Goal: Task Accomplishment & Management: Use online tool/utility

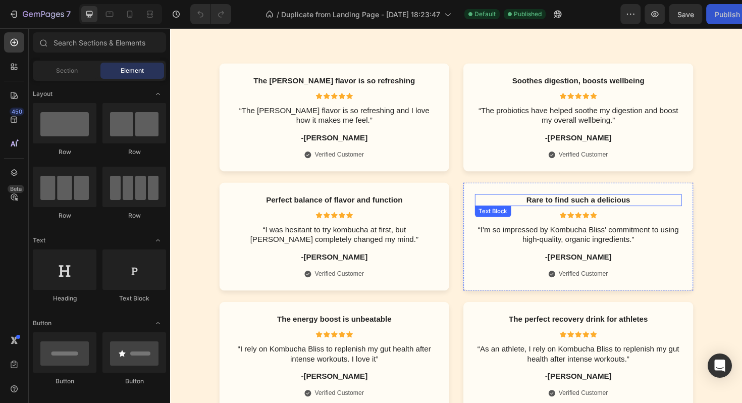
scroll to position [1706, 0]
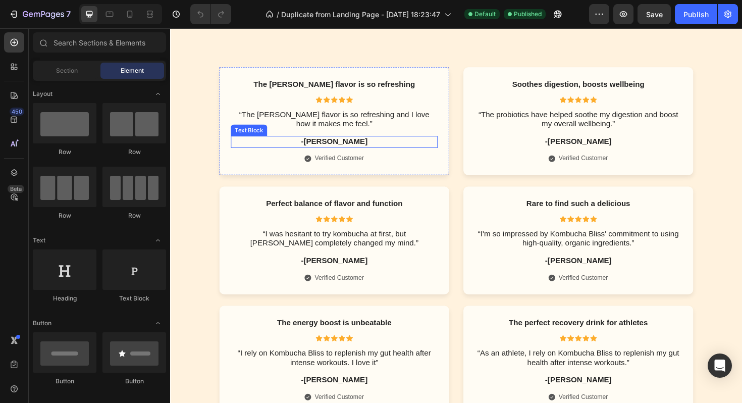
click at [339, 147] on p "-Sarah M." at bounding box center [343, 148] width 217 height 11
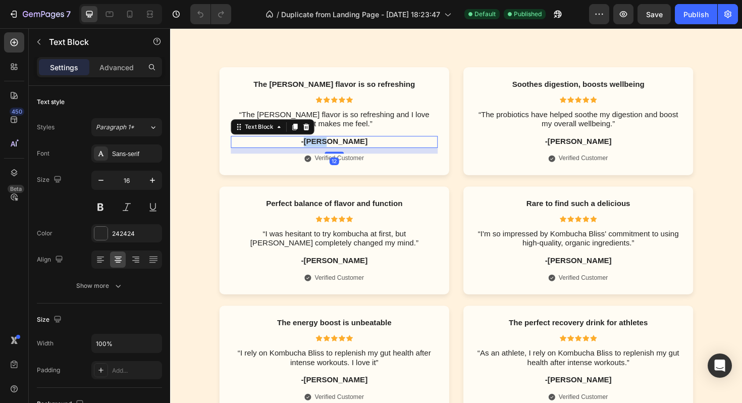
click at [339, 147] on p "-Sarah M." at bounding box center [343, 148] width 217 height 11
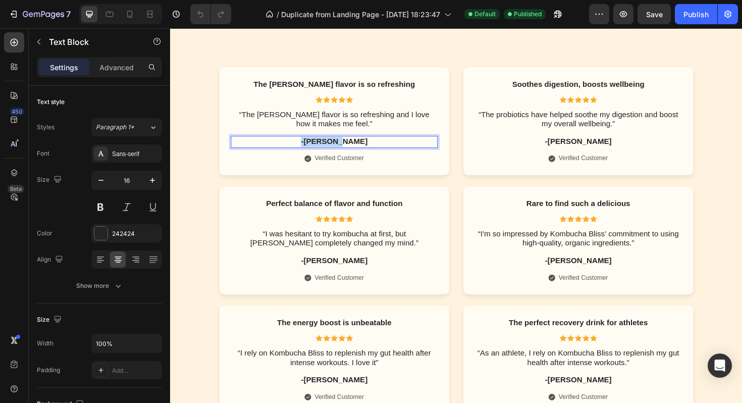
click at [339, 147] on p "-Sarah M." at bounding box center [343, 148] width 217 height 11
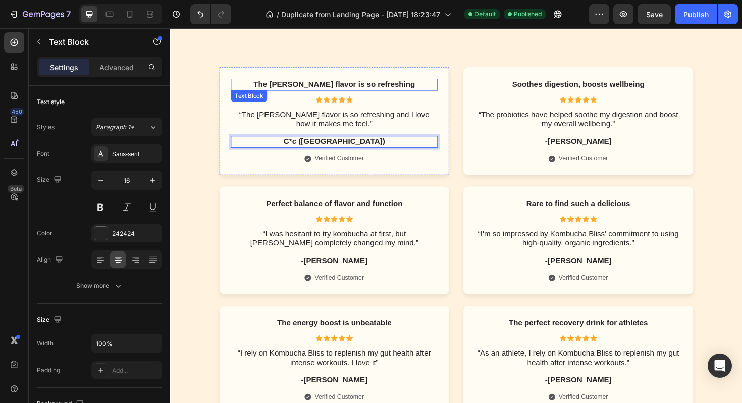
click at [380, 86] on p "The lemon ginger flavor is so refreshing" at bounding box center [343, 88] width 217 height 11
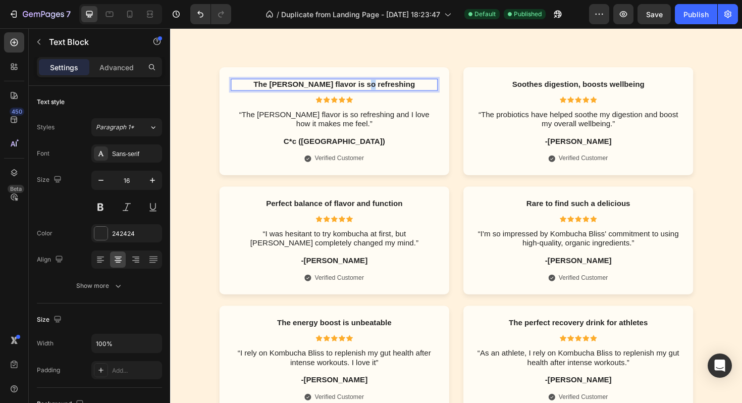
click at [380, 86] on p "The lemon ginger flavor is so refreshing" at bounding box center [343, 88] width 217 height 11
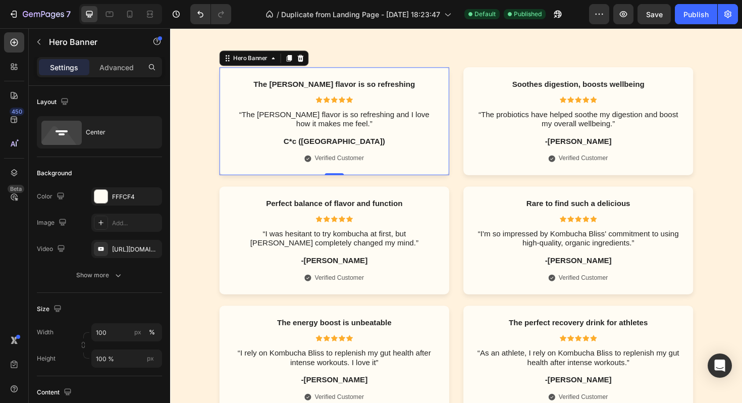
click at [457, 136] on div "The lemon ginger flavor is so refreshing Text Block Icon Icon Icon Icon Icon Ic…" at bounding box center [343, 127] width 243 height 114
click at [433, 89] on p "The lemon ginger flavor is so refreshing" at bounding box center [343, 88] width 217 height 11
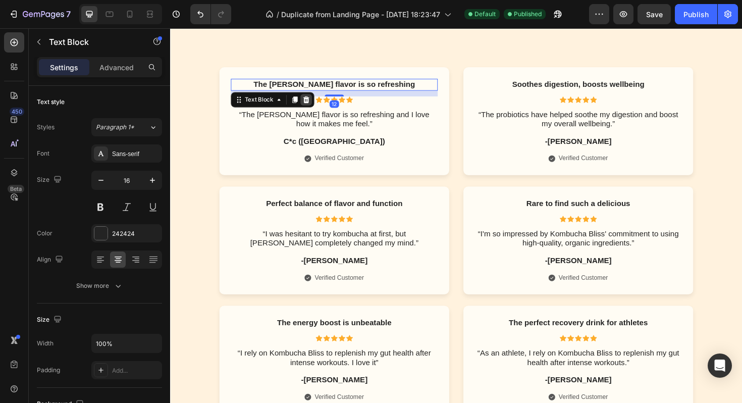
click at [313, 101] on icon at bounding box center [314, 103] width 7 height 7
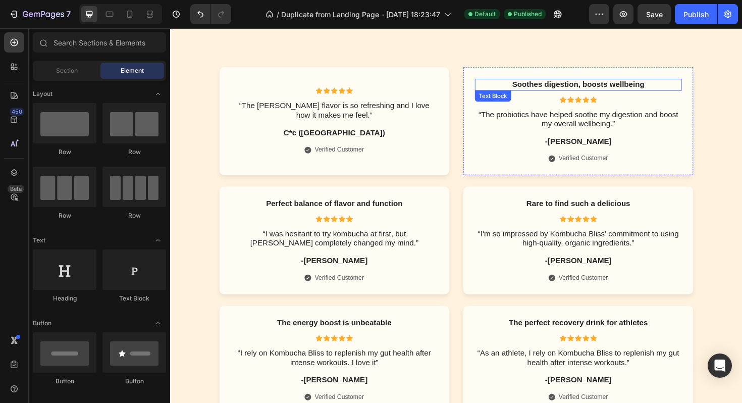
click at [564, 88] on p "Soothes digestion, boosts wellbeing" at bounding box center [602, 88] width 217 height 11
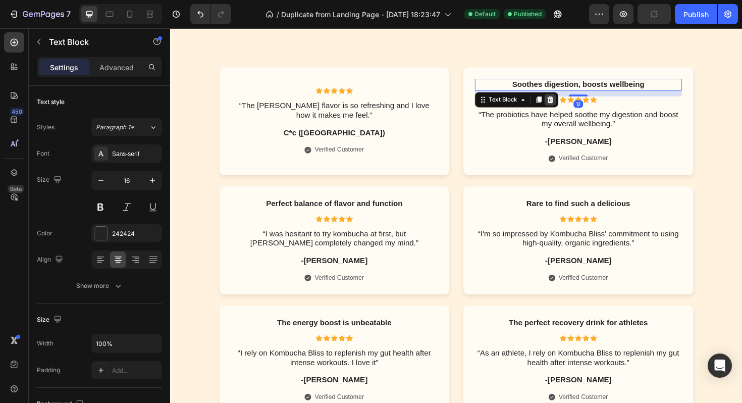
click at [573, 104] on icon at bounding box center [573, 103] width 7 height 7
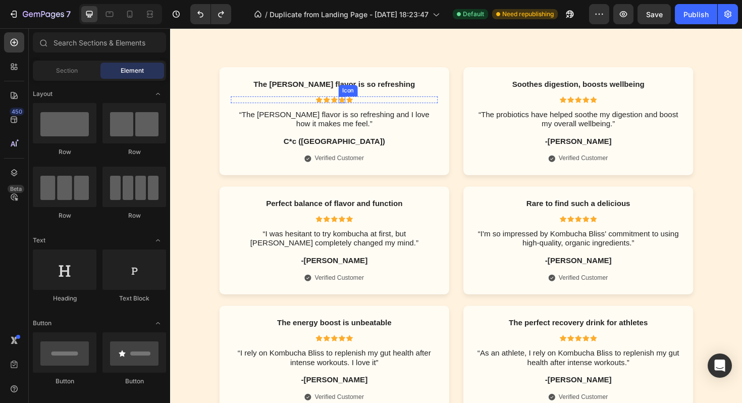
click at [350, 88] on div "The lemon ginger flavor is so refreshing Text Block Icon Icon Icon Icon Icon Ic…" at bounding box center [343, 127] width 219 height 90
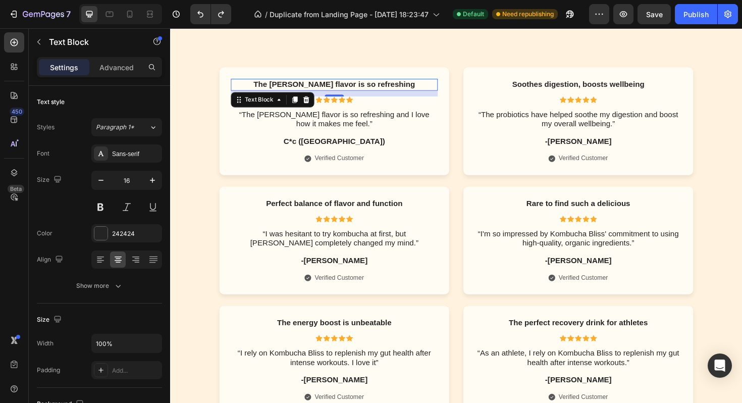
click at [337, 84] on p "The lemon ginger flavor is so refreshing" at bounding box center [343, 88] width 217 height 11
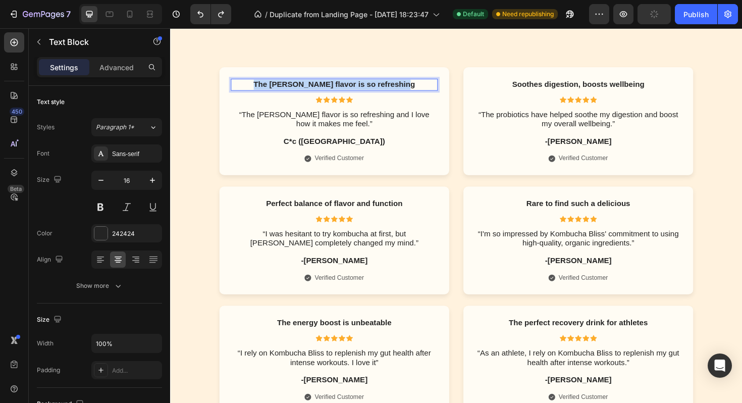
click at [337, 84] on p "The lemon ginger flavor is so refreshing" at bounding box center [343, 88] width 217 height 11
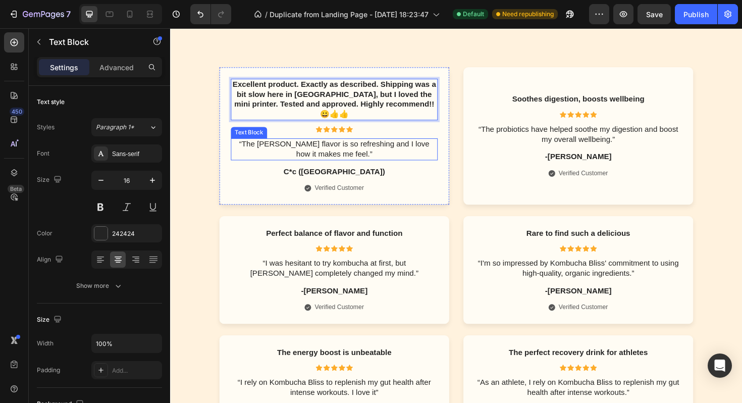
click at [354, 146] on p "“The lemon ginger flavor is so refreshing and I love how it makes me feel.”" at bounding box center [343, 156] width 217 height 21
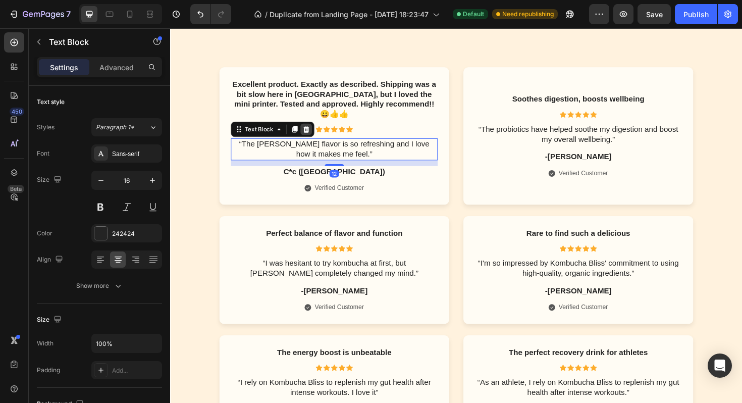
click at [315, 131] on icon at bounding box center [314, 135] width 8 height 8
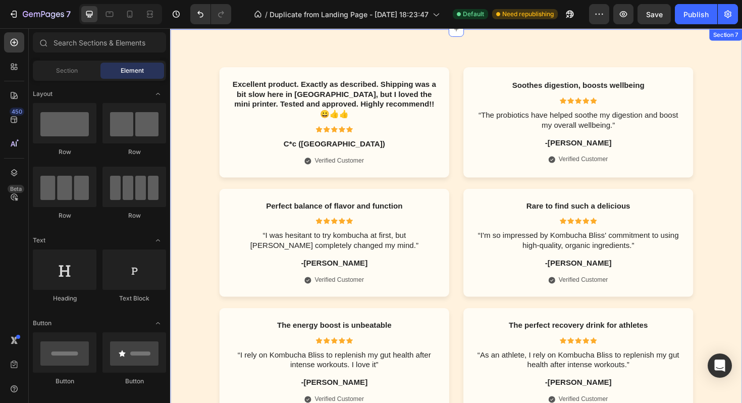
click at [376, 56] on div "Excellent product. Exactly as described. Shipping was a bit slow here in Brazil…" at bounding box center [473, 380] width 606 height 702
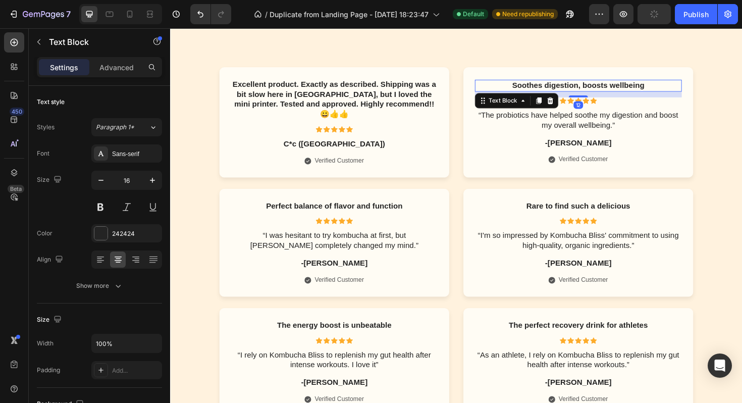
click at [573, 87] on p "Soothes digestion, boosts wellbeing" at bounding box center [602, 89] width 217 height 11
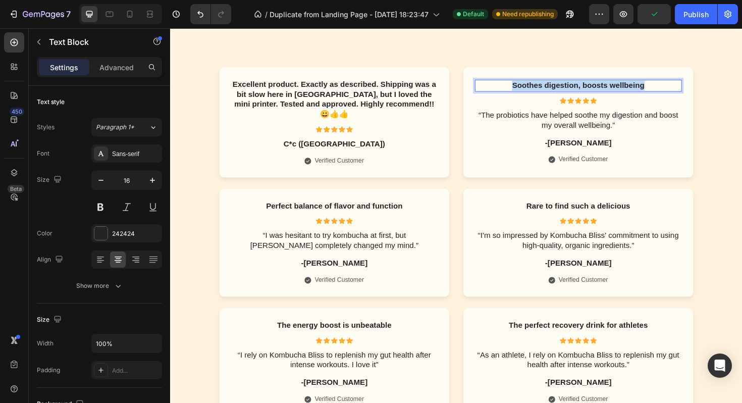
click at [573, 87] on p "Soothes digestion, boosts wellbeing" at bounding box center [602, 89] width 217 height 11
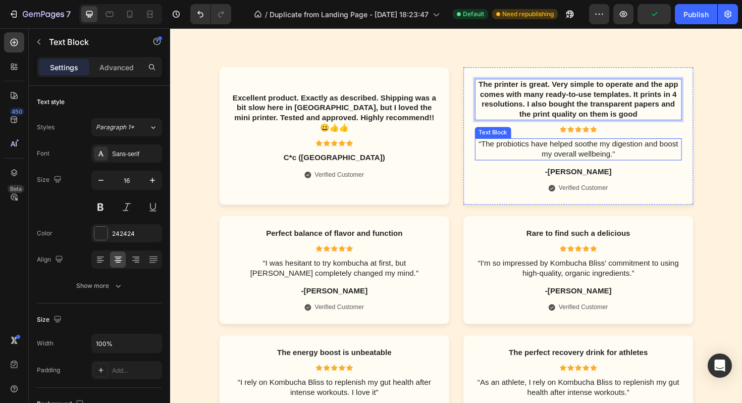
click at [557, 156] on p "“The probiotics have helped soothe my digestion and boost my overall wellbeing.”" at bounding box center [602, 156] width 217 height 21
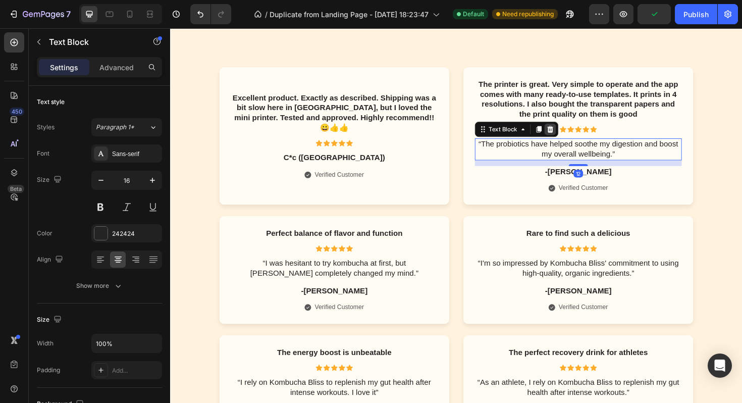
click at [573, 134] on icon at bounding box center [573, 135] width 7 height 7
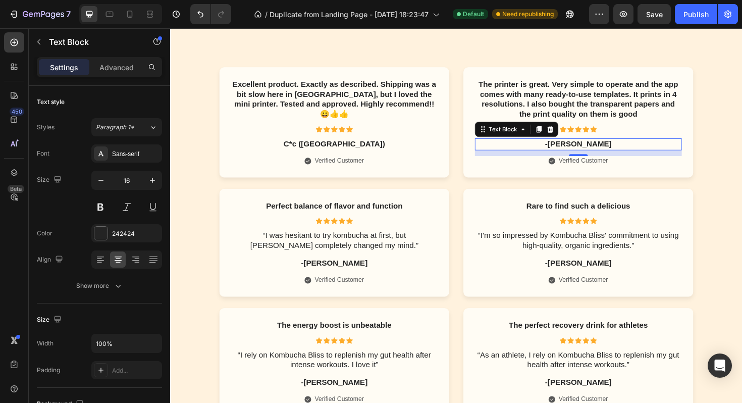
click at [596, 151] on p "-Tom D." at bounding box center [602, 151] width 217 height 11
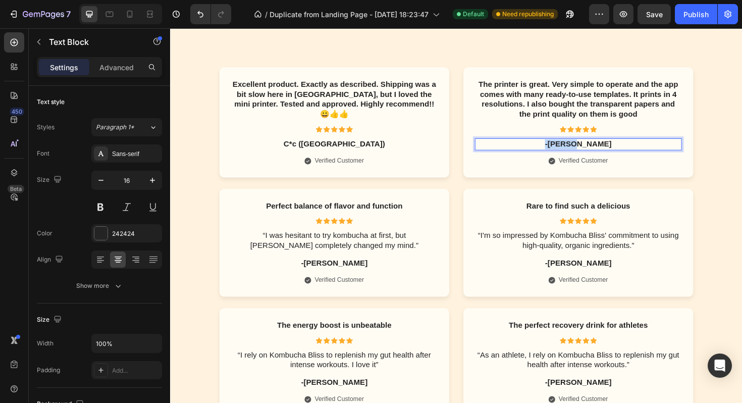
click at [596, 151] on p "-Tom D." at bounding box center [602, 151] width 217 height 11
click at [742, 188] on div "Excellent product. Exactly as described. Shipping was a bit slow here in Brazil…" at bounding box center [473, 381] width 586 height 622
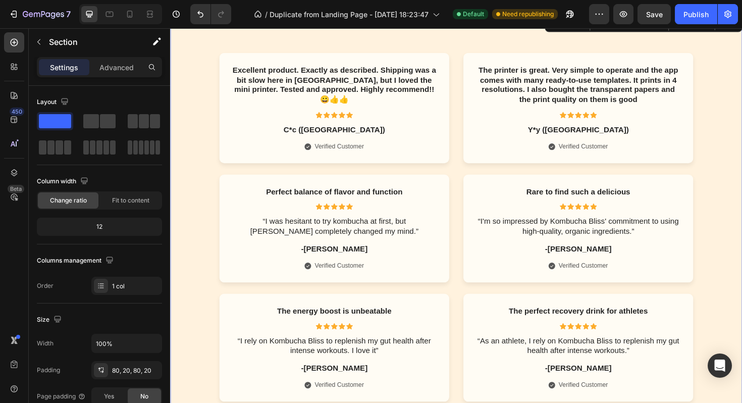
scroll to position [1722, 0]
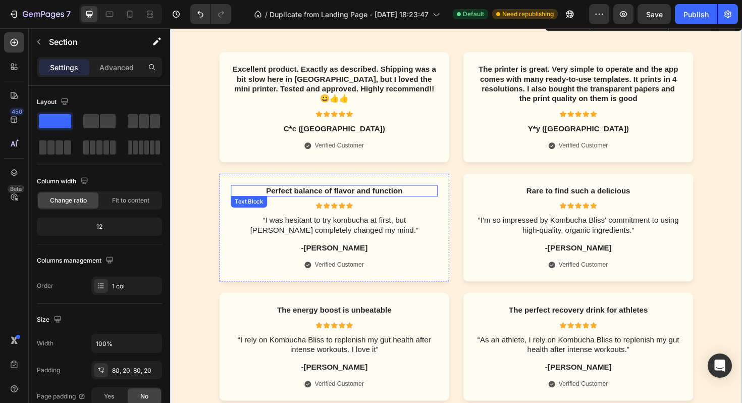
click at [342, 199] on p "Perfect balance of flavor and function" at bounding box center [343, 200] width 217 height 11
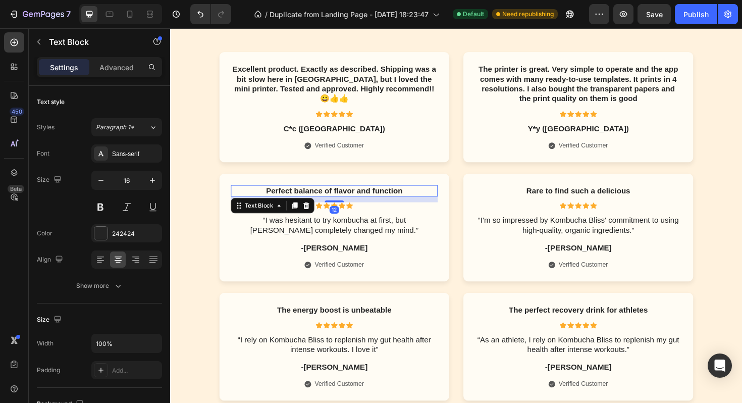
click at [342, 199] on p "Perfect balance of flavor and function" at bounding box center [343, 200] width 217 height 11
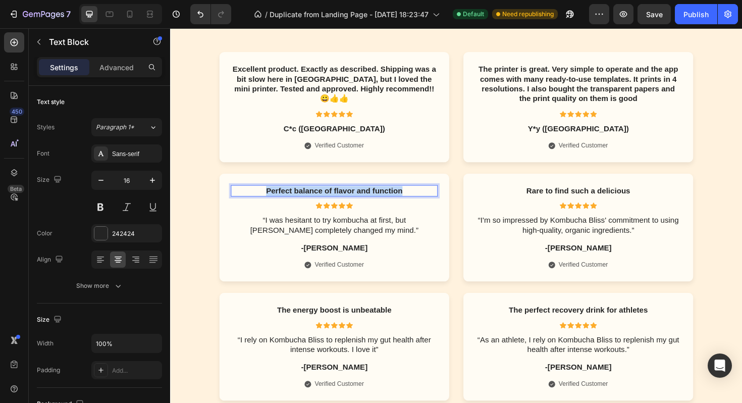
click at [342, 199] on p "Perfect balance of flavor and function" at bounding box center [343, 200] width 217 height 11
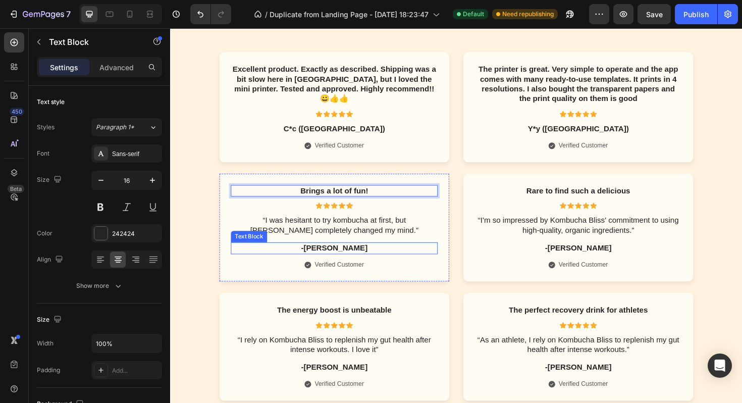
click at [343, 261] on p "-Emily S." at bounding box center [343, 261] width 217 height 11
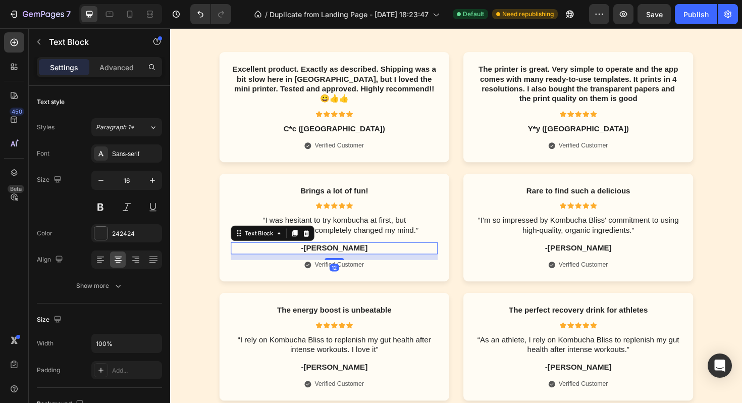
click at [343, 261] on p "-Emily S." at bounding box center [343, 261] width 217 height 11
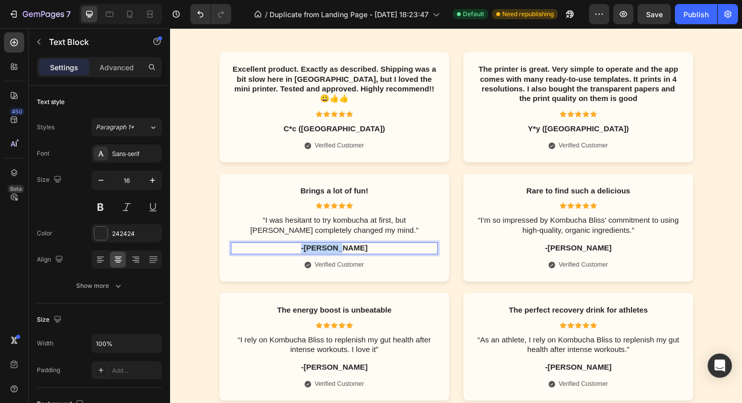
click at [343, 261] on p "-Emily S." at bounding box center [343, 261] width 217 height 11
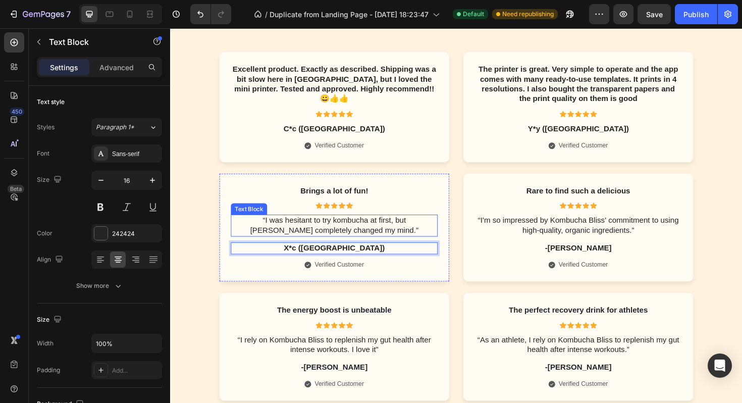
click at [388, 238] on p "“I was hesitant to try kombucha at first, but Kombucha Bliss completely changed…" at bounding box center [343, 237] width 217 height 21
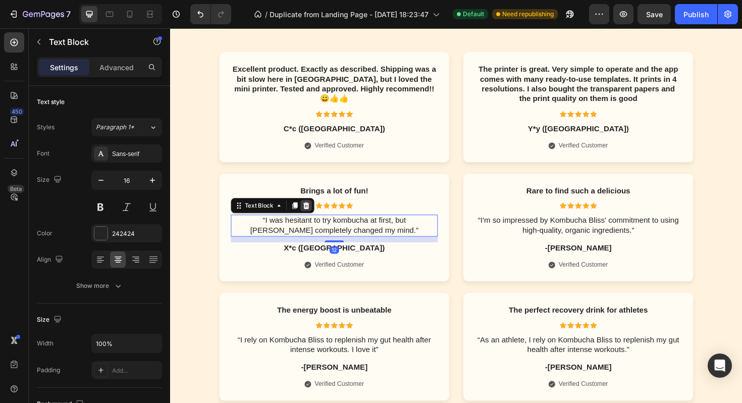
click at [313, 216] on icon at bounding box center [314, 216] width 8 height 8
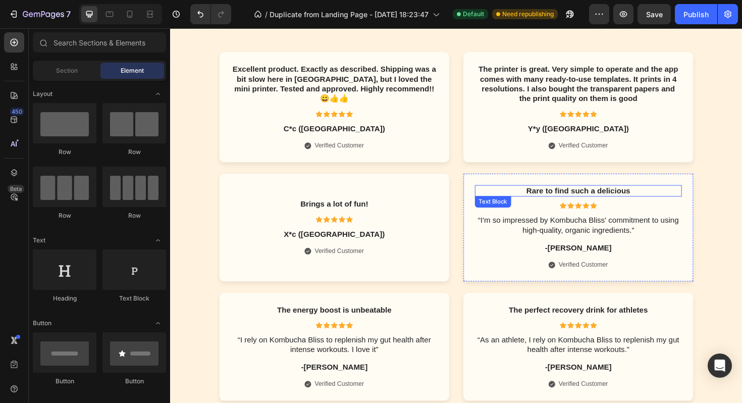
click at [583, 202] on p "Rare to find such a delicious" at bounding box center [602, 200] width 217 height 11
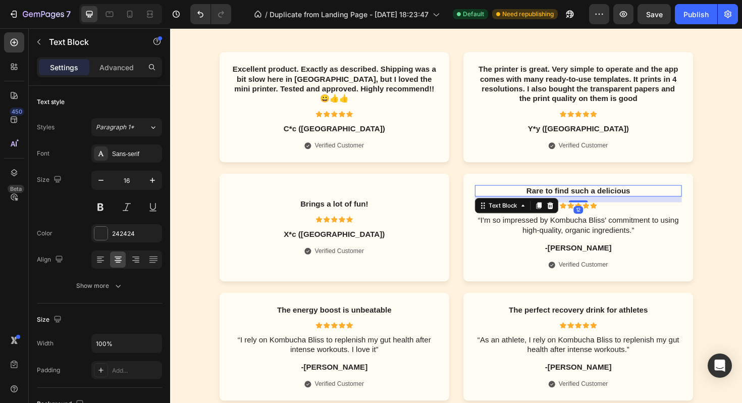
click at [583, 202] on p "Rare to find such a delicious" at bounding box center [602, 200] width 217 height 11
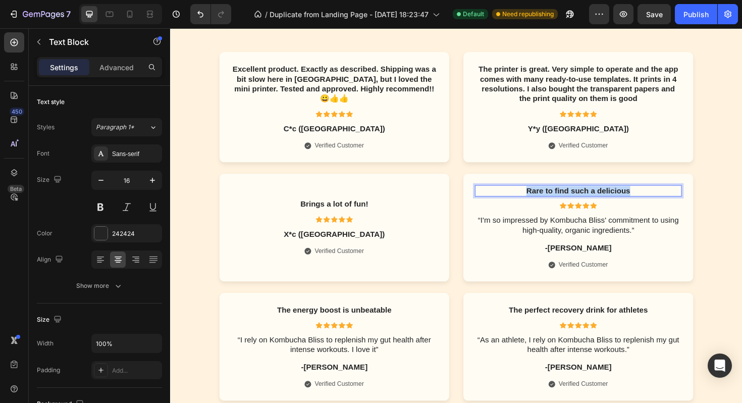
click at [583, 202] on p "Rare to find such a delicious" at bounding box center [602, 200] width 217 height 11
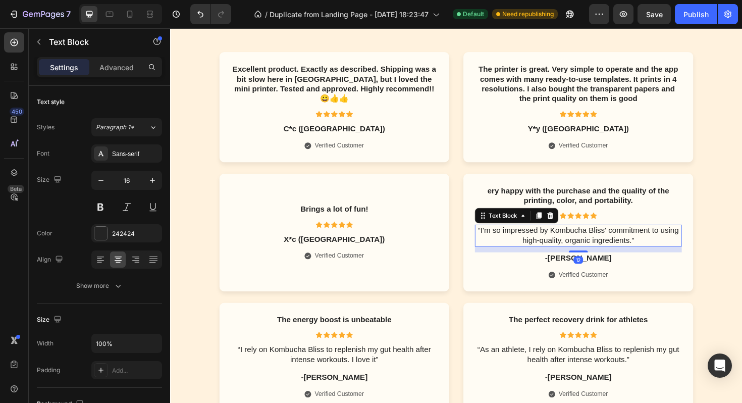
click at [558, 242] on p "“I'm so impressed by Kombucha Bliss' commitment to using high-quality, organic …" at bounding box center [602, 247] width 217 height 21
click at [573, 226] on icon at bounding box center [573, 227] width 8 height 8
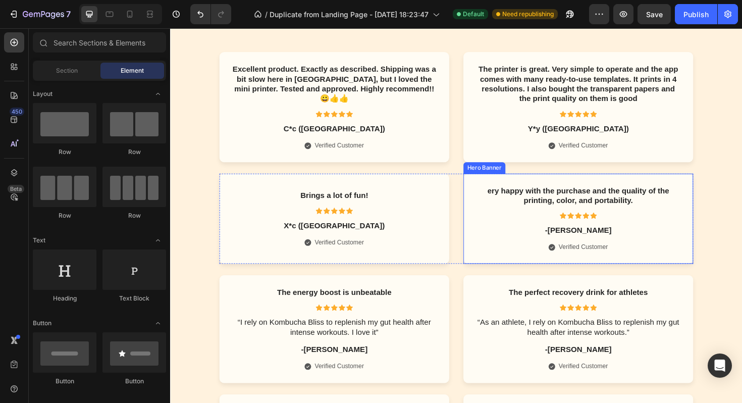
click at [589, 235] on div "ery happy with the purchase and the quality of the printing, color, and portabi…" at bounding box center [602, 229] width 219 height 71
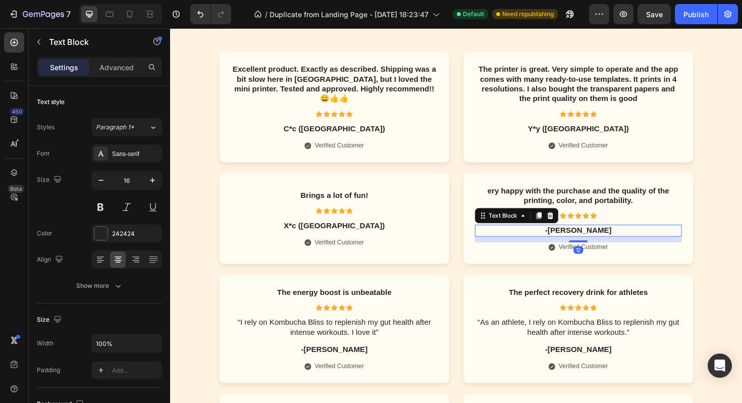
click at [592, 239] on p "-Mike W." at bounding box center [602, 242] width 217 height 11
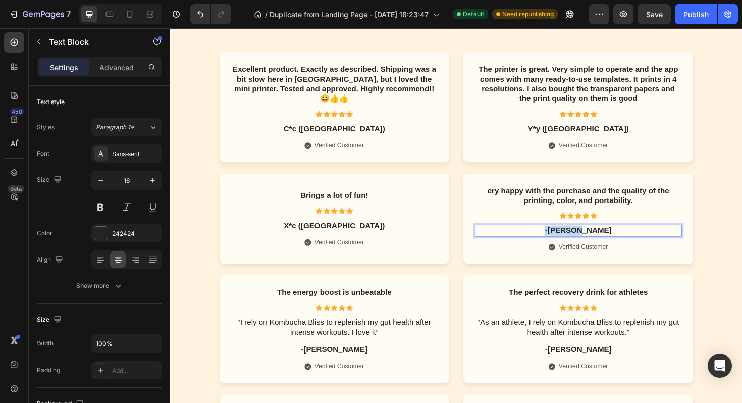
click at [592, 239] on p "-Mike W." at bounding box center [602, 242] width 217 height 11
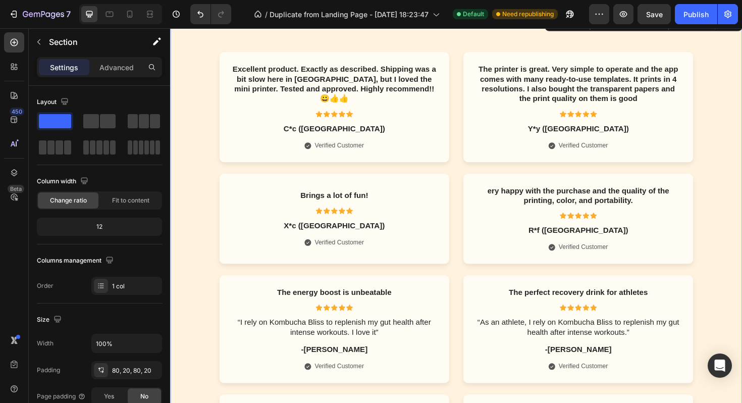
click at [742, 205] on div "Excellent product. Exactly as described. Shipping was a bit slow here in Brazil…" at bounding box center [473, 355] width 586 height 603
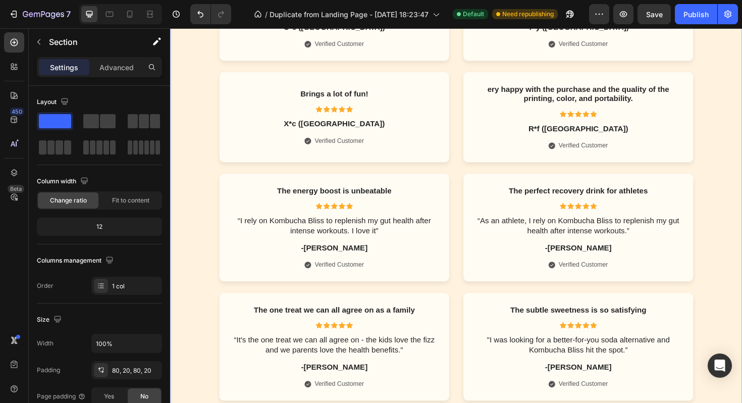
scroll to position [1830, 0]
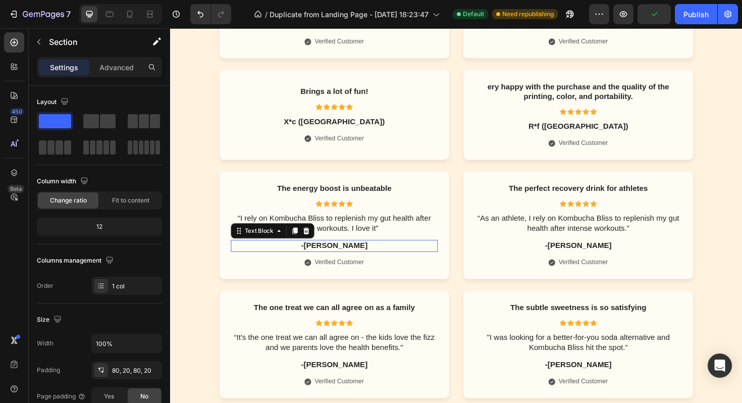
click at [338, 260] on p "-Sophia L." at bounding box center [343, 258] width 217 height 11
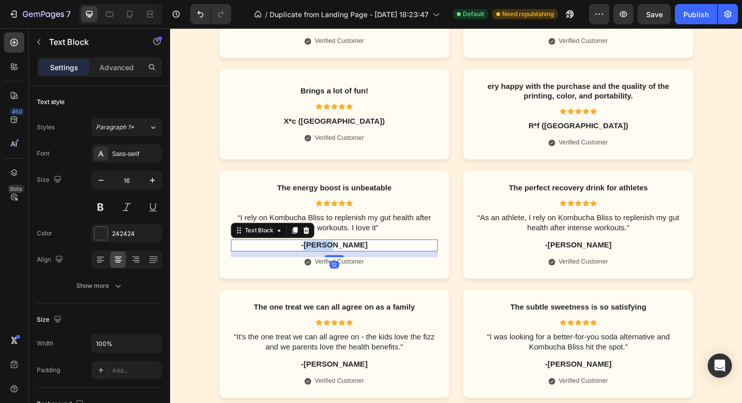
click at [338, 260] on p "-Sophia L." at bounding box center [343, 258] width 217 height 11
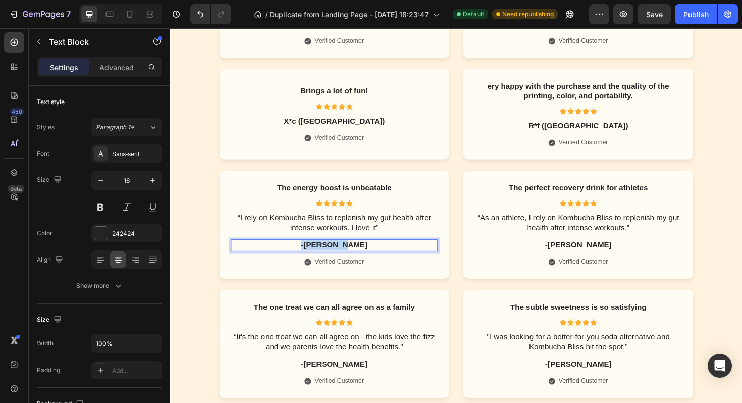
click at [338, 260] on p "-Sophia L." at bounding box center [343, 258] width 217 height 11
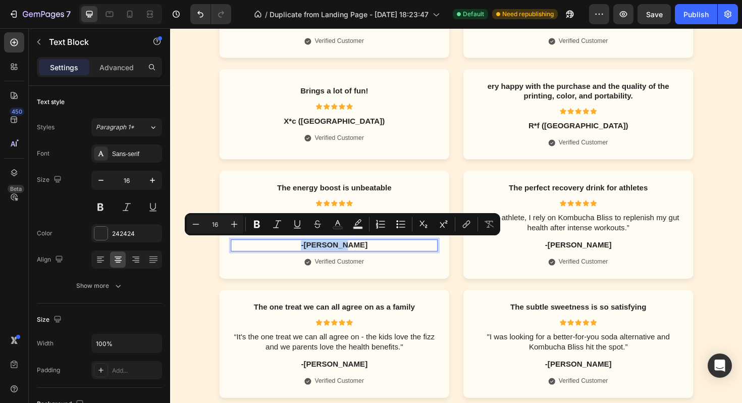
scroll to position [1836, 0]
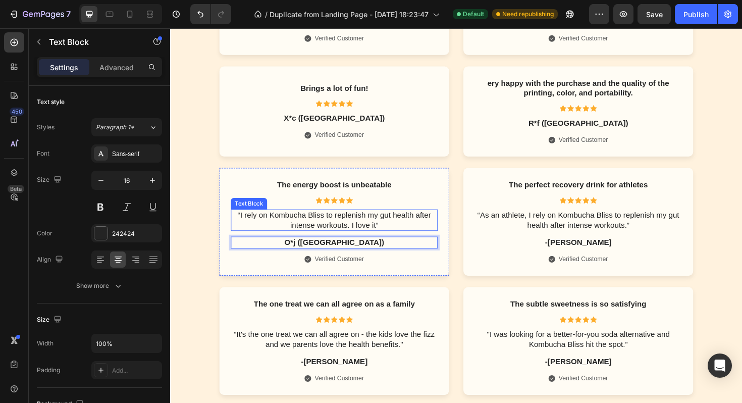
click at [357, 228] on p "“I rely on Kombucha Bliss to replenish my gut health after intense workouts. I …" at bounding box center [343, 231] width 217 height 21
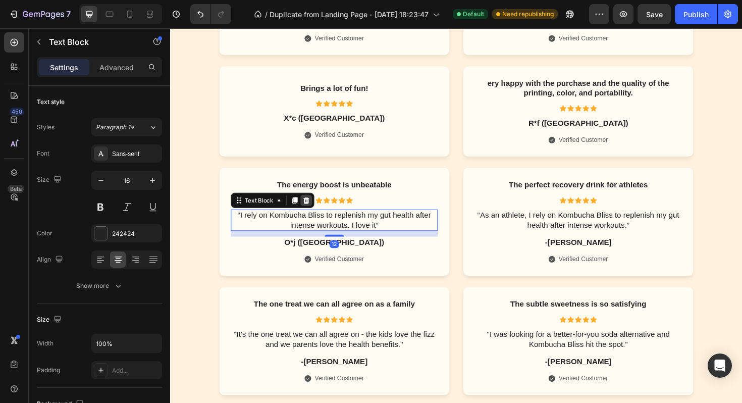
click at [312, 212] on icon at bounding box center [314, 210] width 7 height 7
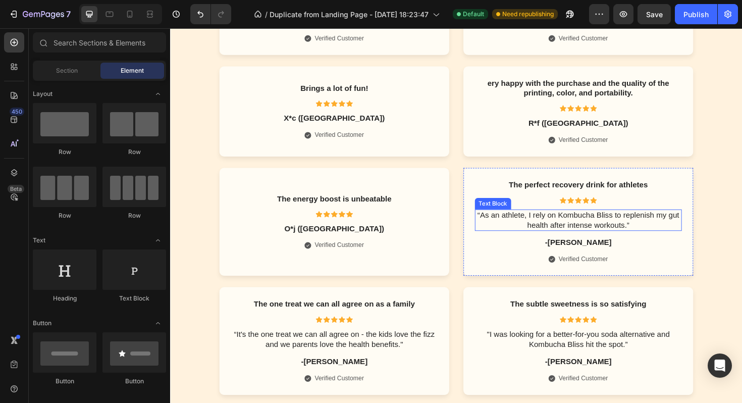
click at [607, 239] on p "“As an athlete, I rely on Kombucha Bliss to replenish my gut health after inten…" at bounding box center [602, 231] width 217 height 21
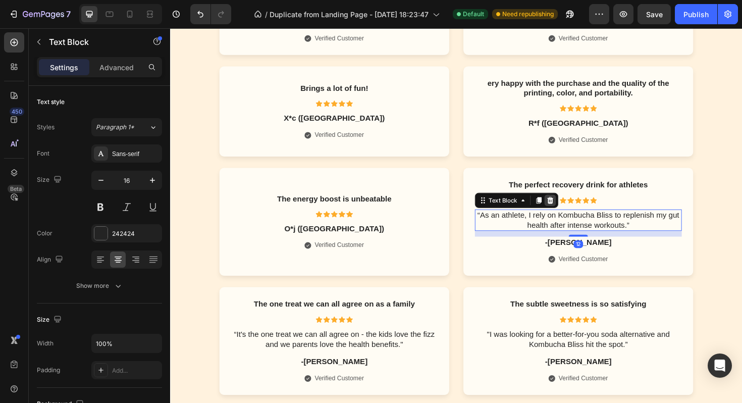
click at [573, 213] on icon at bounding box center [573, 210] width 7 height 7
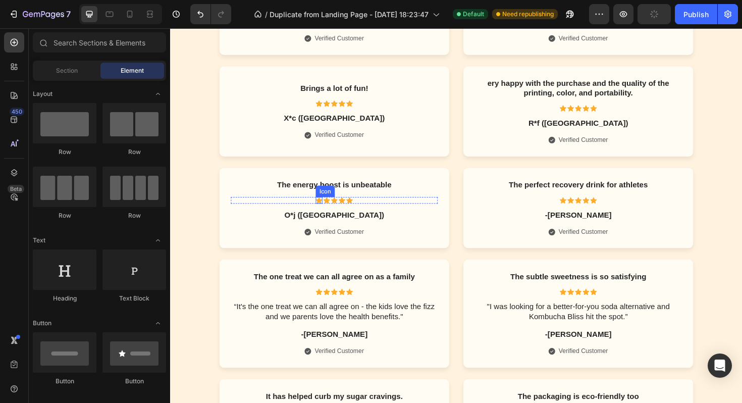
click at [336, 196] on div "The energy boost is unbeatable Text Block Icon Icon Icon Icon Icon Icon List O …" at bounding box center [343, 218] width 219 height 61
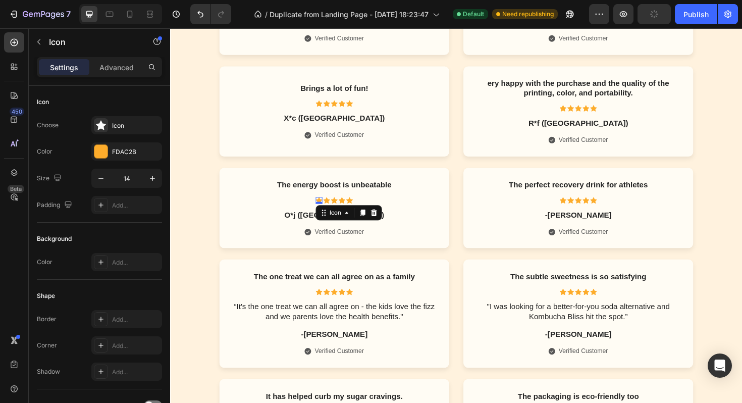
click at [336, 196] on p "The energy boost is unbeatable" at bounding box center [343, 194] width 217 height 11
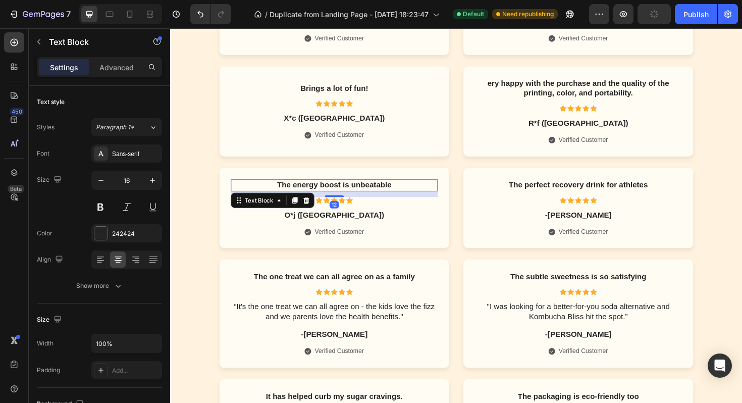
click at [338, 195] on p "The energy boost is unbeatable" at bounding box center [343, 194] width 217 height 11
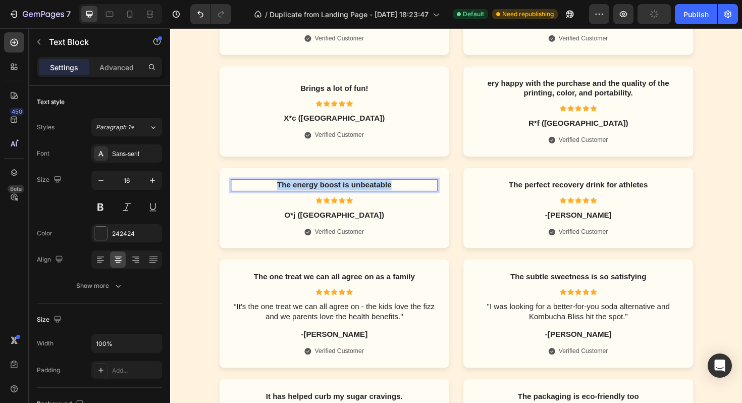
click at [338, 195] on p "The energy boost is unbeatable" at bounding box center [343, 194] width 217 height 11
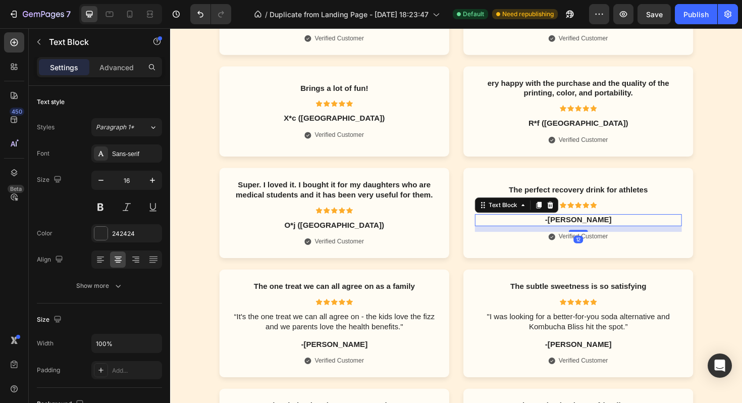
click at [607, 232] on p "-Juan R." at bounding box center [602, 231] width 217 height 11
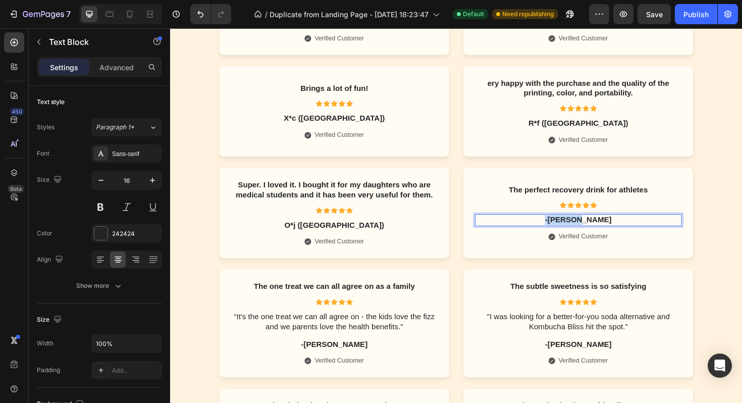
click at [607, 232] on p "-Juan R." at bounding box center [602, 231] width 217 height 11
click at [592, 201] on p "The perfect recovery drink for athletes" at bounding box center [602, 199] width 217 height 11
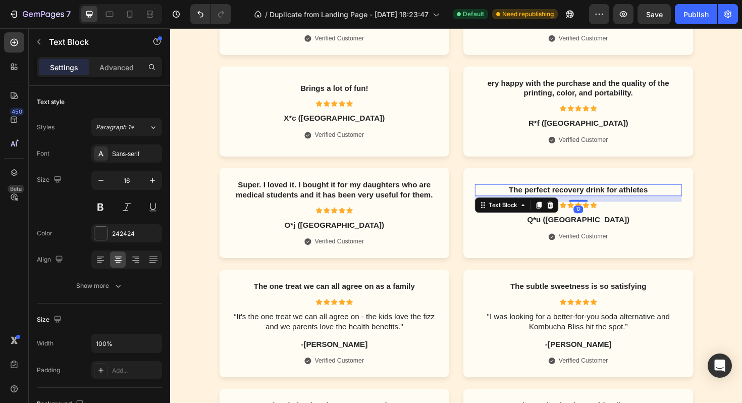
click at [592, 201] on p "The perfect recovery drink for athletes" at bounding box center [602, 199] width 217 height 11
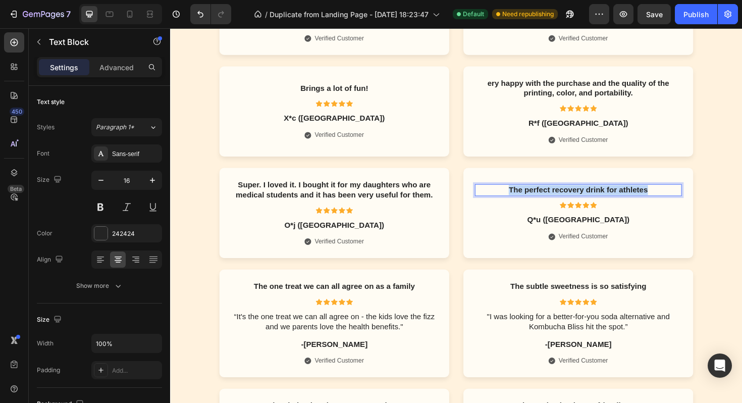
click at [592, 201] on p "The perfect recovery drink for athletes" at bounding box center [602, 199] width 217 height 11
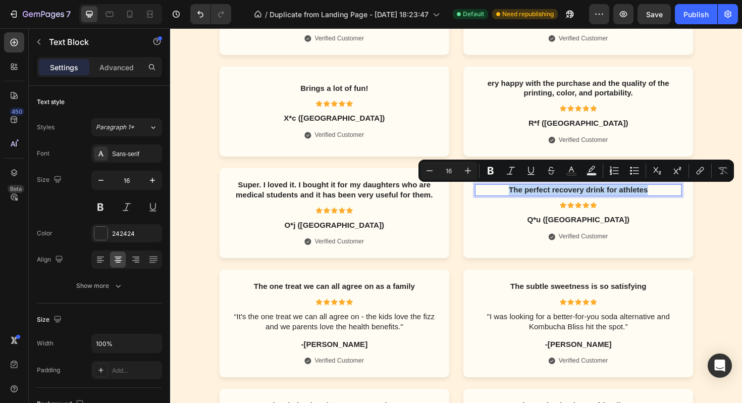
click at [592, 201] on p "The perfect recovery drink for athletes" at bounding box center [602, 199] width 217 height 11
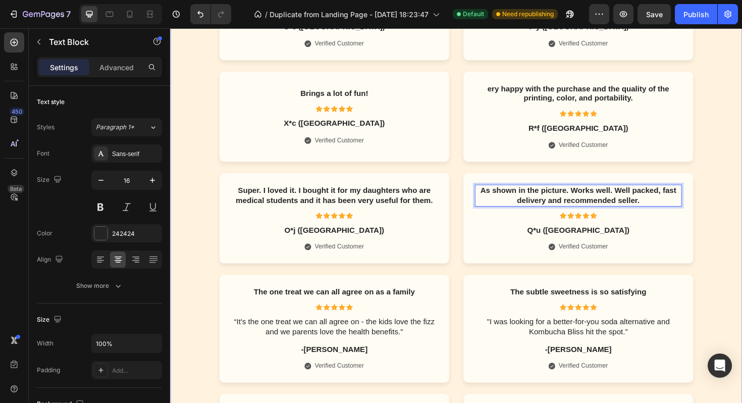
click at [731, 217] on div "Excellent product. Exactly as described. Shipping was a bit slow here in Brazil…" at bounding box center [473, 237] width 586 height 585
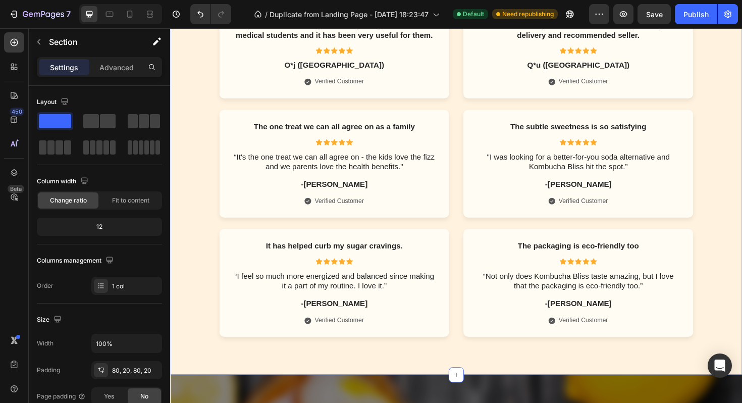
scroll to position [2010, 0]
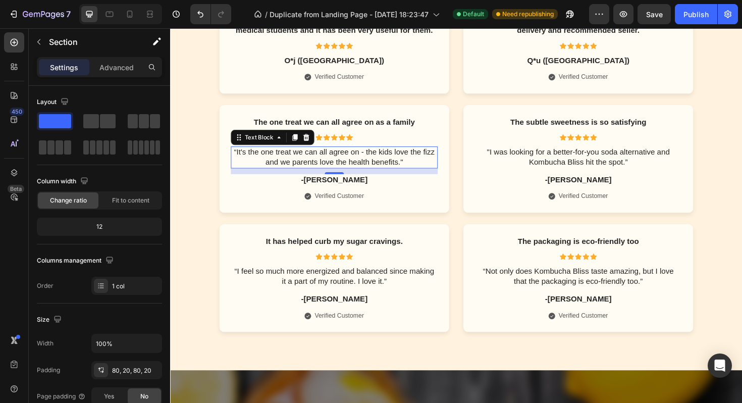
click at [377, 160] on p "“It's the one treat we can all agree on - the kids love the fizz and we parents…" at bounding box center [343, 165] width 217 height 21
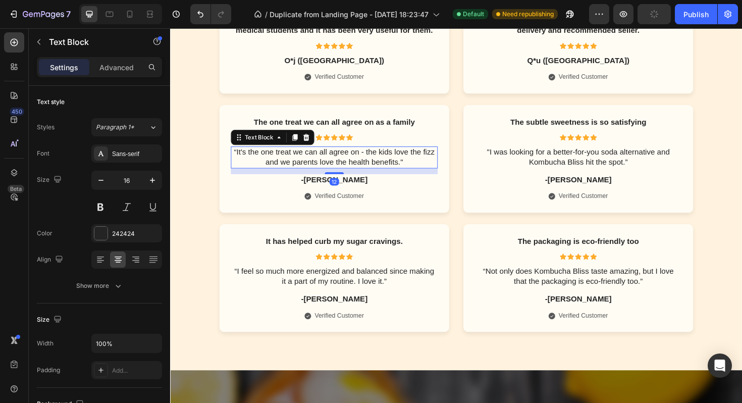
drag, startPoint x: 313, startPoint y: 141, endPoint x: 497, endPoint y: 150, distance: 185.0
click at [314, 141] on icon at bounding box center [314, 143] width 7 height 7
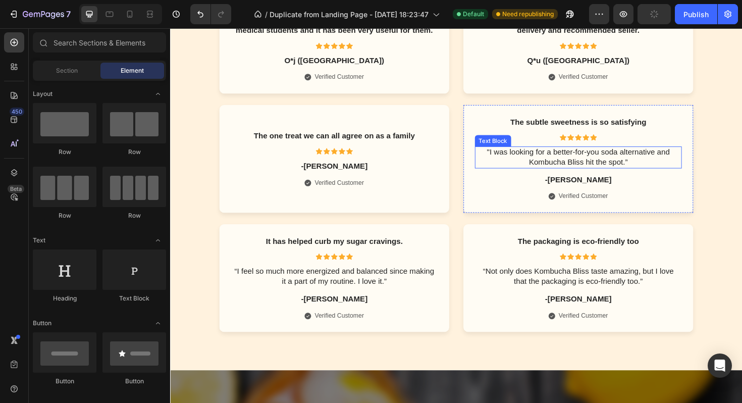
click at [578, 161] on p ""I was looking for a better-for-you soda alternative and Kombucha Bliss hit the…" at bounding box center [602, 165] width 217 height 21
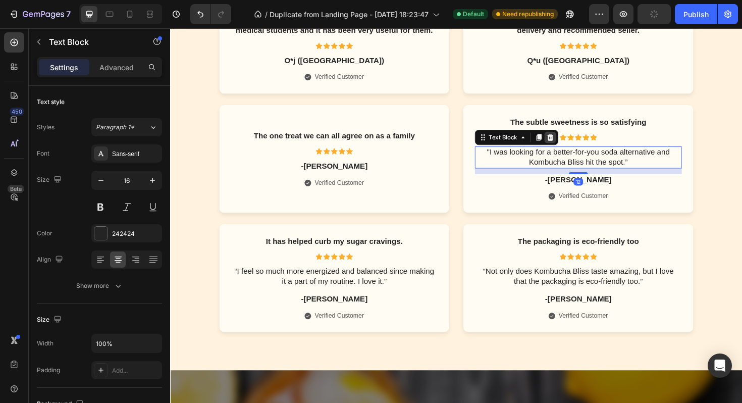
click at [573, 140] on icon at bounding box center [573, 143] width 7 height 7
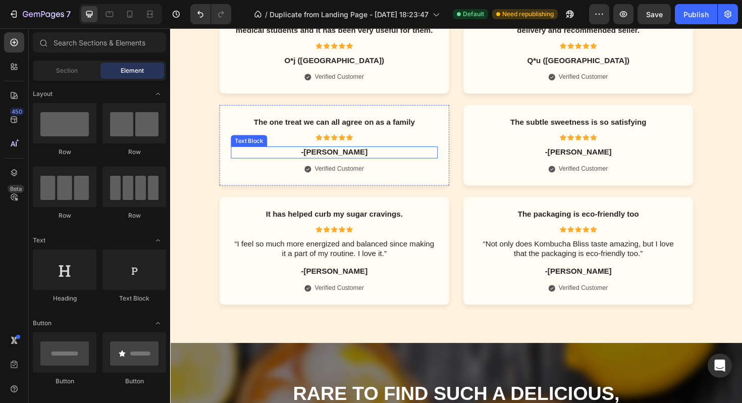
click at [335, 161] on p "-Lisa T." at bounding box center [343, 160] width 217 height 11
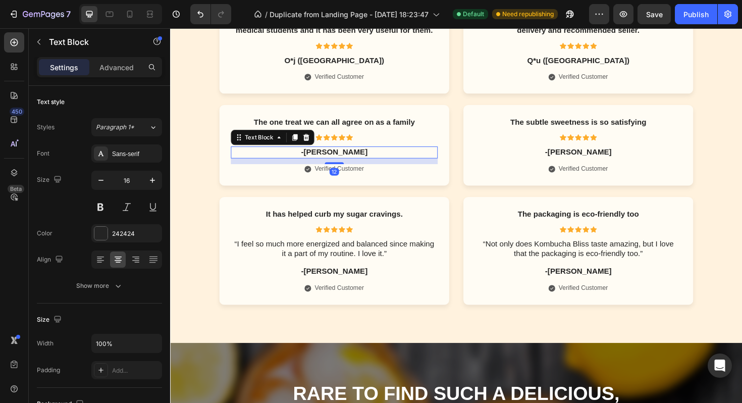
click at [335, 161] on p "-Lisa T." at bounding box center [343, 160] width 217 height 11
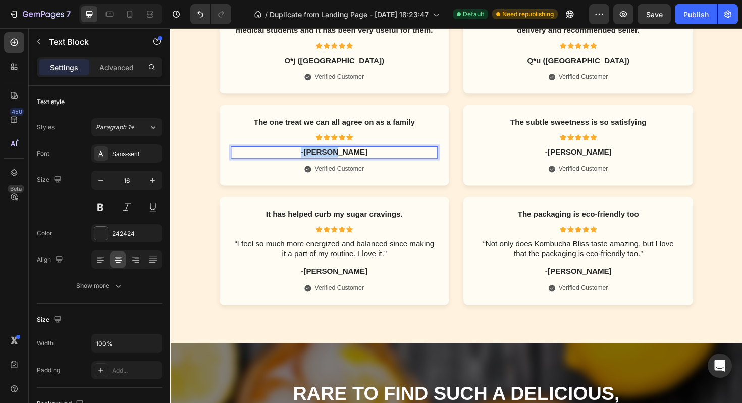
click at [335, 161] on p "-Lisa T." at bounding box center [343, 160] width 217 height 11
click at [349, 129] on p "The one treat we can all agree on as a family" at bounding box center [343, 128] width 217 height 11
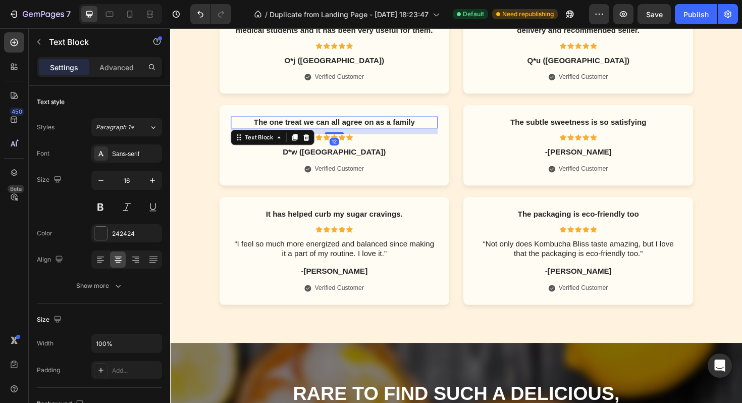
click at [349, 129] on p "The one treat we can all agree on as a family" at bounding box center [343, 128] width 217 height 11
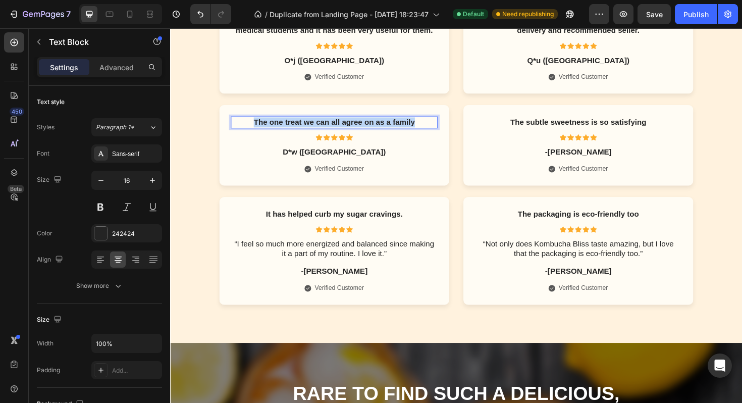
click at [349, 129] on p "The one treat we can all agree on as a family" at bounding box center [343, 128] width 217 height 11
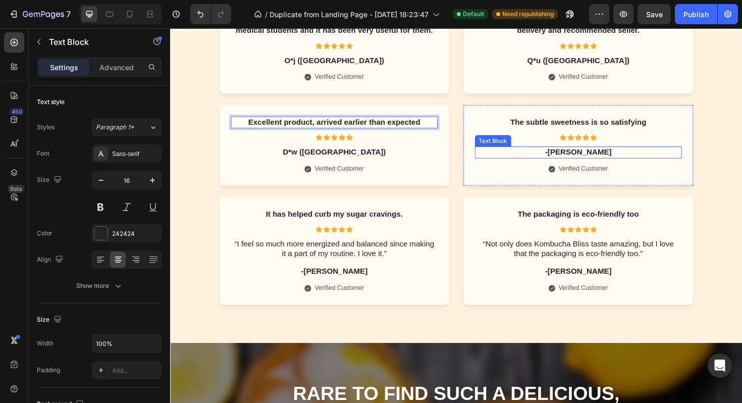
click at [605, 160] on p "-David H." at bounding box center [602, 160] width 217 height 11
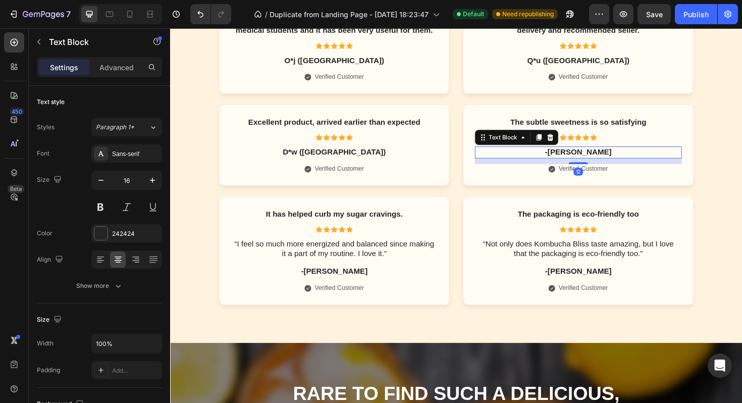
click at [605, 160] on p "-David H." at bounding box center [602, 160] width 217 height 11
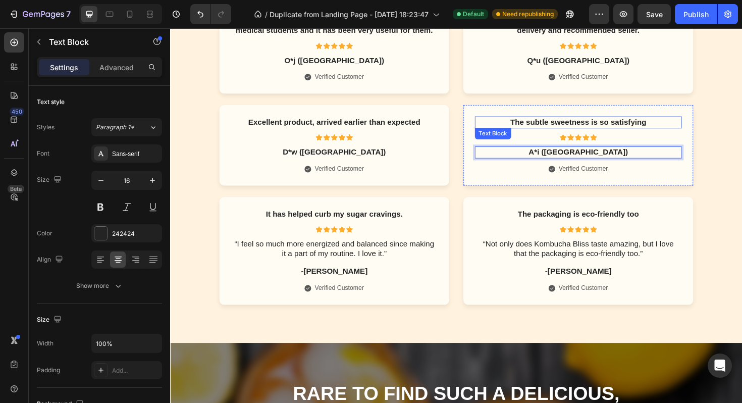
click at [578, 126] on p "The subtle sweetness is so satisfying" at bounding box center [602, 128] width 217 height 11
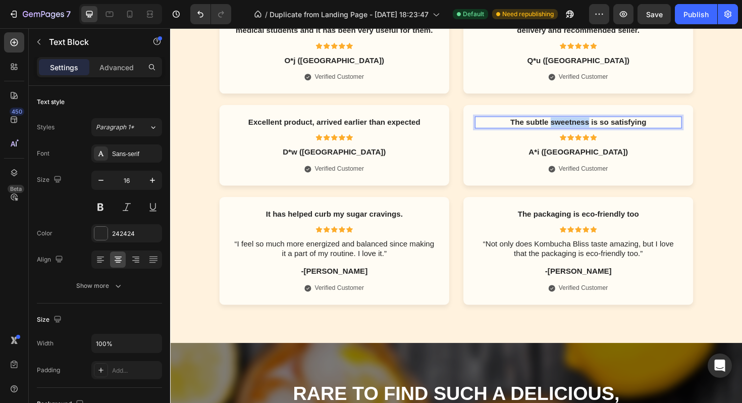
click at [578, 126] on p "The subtle sweetness is so satisfying" at bounding box center [602, 128] width 217 height 11
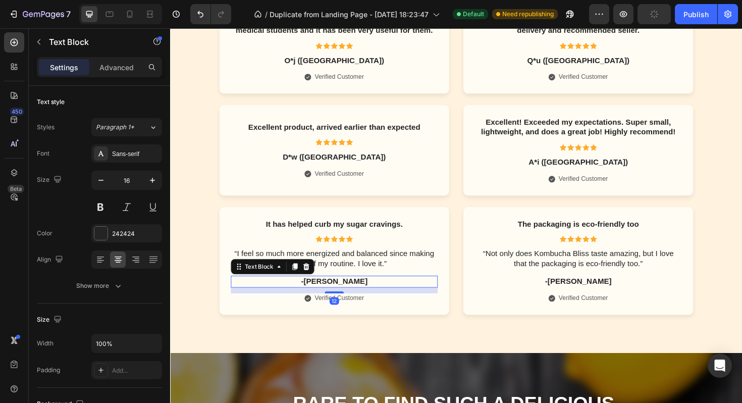
click at [346, 295] on p "-Olivia G." at bounding box center [343, 296] width 217 height 11
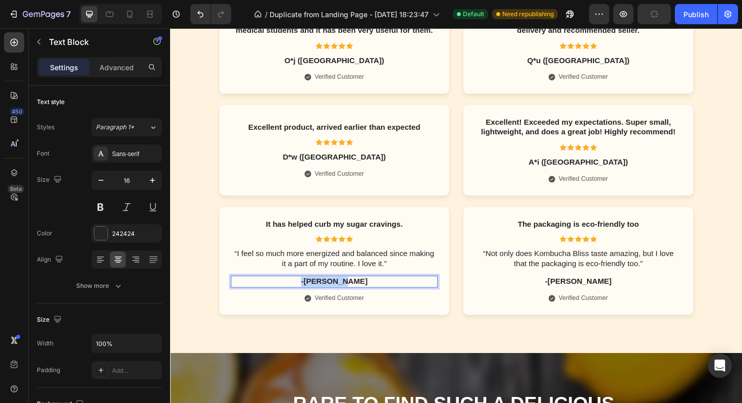
click at [346, 295] on p "-Olivia G." at bounding box center [343, 296] width 217 height 11
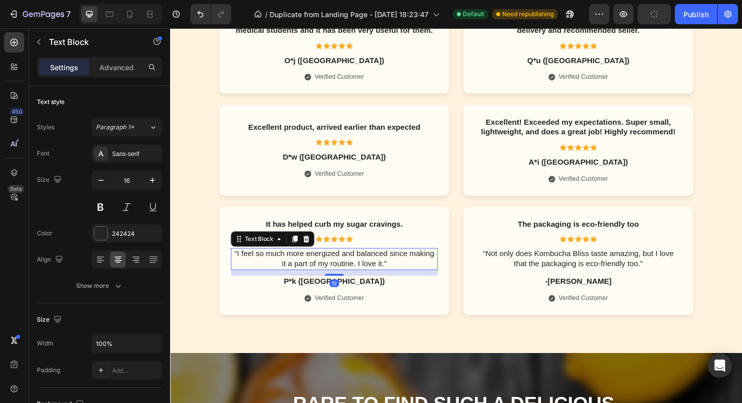
click at [408, 271] on p "“I feel so much more energized and balanced since making it a part of my routin…" at bounding box center [343, 272] width 217 height 21
click at [317, 251] on icon at bounding box center [314, 251] width 8 height 8
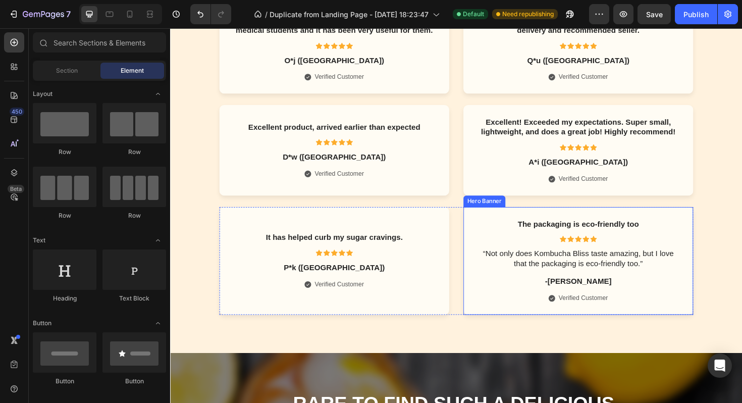
click at [614, 278] on p "“Not only does Kombucha Bliss taste amazing, but I love that the packaging is e…" at bounding box center [602, 272] width 217 height 21
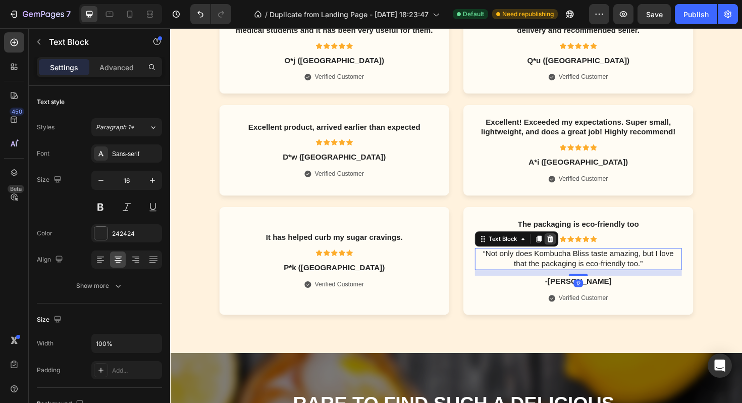
click at [570, 250] on icon at bounding box center [573, 251] width 8 height 8
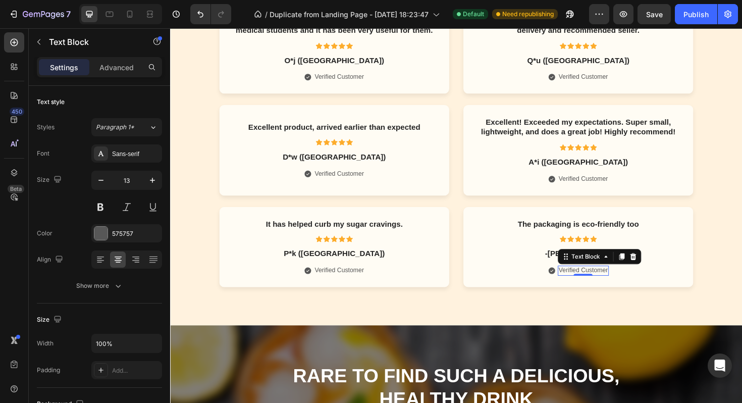
click at [603, 268] on div "Text Block" at bounding box center [625, 270] width 88 height 16
click at [603, 268] on div "Text Block" at bounding box center [610, 270] width 34 height 9
click at [537, 265] on p "-Mark S." at bounding box center [602, 267] width 217 height 11
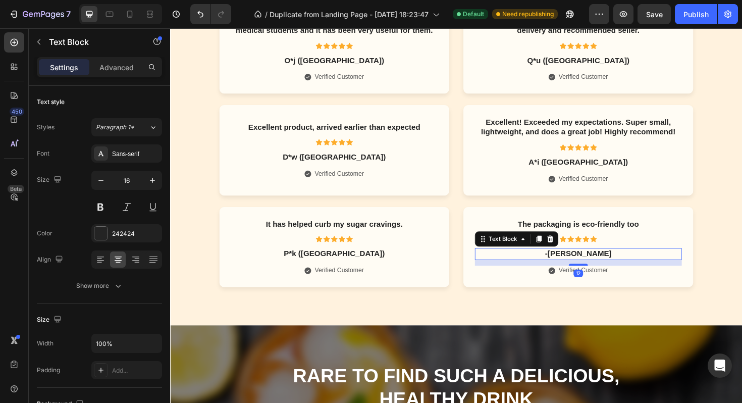
click at [605, 268] on p "-Mark S." at bounding box center [602, 267] width 217 height 11
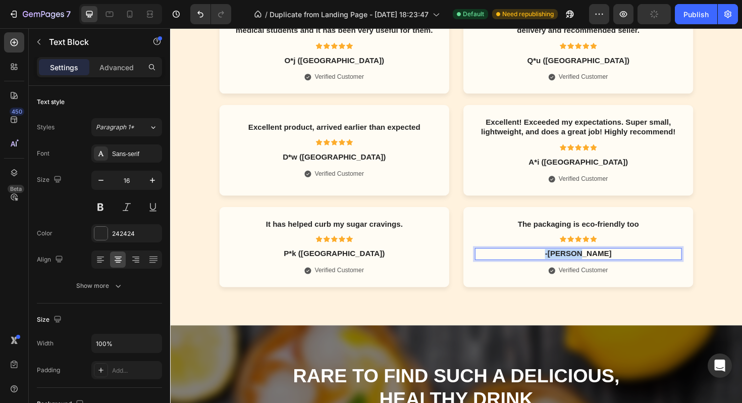
click at [605, 268] on p "-Mark S." at bounding box center [602, 267] width 217 height 11
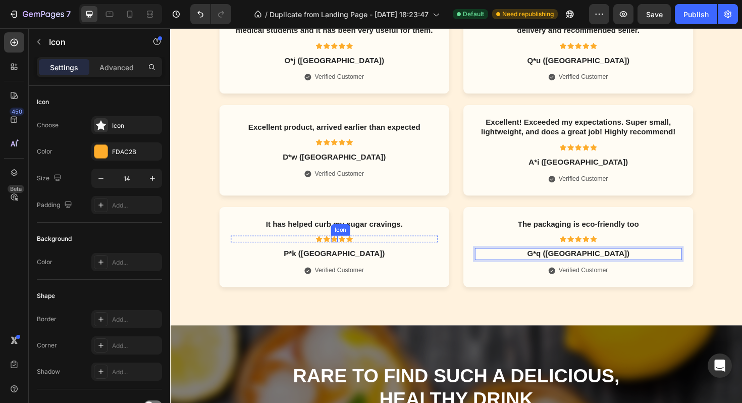
click at [345, 237] on div "It has helped curb my sugar cravings. Text Block Icon Icon Icon Icon Icon Icon …" at bounding box center [343, 260] width 219 height 61
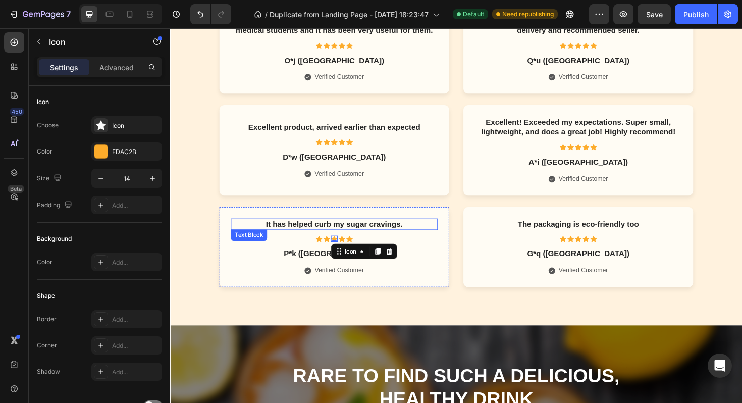
click at [329, 236] on p "It has helped curb my sugar cravings." at bounding box center [343, 236] width 217 height 11
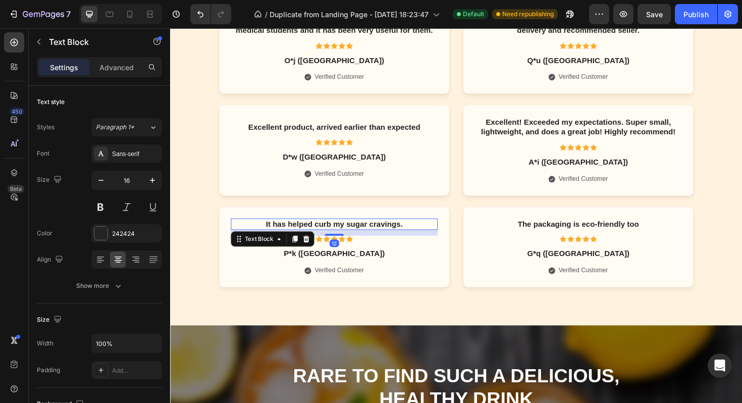
click at [329, 236] on p "It has helped curb my sugar cravings." at bounding box center [343, 236] width 217 height 11
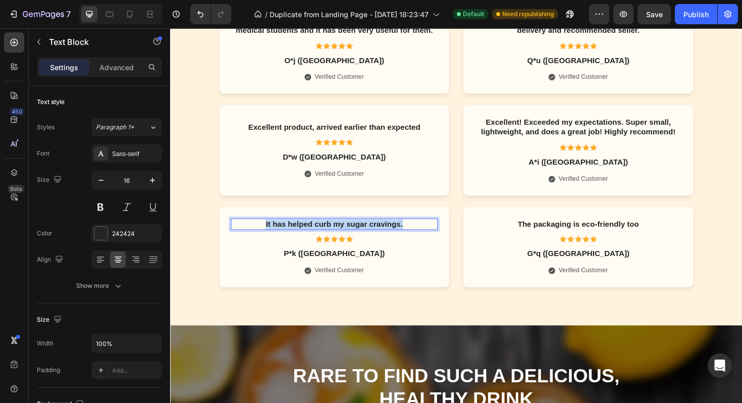
click at [329, 236] on p "It has helped curb my sugar cravings." at bounding box center [343, 236] width 217 height 11
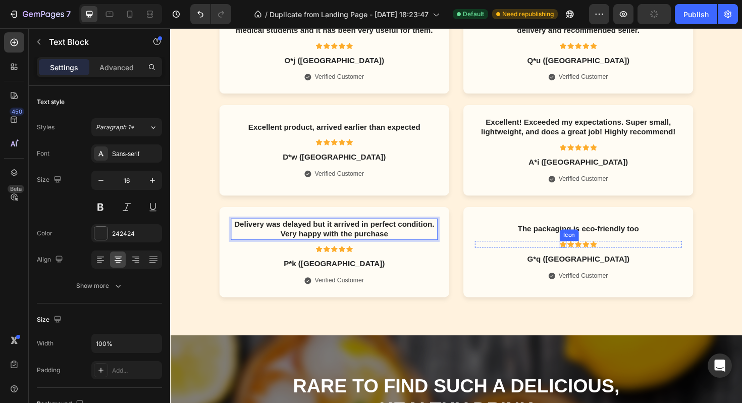
click at [587, 239] on p "The packaging is eco-friendly too" at bounding box center [602, 241] width 217 height 11
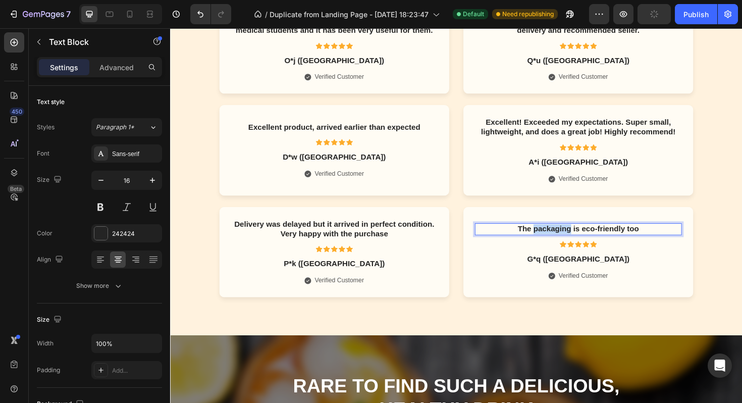
click at [587, 239] on p "The packaging is eco-friendly too" at bounding box center [602, 241] width 217 height 11
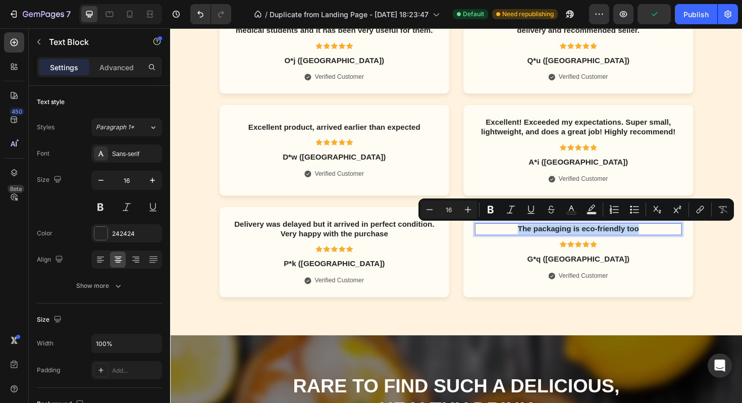
scroll to position [2005, 0]
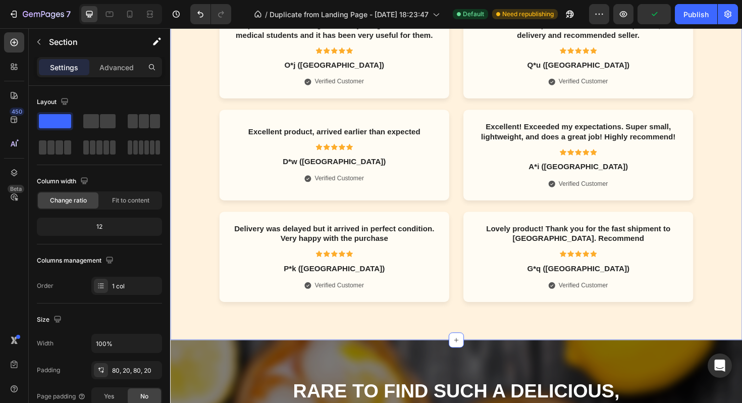
click at [742, 308] on div "Excellent product. Exactly as described. Shipping was a bit slow here in Brazil…" at bounding box center [473, 44] width 586 height 547
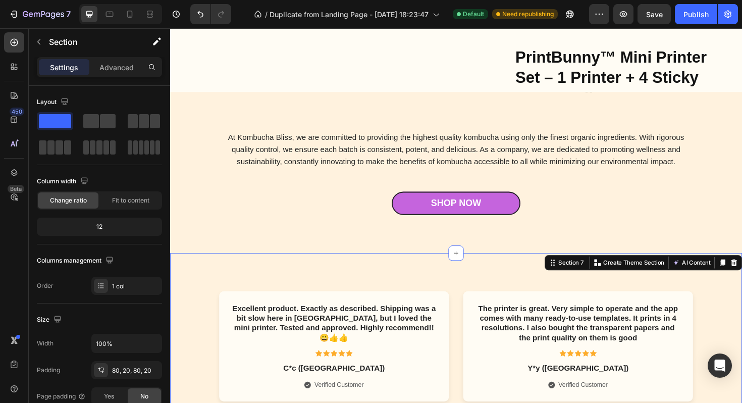
scroll to position [1361, 0]
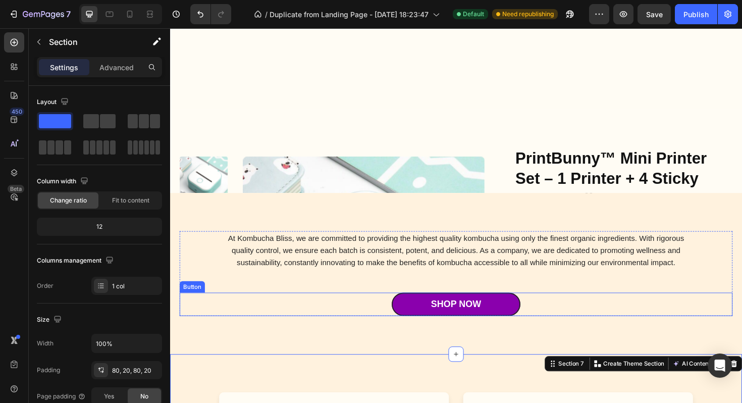
click at [534, 318] on link "Shop Now" at bounding box center [473, 321] width 136 height 25
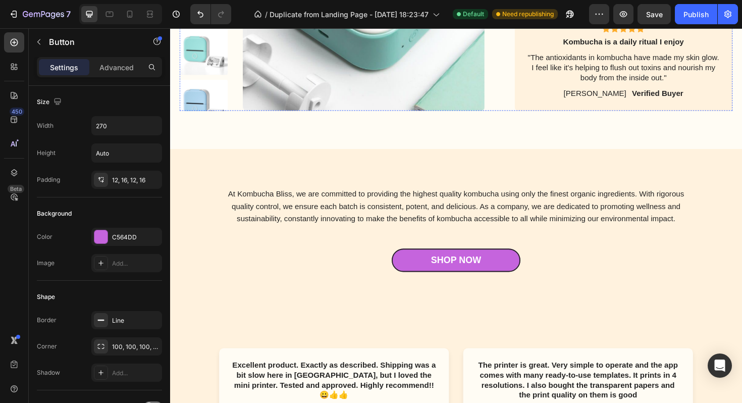
scroll to position [1962, 0]
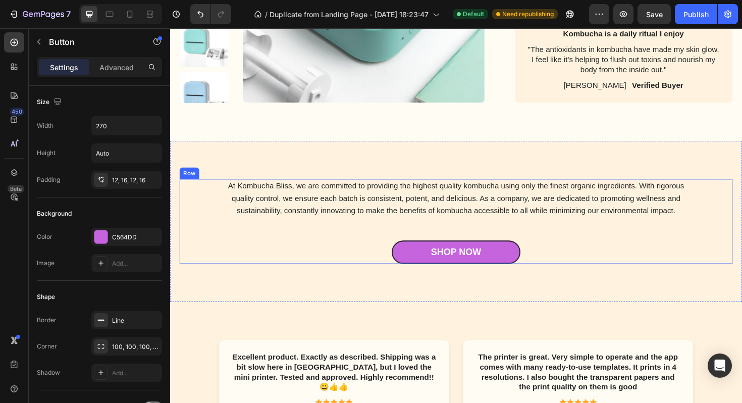
click at [313, 252] on div "At Kombucha Bliss, we are committed to providing the highest quality kombucha u…" at bounding box center [473, 232] width 586 height 89
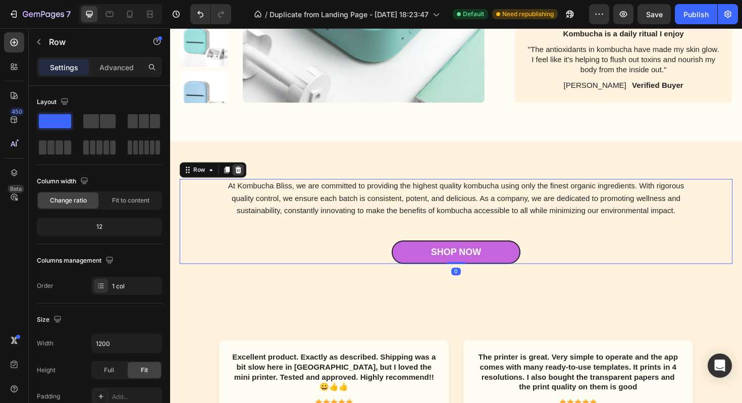
click at [241, 177] on icon at bounding box center [242, 178] width 7 height 7
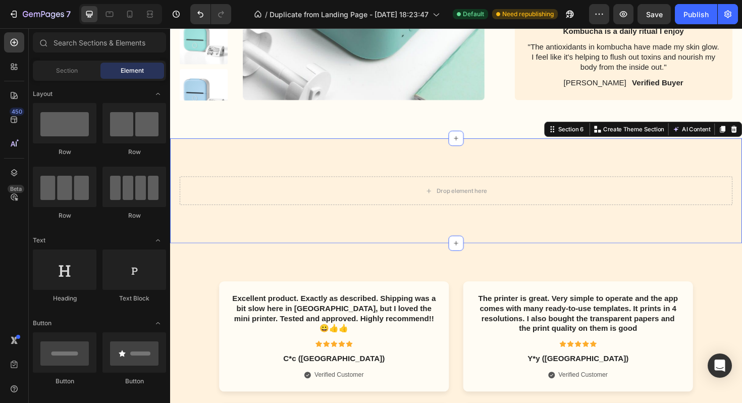
scroll to position [1963, 0]
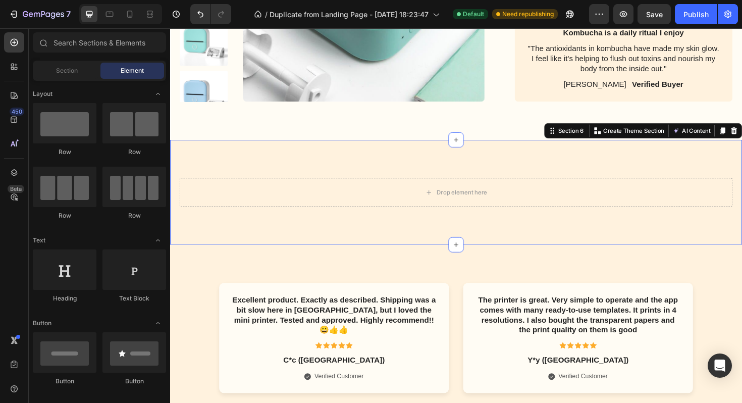
click at [301, 152] on div "Drop element here Section 6 You can create reusable sections Create Theme Secti…" at bounding box center [473, 201] width 606 height 111
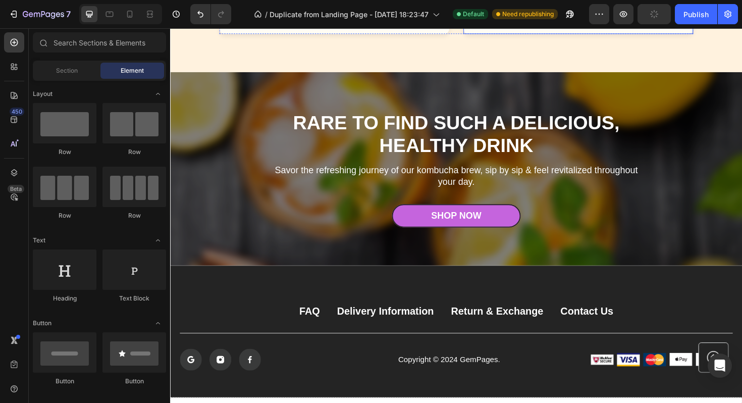
scroll to position [2680, 0]
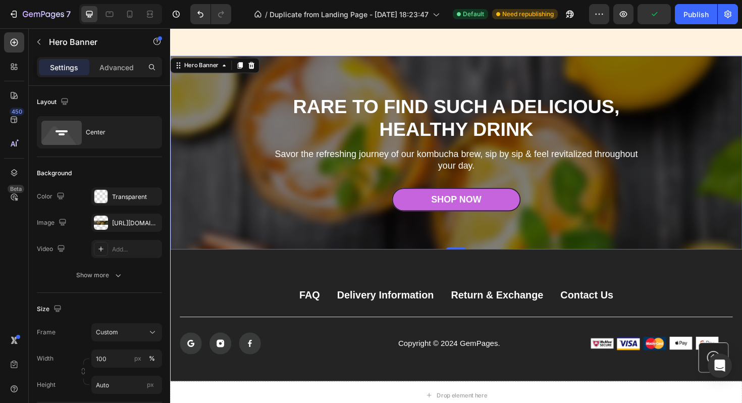
click at [713, 140] on div "Overlay" at bounding box center [473, 160] width 606 height 205
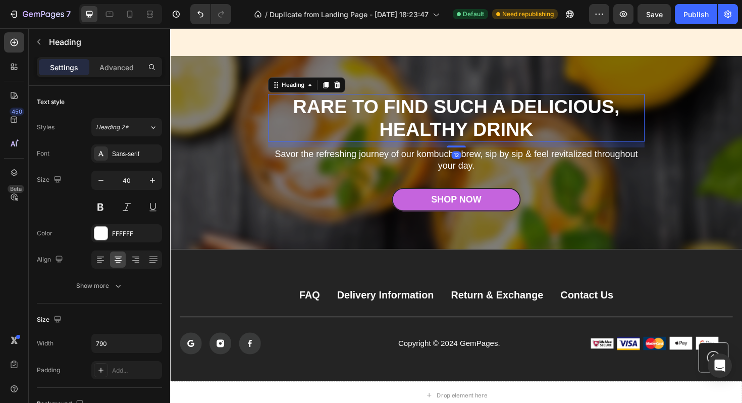
click at [448, 112] on h2 "Rare to find such a delicious, healthy drink" at bounding box center [473, 123] width 399 height 50
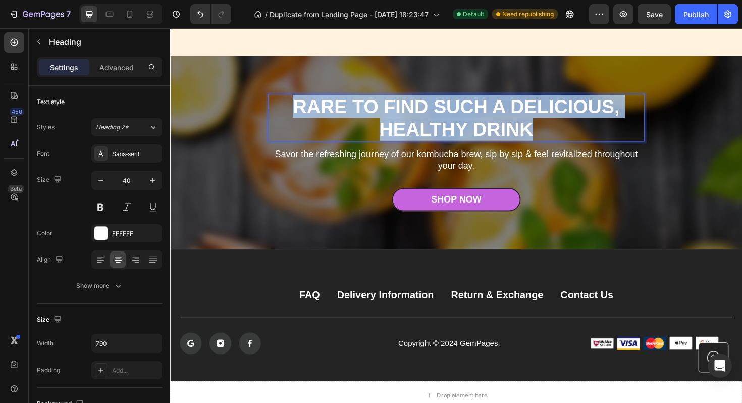
click at [448, 112] on p "Rare to find such a delicious, healthy drink" at bounding box center [473, 123] width 397 height 48
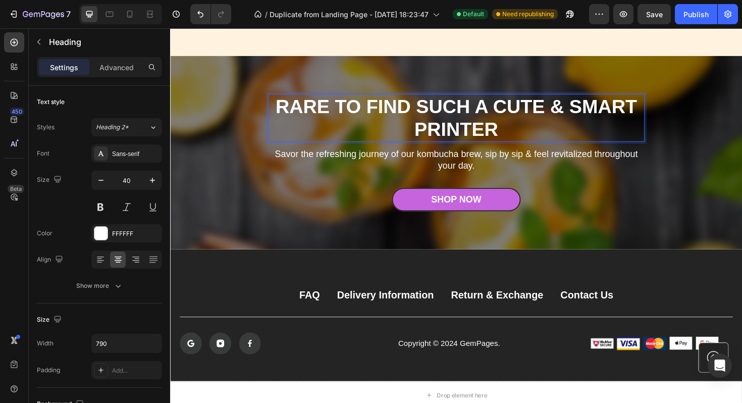
click at [493, 110] on strong "RARE TO FIND SUCH A CUTE & SMART PRINTER" at bounding box center [473, 123] width 383 height 46
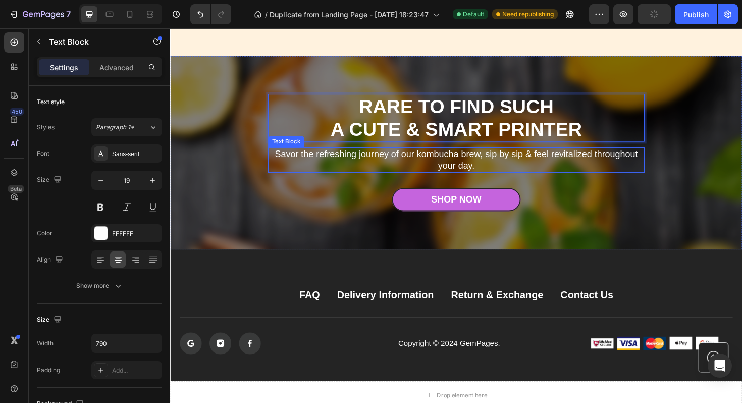
click at [441, 171] on p "Savor the refreshing journey of our kombucha brew, sip by sip & feel revitalize…" at bounding box center [473, 168] width 397 height 25
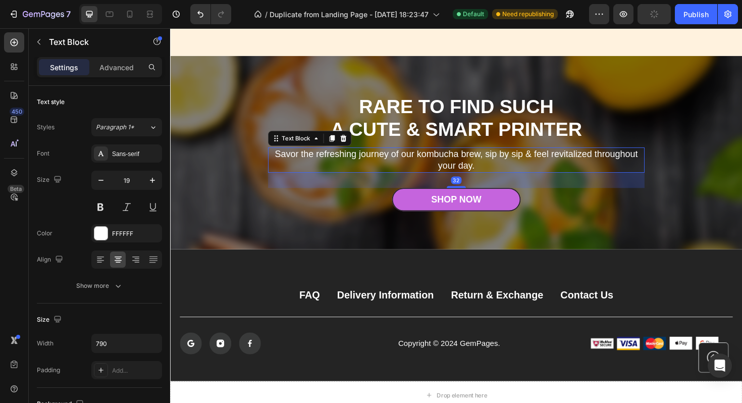
click at [441, 171] on p "Savor the refreshing journey of our kombucha brew, sip by sip & feel revitalize…" at bounding box center [473, 168] width 397 height 25
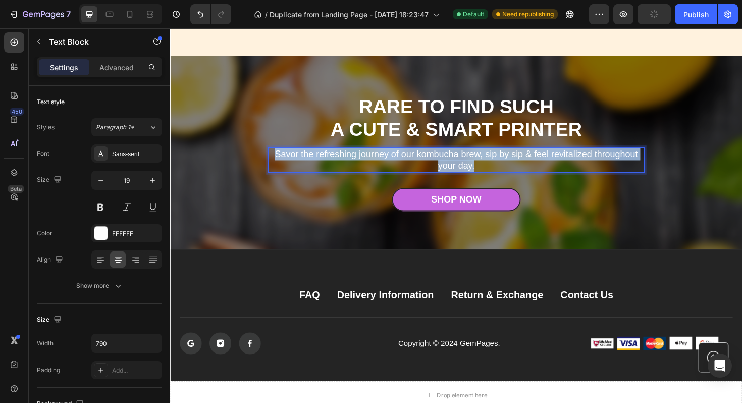
click at [441, 171] on p "Savor the refreshing journey of our kombucha brew, sip by sip & feel revitalize…" at bounding box center [473, 168] width 397 height 25
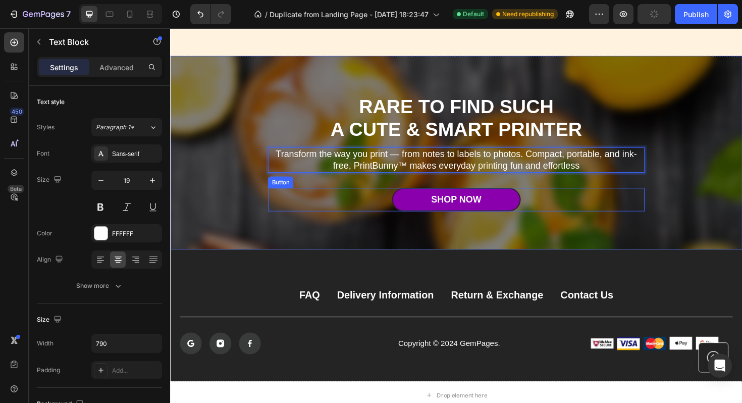
click at [517, 214] on link "Shop Now" at bounding box center [473, 209] width 136 height 25
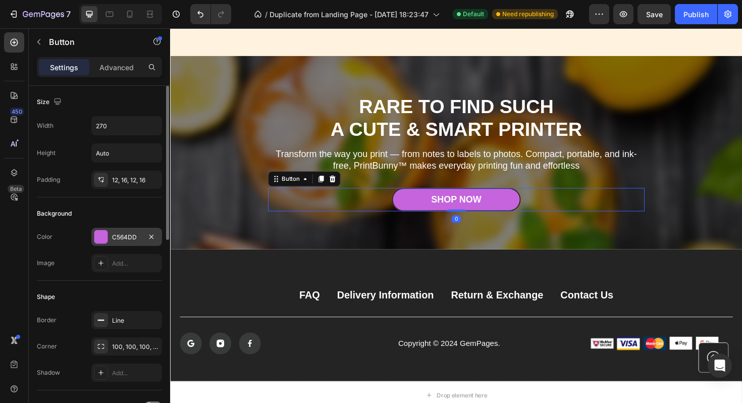
click at [95, 242] on div at bounding box center [100, 236] width 13 height 13
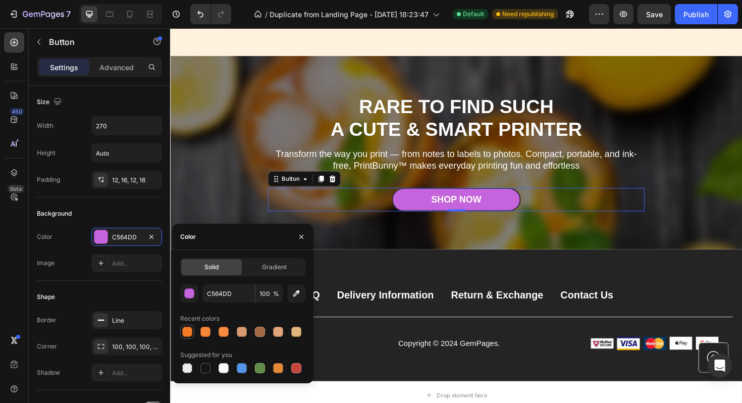
click at [188, 332] on div at bounding box center [187, 332] width 10 height 10
type input "F47927"
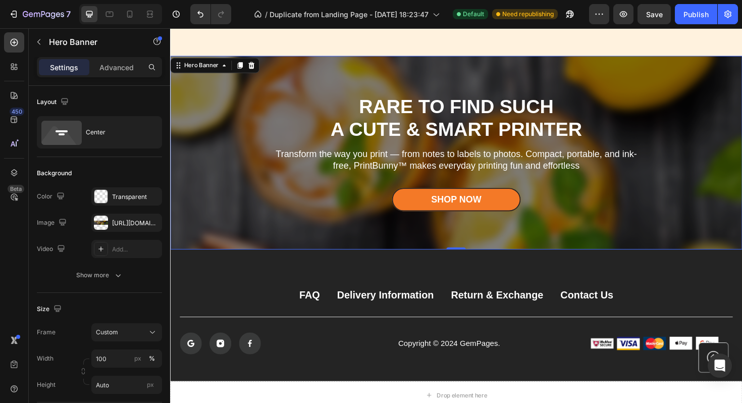
click at [198, 166] on div "Overlay" at bounding box center [473, 160] width 606 height 205
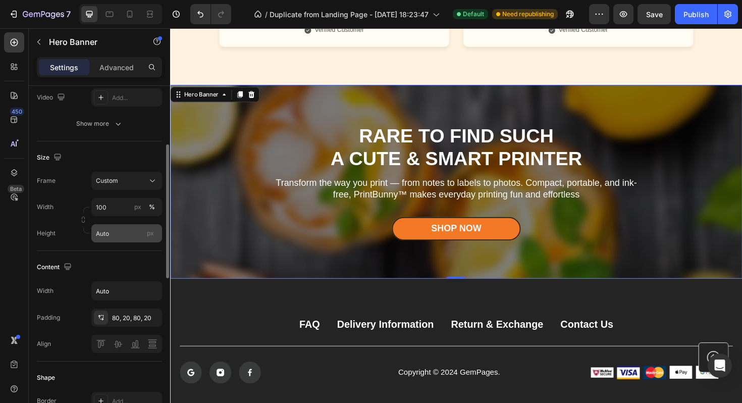
scroll to position [64, 0]
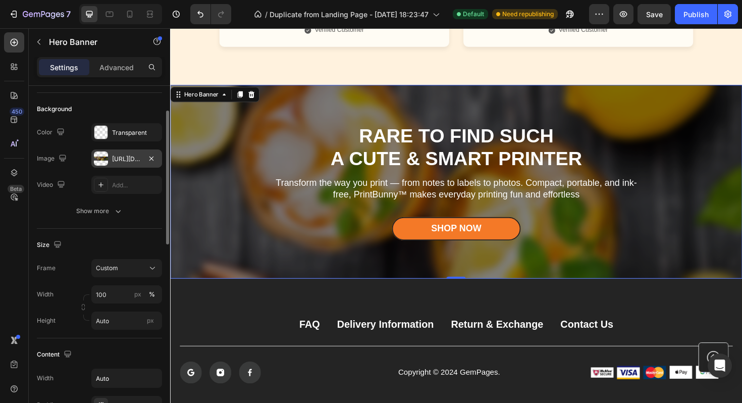
click at [120, 162] on div "https://cdn.shopify.com/s/files/1/0771/2407/5745/files/gempages_585831994915553…" at bounding box center [126, 159] width 29 height 9
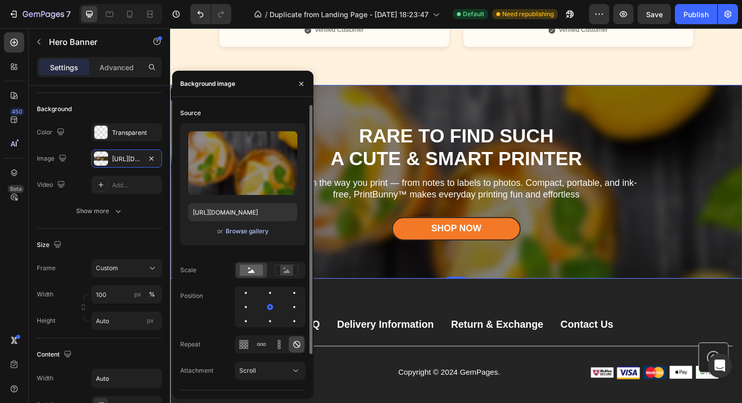
click at [248, 234] on div "Browse gallery" at bounding box center [247, 231] width 43 height 9
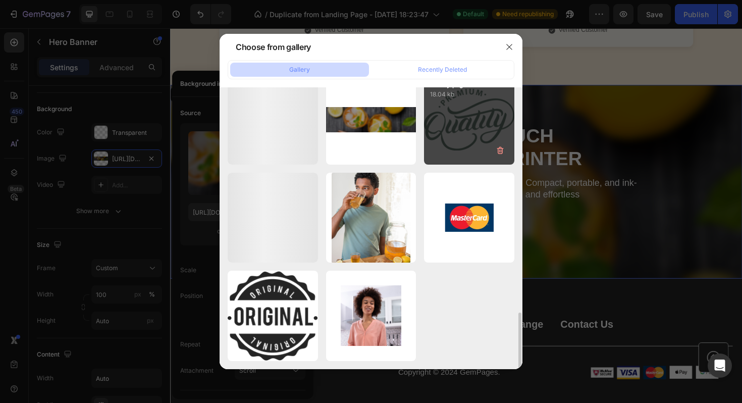
scroll to position [1102, 0]
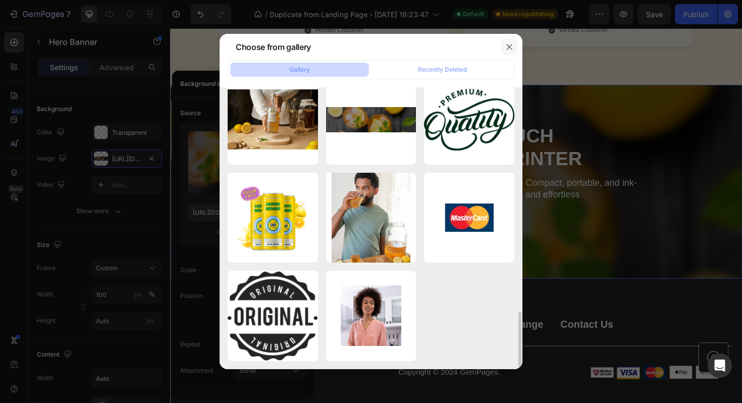
click at [510, 47] on icon "button" at bounding box center [509, 47] width 6 height 6
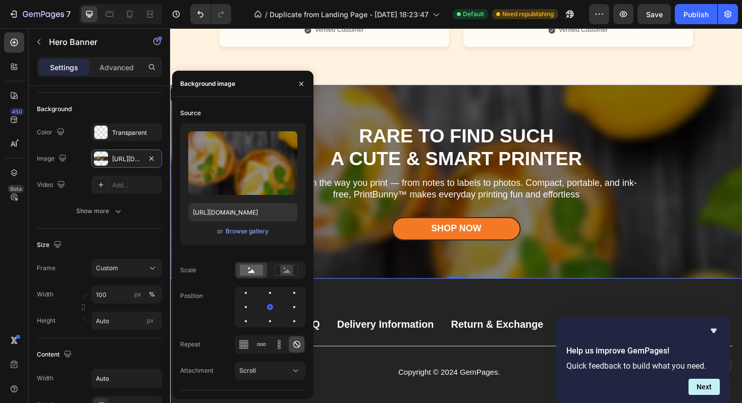
click at [490, 106] on div "⁠⁠⁠⁠⁠⁠⁠ RARE TO FIND SUCH A CUTE & SMART PRINTER Heading Transform the way you …" at bounding box center [473, 190] width 419 height 205
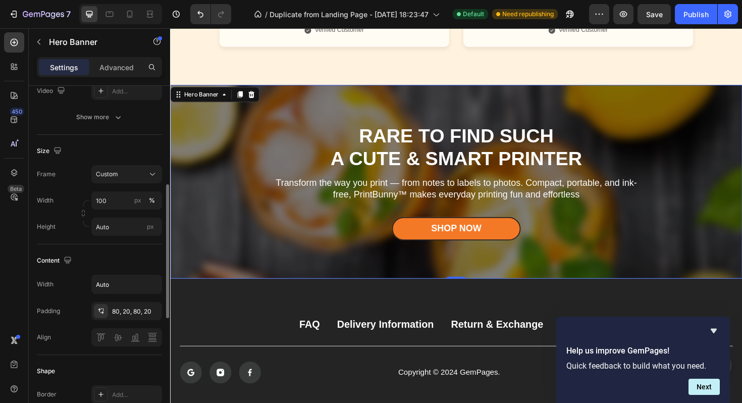
scroll to position [150, 0]
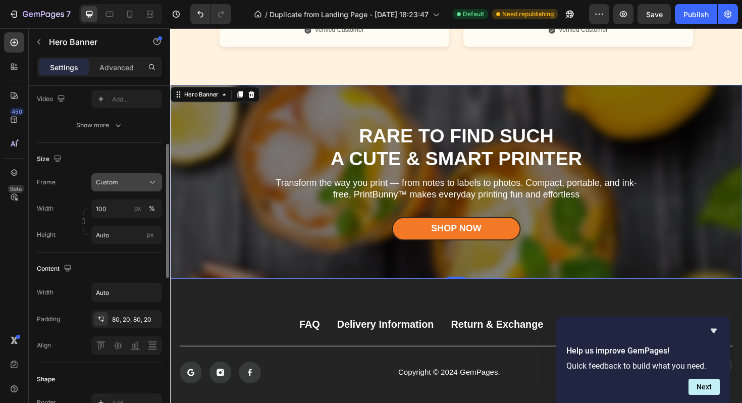
click at [120, 184] on div "Custom" at bounding box center [120, 182] width 49 height 9
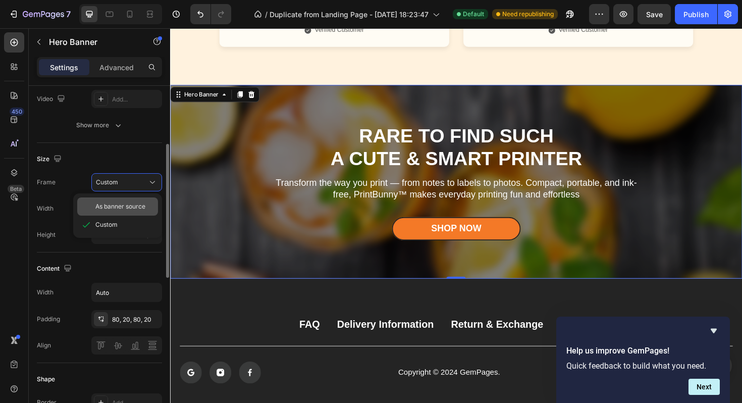
click at [121, 202] on span "As banner source" at bounding box center [120, 206] width 50 height 9
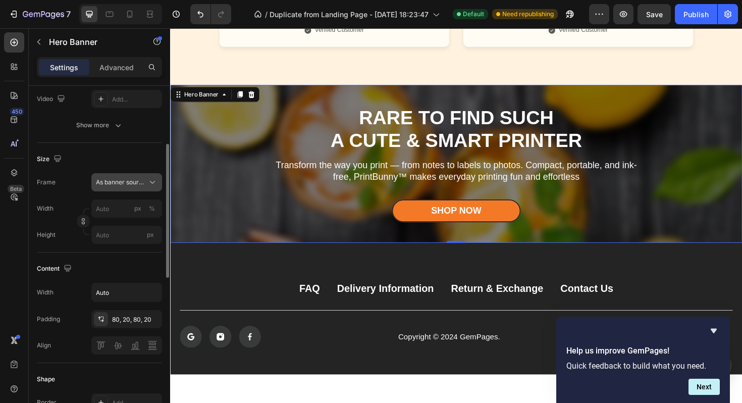
click at [122, 183] on span "As banner source" at bounding box center [120, 182] width 49 height 9
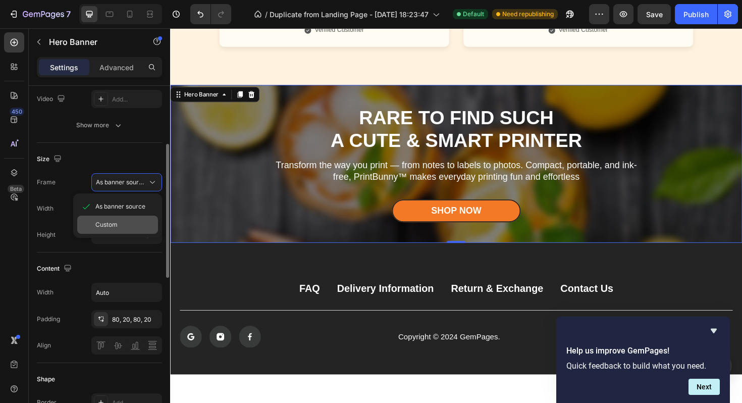
click at [116, 227] on span "Custom" at bounding box center [106, 224] width 22 height 9
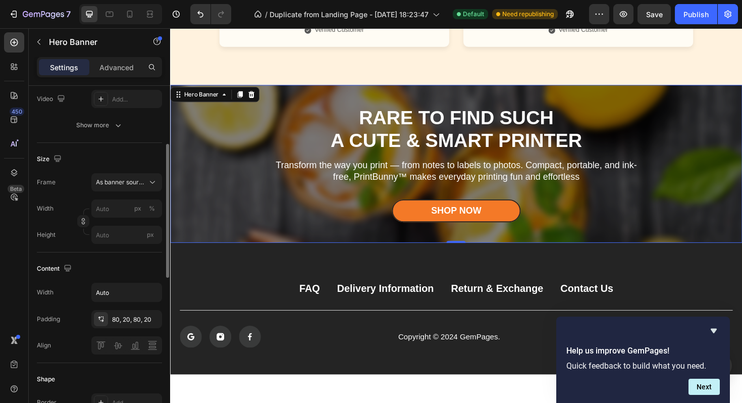
click at [130, 155] on div "Size" at bounding box center [99, 159] width 125 height 16
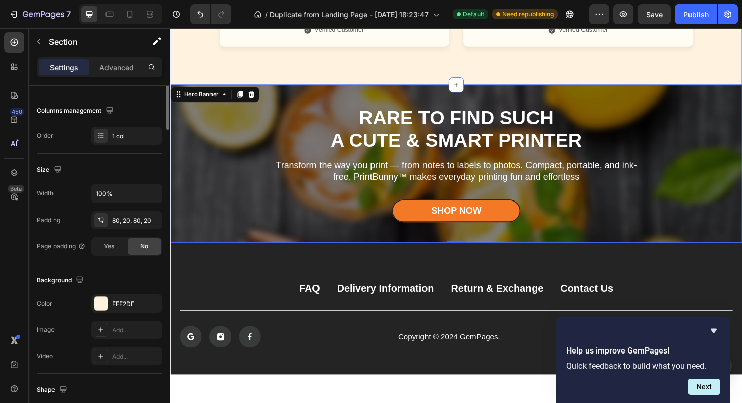
scroll to position [0, 0]
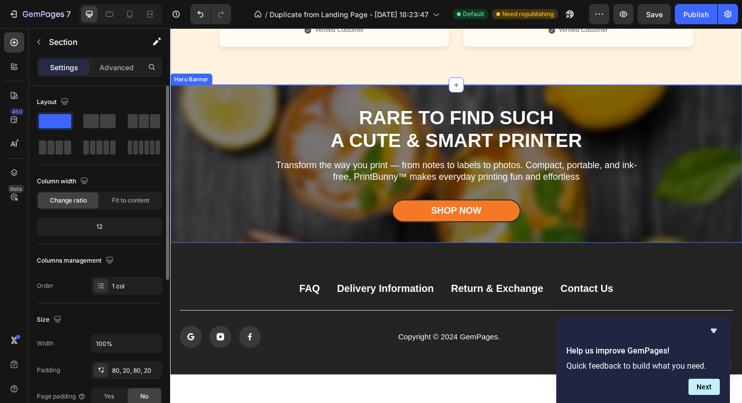
click at [261, 122] on div "Overlay" at bounding box center [473, 172] width 606 height 168
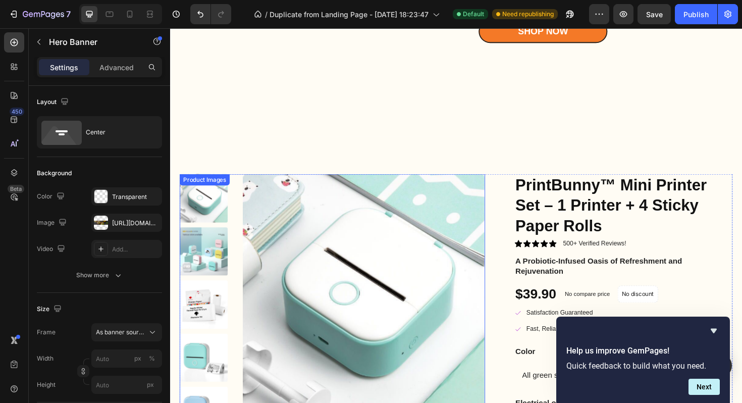
scroll to position [1468, 0]
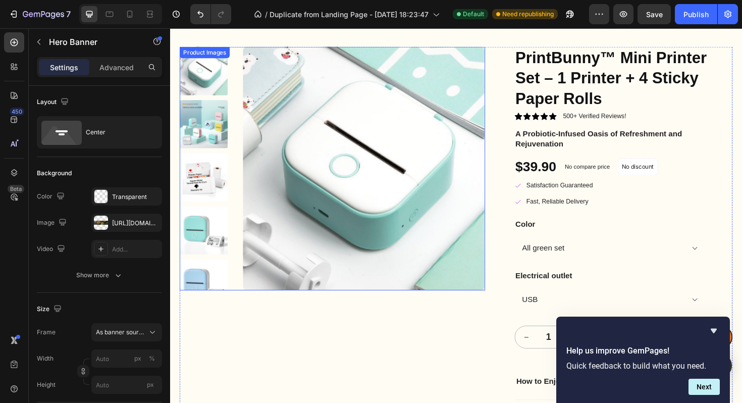
click at [200, 229] on img at bounding box center [205, 242] width 51 height 51
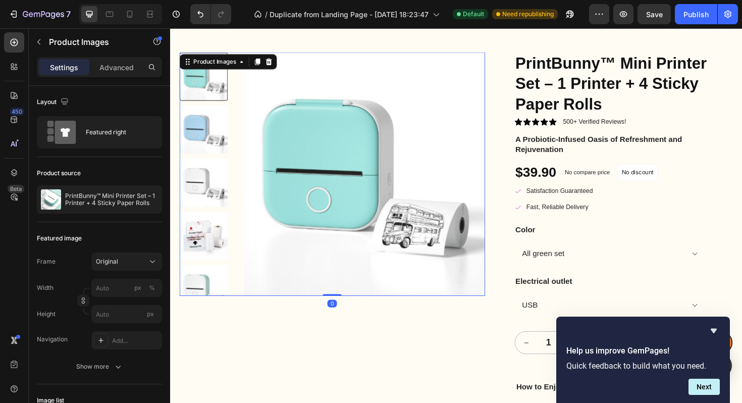
scroll to position [1549, 0]
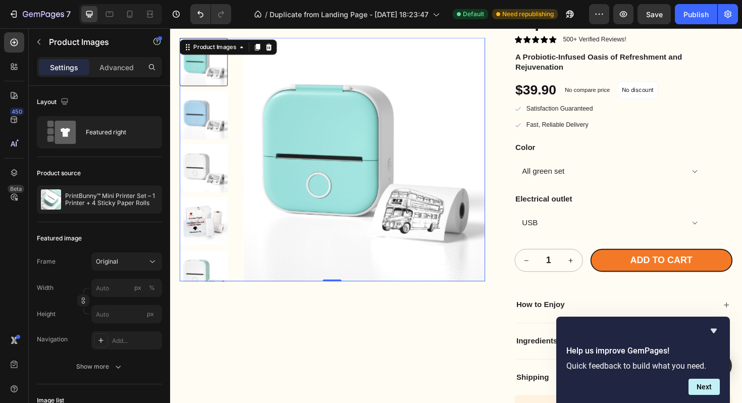
click at [206, 213] on img at bounding box center [205, 232] width 51 height 51
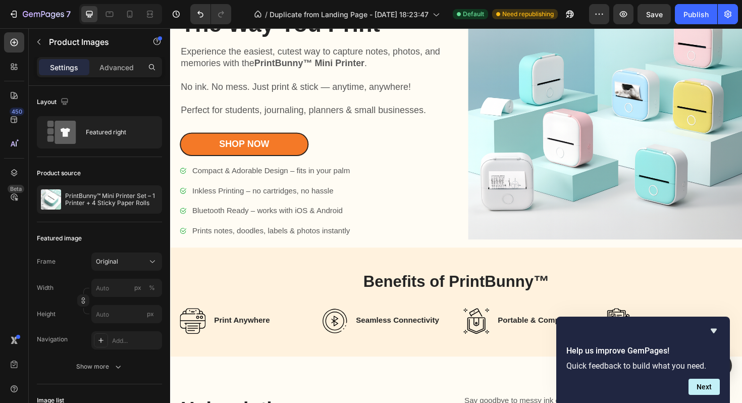
scroll to position [131, 0]
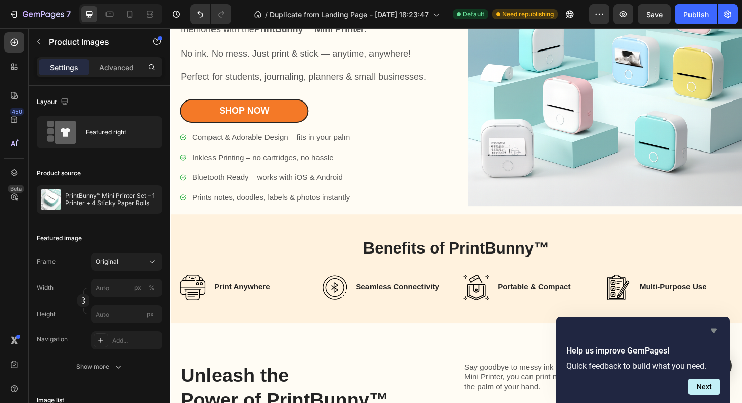
click at [716, 329] on icon "Hide survey" at bounding box center [714, 331] width 6 height 5
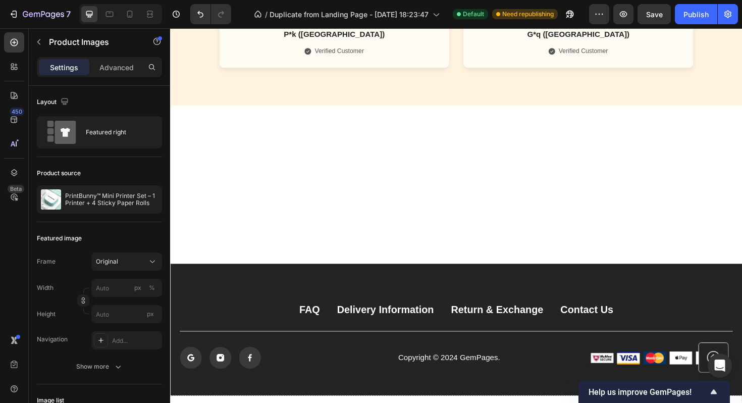
scroll to position [2632, 0]
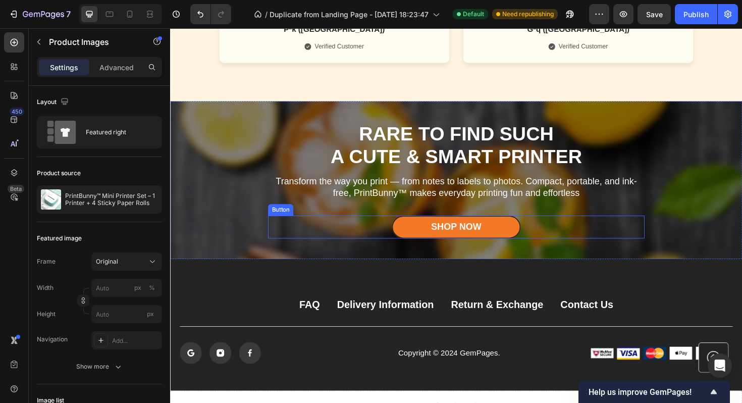
click at [279, 231] on div "Shop Now Button" at bounding box center [473, 239] width 399 height 25
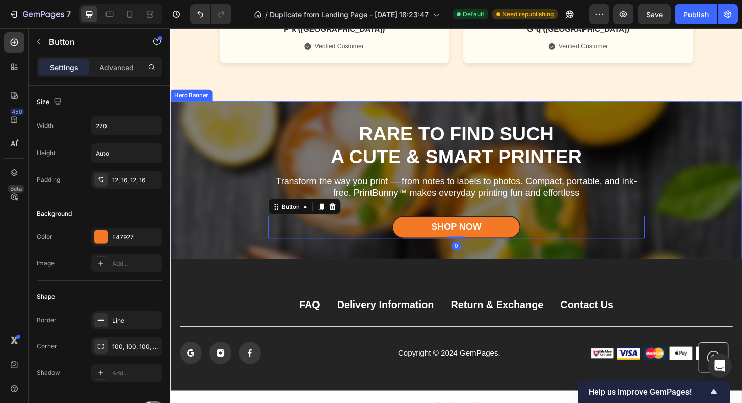
click at [243, 208] on div "Overlay" at bounding box center [473, 190] width 606 height 168
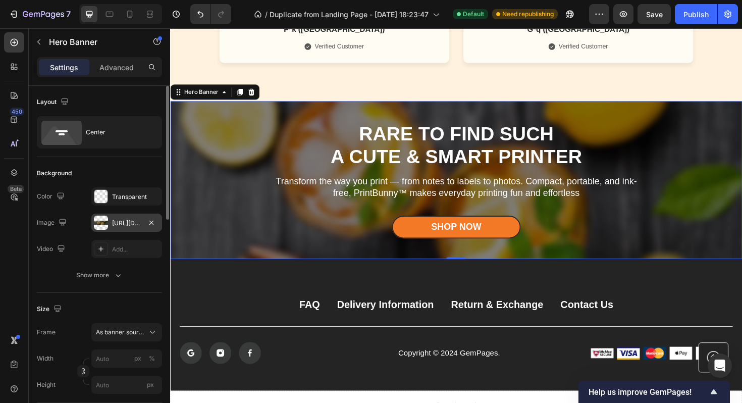
click at [106, 222] on div at bounding box center [101, 223] width 14 height 14
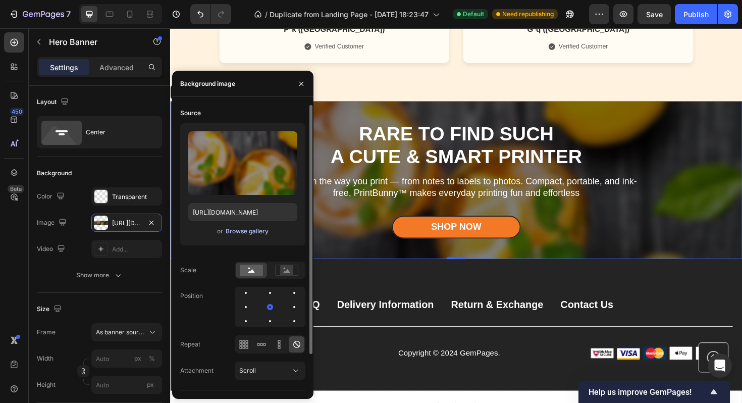
click at [235, 229] on div "Browse gallery" at bounding box center [247, 231] width 43 height 9
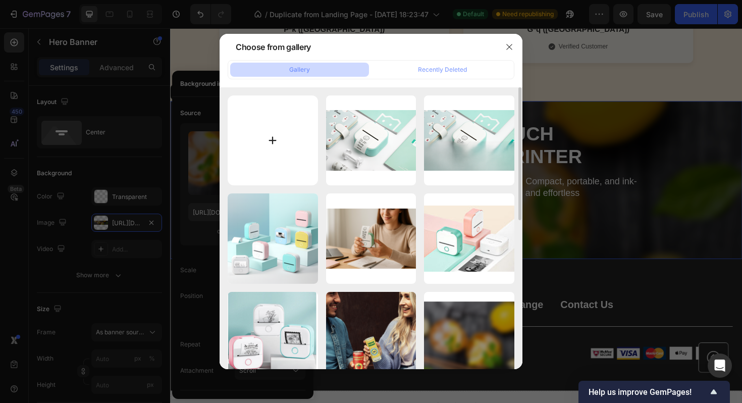
click at [264, 115] on input "file" at bounding box center [273, 140] width 90 height 90
type input "C:\fakepath\ceb178d6-f22d-4dd8-81fa-8297d885210c.png"
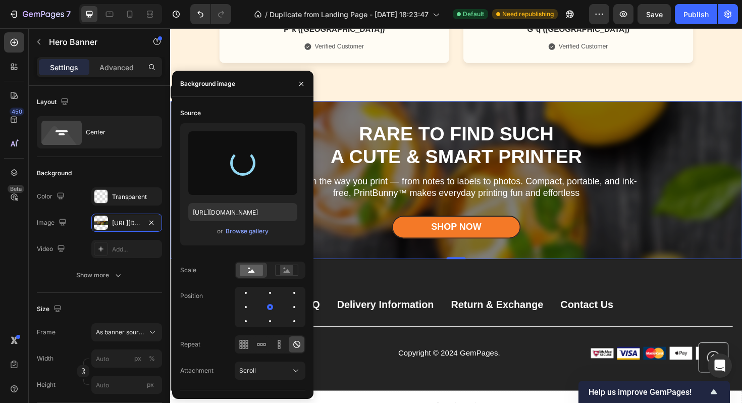
type input "https://cdn.shopify.com/s/files/1/0771/2407/5745/files/gempages_585831994915553…"
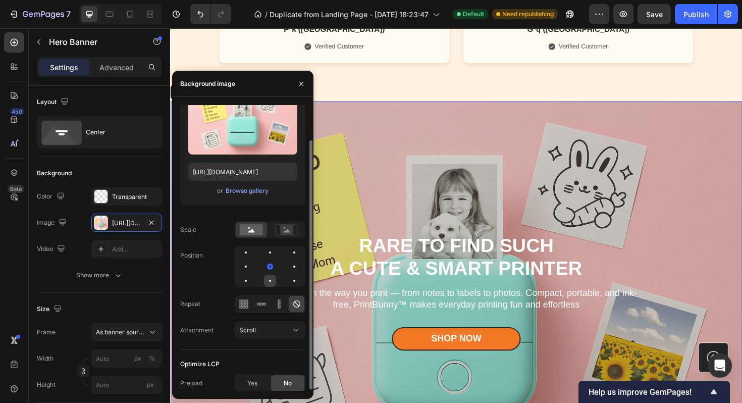
scroll to position [42, 0]
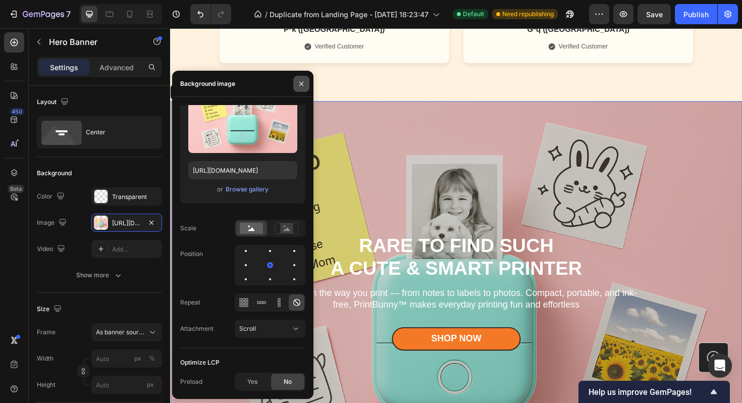
click at [298, 77] on button "button" at bounding box center [301, 84] width 16 height 16
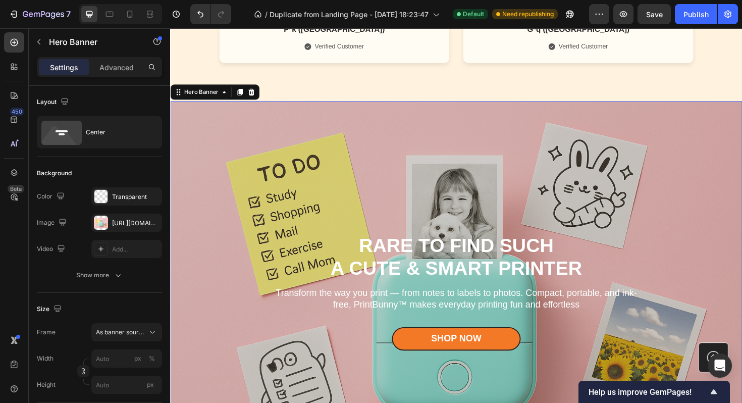
click at [331, 129] on div "Overlay" at bounding box center [473, 308] width 606 height 404
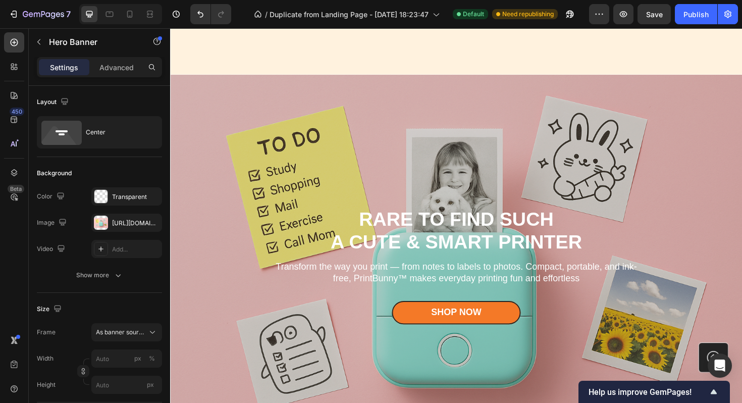
scroll to position [2770, 0]
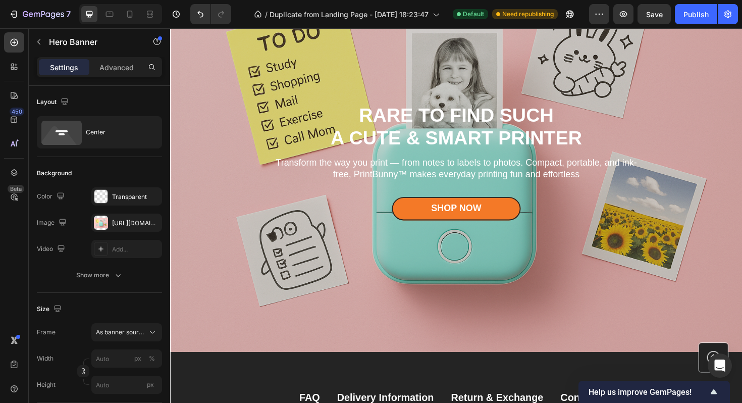
click at [220, 188] on div "Overlay" at bounding box center [473, 169] width 606 height 404
click at [115, 201] on div "Transparent" at bounding box center [126, 196] width 71 height 18
click at [124, 221] on div "https://cdn.shopify.com/s/files/1/0771/2407/5745/files/gempages_585831994915553…" at bounding box center [126, 223] width 29 height 9
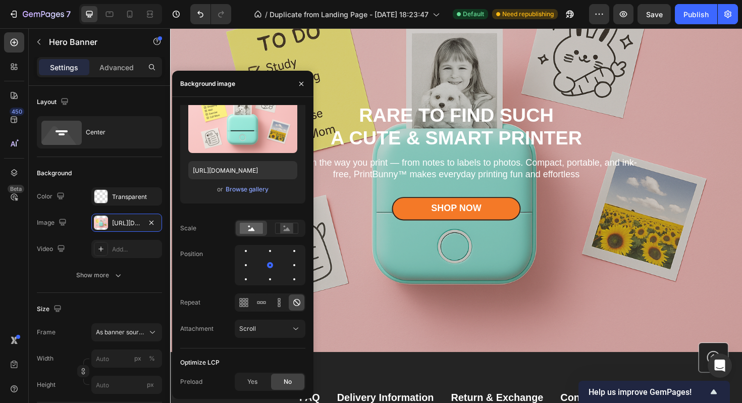
click at [665, 88] on div "RARE TO FIND SUCH A CUTE & SMART PRINTER Heading Transform the way you print — …" at bounding box center [473, 169] width 419 height 205
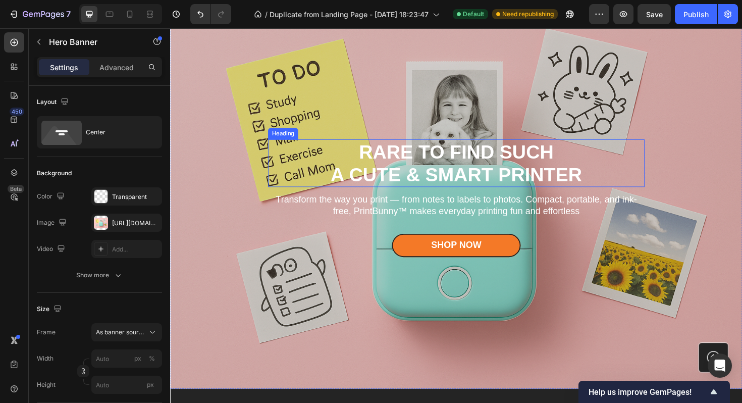
scroll to position [2670, 0]
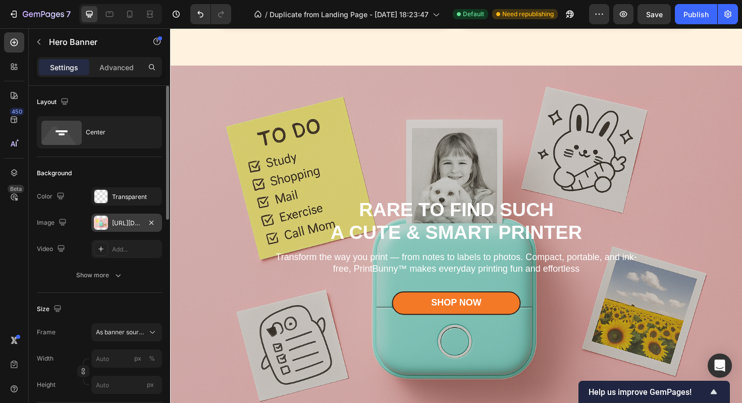
click at [108, 227] on div "https://cdn.shopify.com/s/files/1/0771/2407/5745/files/gempages_585831994915553…" at bounding box center [126, 223] width 71 height 18
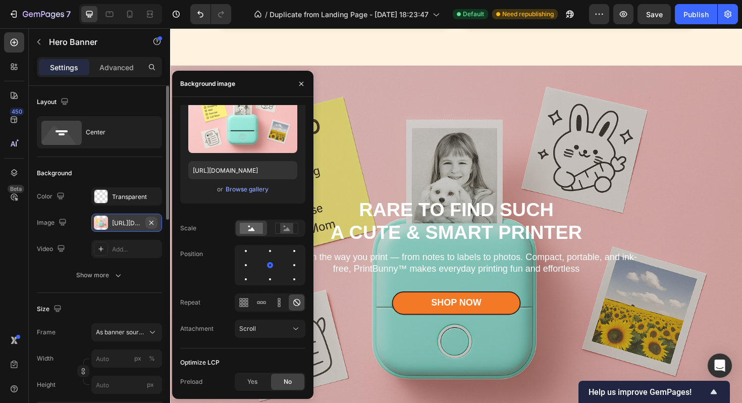
click at [150, 221] on icon "button" at bounding box center [151, 222] width 4 height 4
type input "100"
type input "Auto"
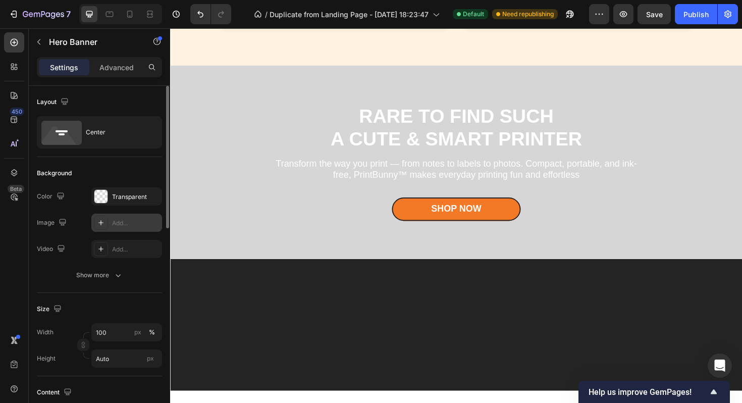
click at [266, 218] on div "RARE TO FIND SUCH A CUTE & SMART PRINTER Heading Transform the way you print — …" at bounding box center [473, 170] width 419 height 205
click at [243, 111] on div "Overlay" at bounding box center [473, 170] width 606 height 205
click at [119, 334] on input "100" at bounding box center [126, 332] width 71 height 18
click at [266, 370] on div at bounding box center [473, 342] width 606 height 139
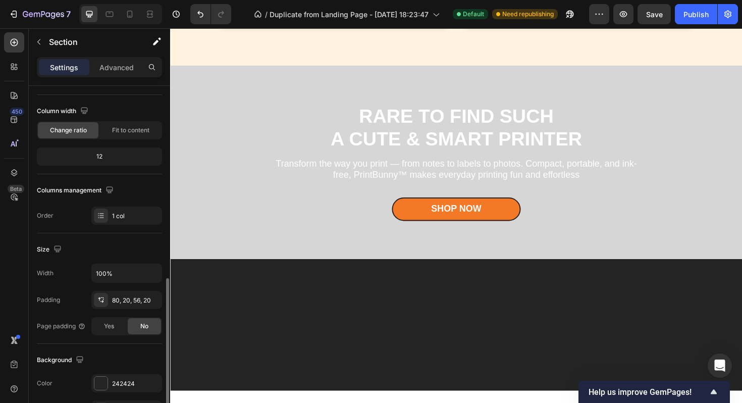
scroll to position [168, 0]
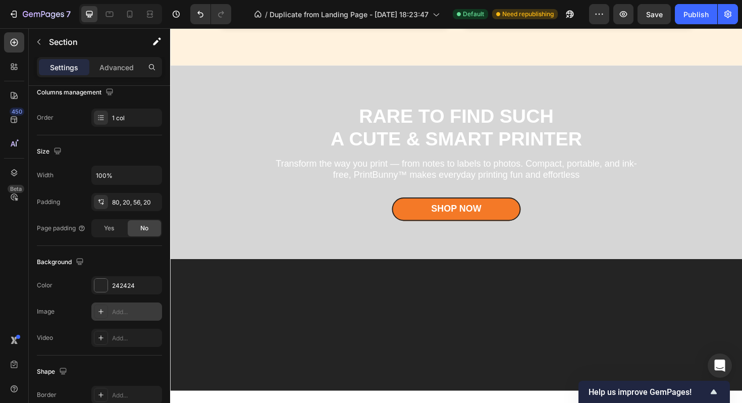
click at [108, 314] on div at bounding box center [101, 311] width 14 height 14
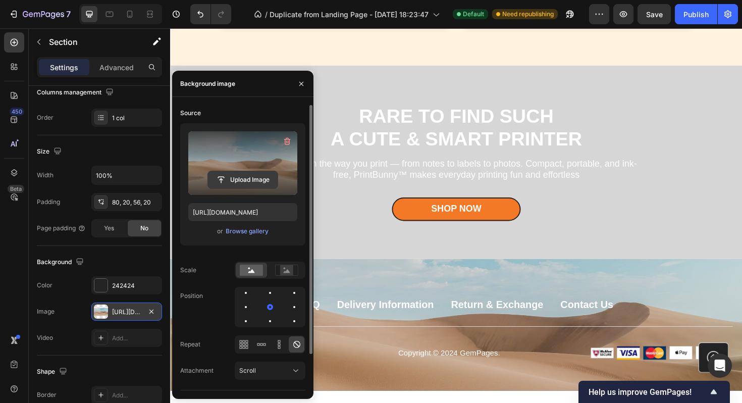
click at [243, 175] on input "file" at bounding box center [243, 179] width 70 height 17
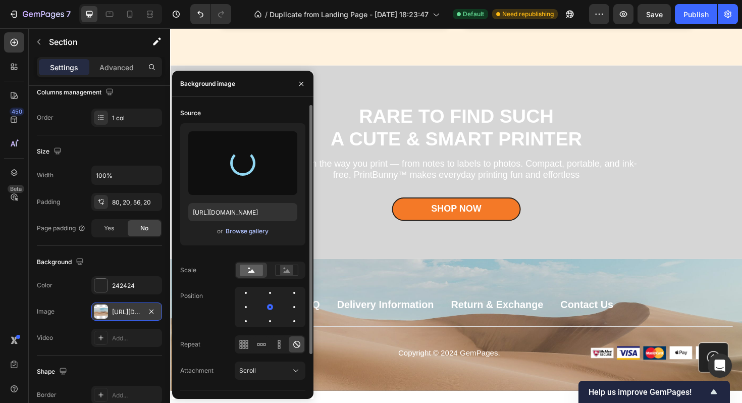
click at [241, 229] on div "Browse gallery" at bounding box center [247, 231] width 43 height 9
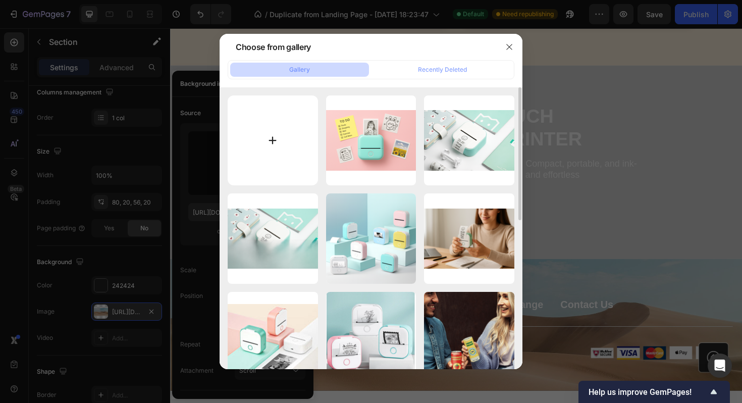
click at [294, 139] on input "file" at bounding box center [273, 140] width 90 height 90
type input "C:\fakepath\Ảnh màn hình 2025-09-26 lúc 17.07.09.png"
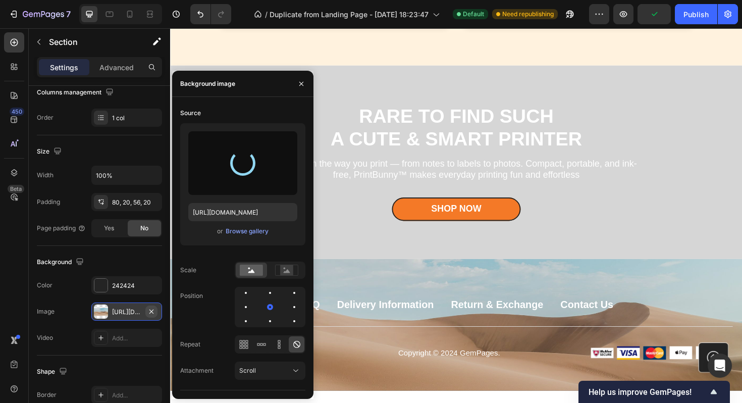
click at [153, 310] on icon "button" at bounding box center [151, 312] width 8 height 8
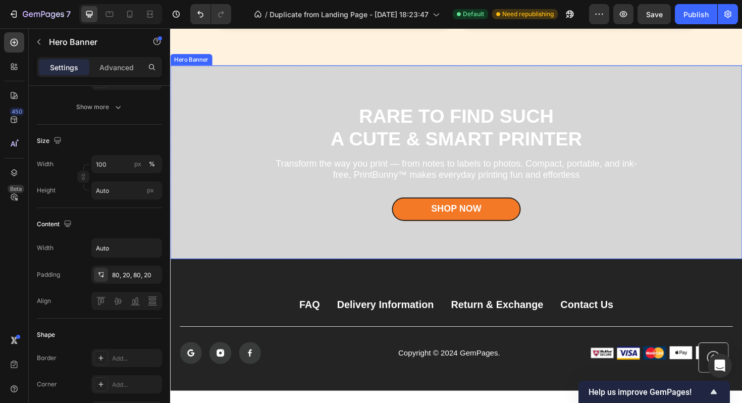
click at [242, 136] on div "Overlay" at bounding box center [473, 170] width 606 height 205
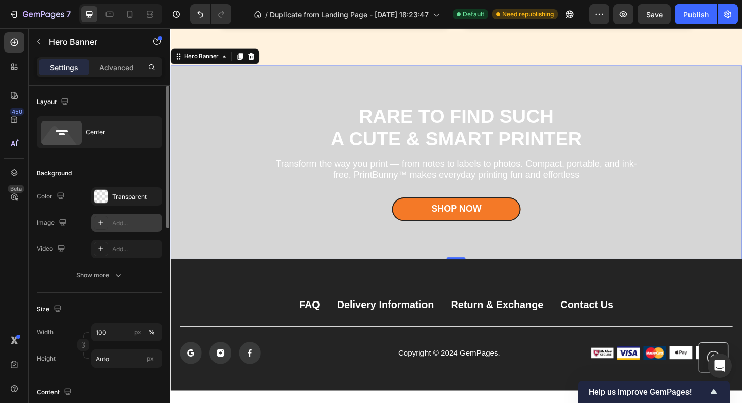
click at [108, 220] on div "Add..." at bounding box center [126, 223] width 71 height 18
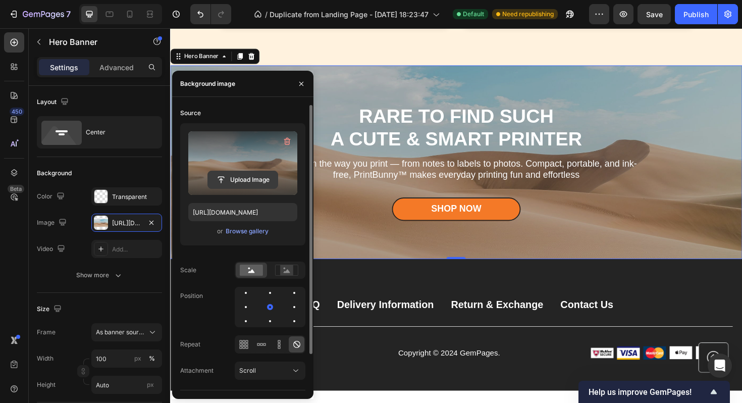
click at [221, 178] on input "file" at bounding box center [243, 179] width 70 height 17
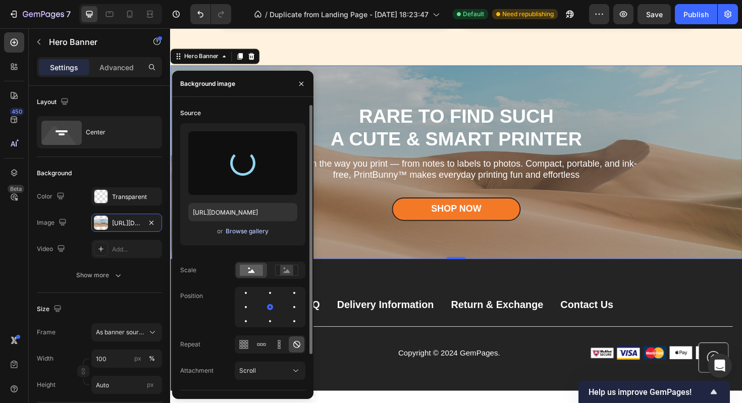
click at [246, 231] on div "Browse gallery" at bounding box center [247, 231] width 43 height 9
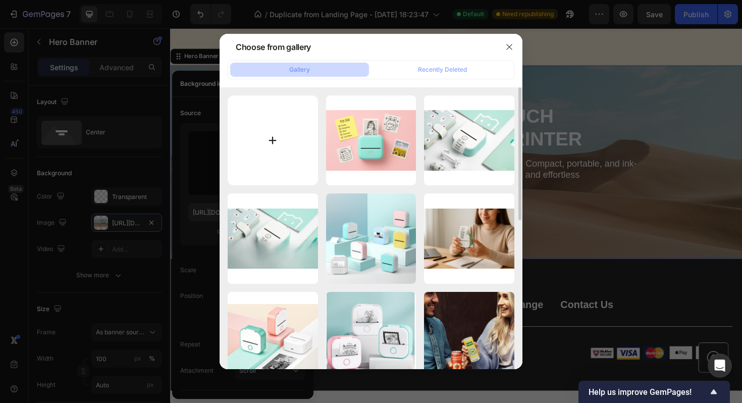
click at [298, 120] on input "file" at bounding box center [273, 140] width 90 height 90
type input "C:\fakepath\Ảnh màn hình 2025-09-26 lúc 17.07.09.png"
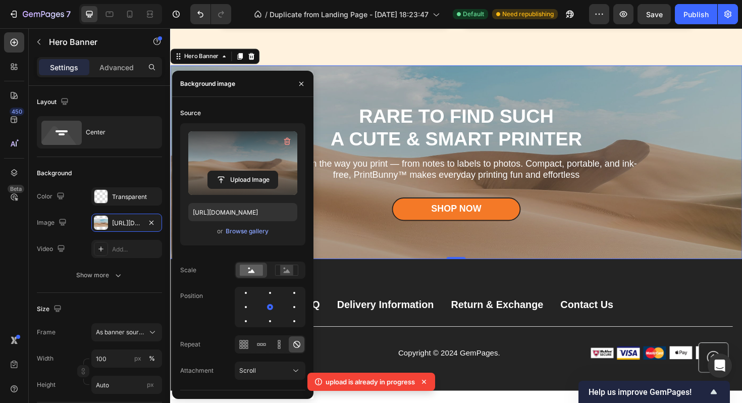
type input "https://cdn.shopify.com/s/files/1/0771/2407/5745/files/gempages_585831994915553…"
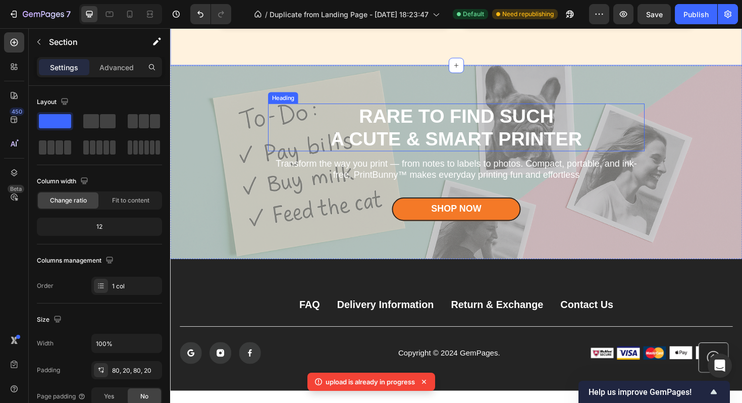
click at [502, 142] on strong "A CUTE & SMART PRINTER" at bounding box center [473, 145] width 266 height 22
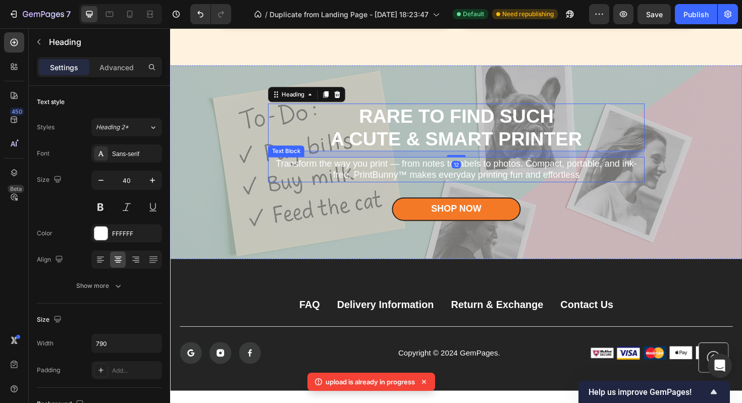
click at [431, 175] on p "Transform the way you print — from notes to labels to photos. Compact, portable…" at bounding box center [473, 178] width 397 height 25
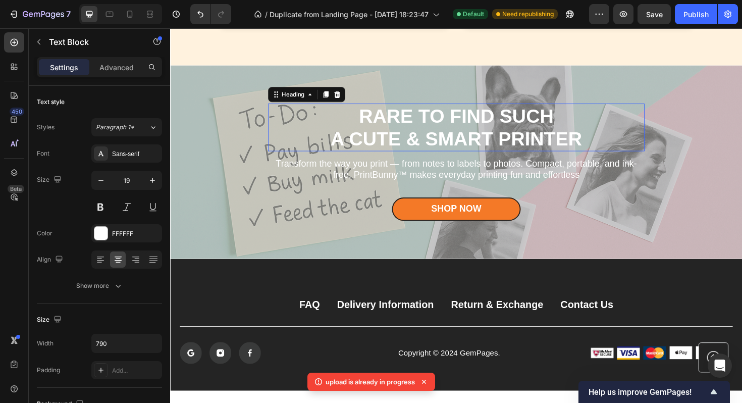
click at [429, 152] on strong "A CUTE & SMART PRINTER" at bounding box center [473, 145] width 266 height 22
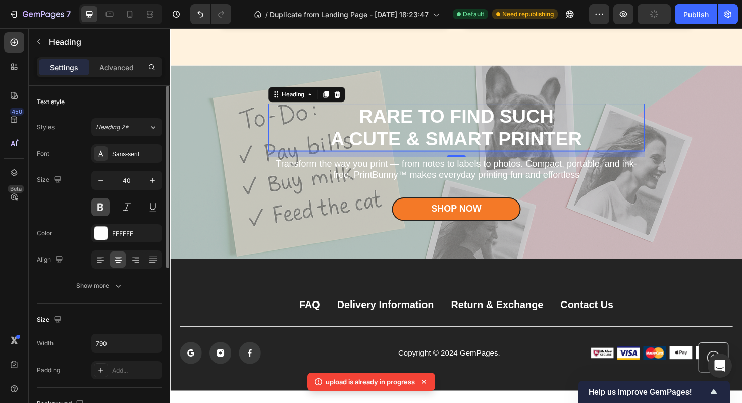
click at [105, 206] on button at bounding box center [100, 207] width 18 height 18
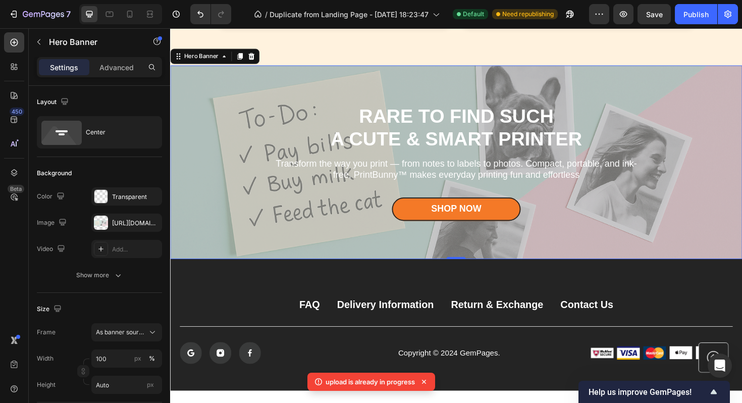
click at [247, 210] on div "Overlay" at bounding box center [473, 170] width 606 height 205
click at [244, 123] on div "Overlay" at bounding box center [473, 170] width 606 height 205
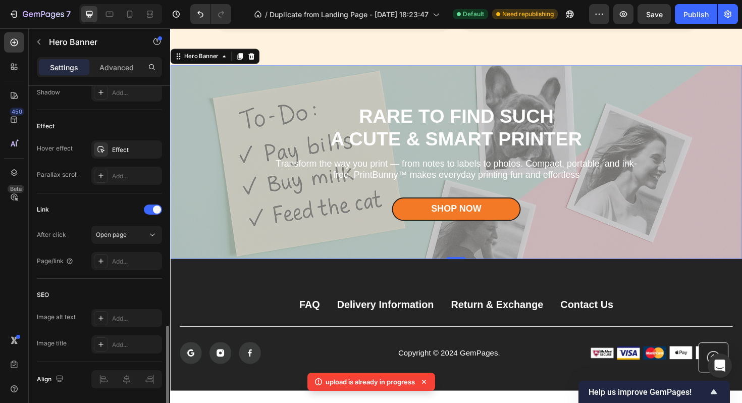
scroll to position [546, 0]
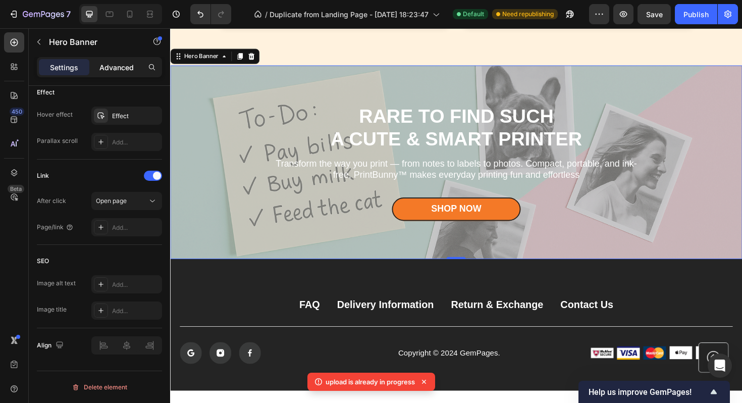
click at [122, 71] on p "Advanced" at bounding box center [116, 67] width 34 height 11
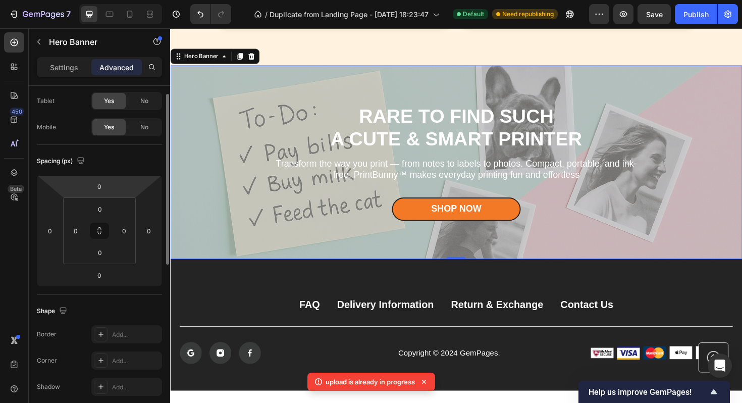
scroll to position [0, 0]
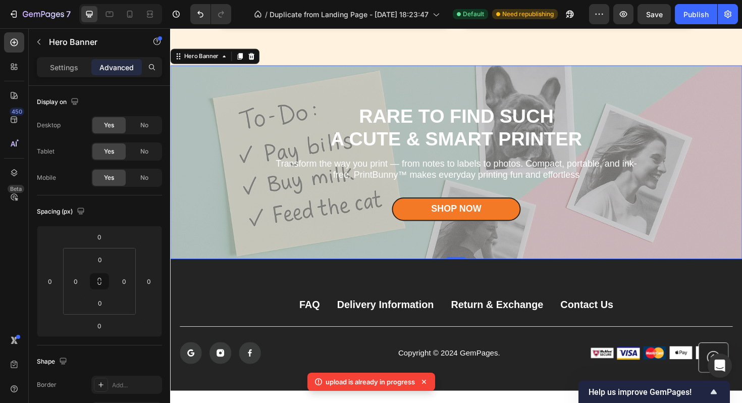
click at [78, 75] on div "Settings Advanced" at bounding box center [99, 67] width 125 height 20
click at [68, 67] on p "Settings" at bounding box center [64, 67] width 28 height 11
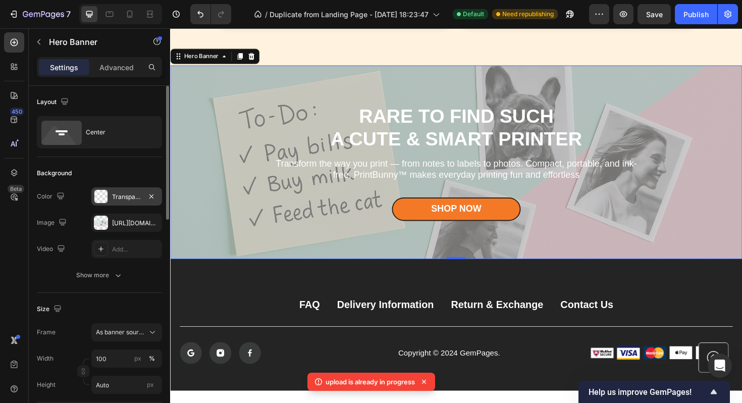
click at [113, 194] on div "Transparent" at bounding box center [126, 196] width 29 height 9
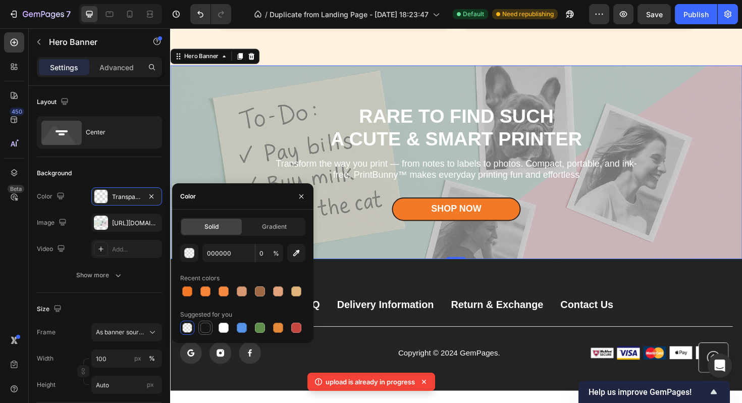
click at [204, 327] on div at bounding box center [205, 328] width 10 height 10
type input "151515"
type input "100"
click at [135, 171] on div "Background" at bounding box center [99, 173] width 125 height 16
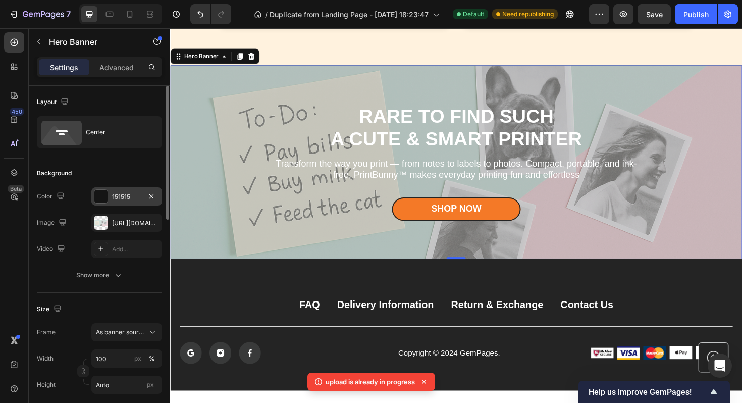
click at [109, 192] on div "151515" at bounding box center [126, 196] width 71 height 18
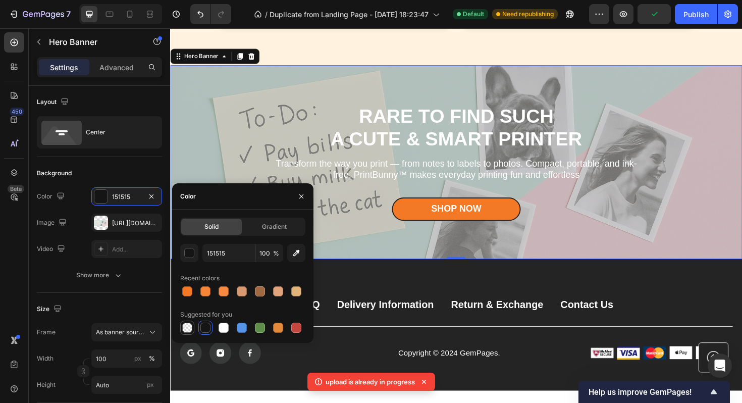
click at [188, 334] on div at bounding box center [187, 328] width 14 height 14
type input "000000"
click at [264, 259] on input "0" at bounding box center [270, 253] width 28 height 18
click at [267, 246] on input "50" at bounding box center [270, 253] width 28 height 18
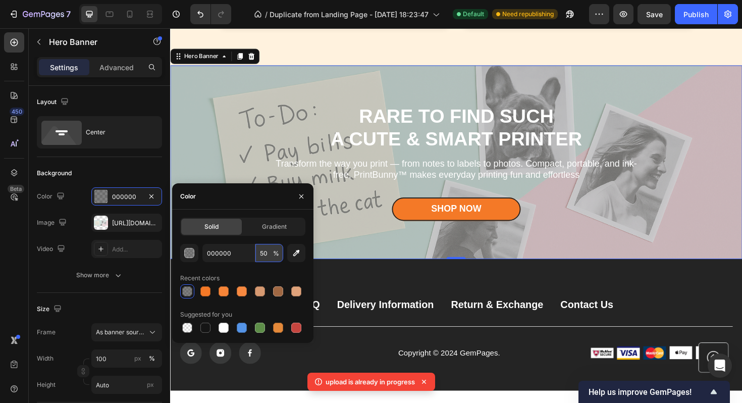
click at [267, 246] on input "50" at bounding box center [270, 253] width 28 height 18
click at [266, 249] on input "100" at bounding box center [270, 253] width 28 height 18
type input "90"
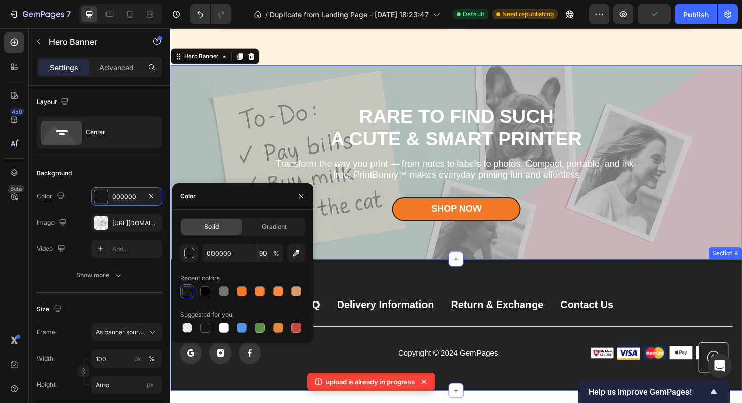
click at [373, 294] on div "FAQ Button Delivery Information Button Return & Exchange Button Contact Us Butt…" at bounding box center [473, 342] width 606 height 139
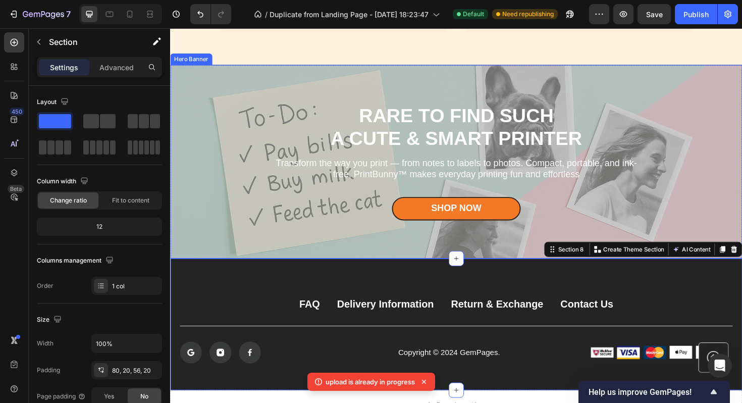
click at [210, 120] on div "Overlay" at bounding box center [473, 169] width 606 height 205
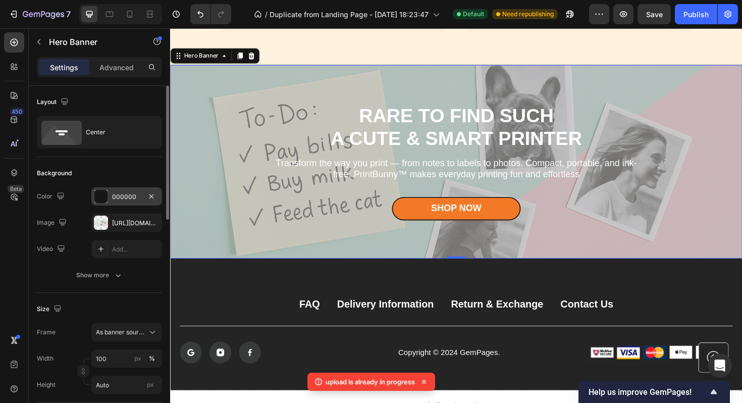
click at [120, 202] on div "000000" at bounding box center [126, 196] width 71 height 18
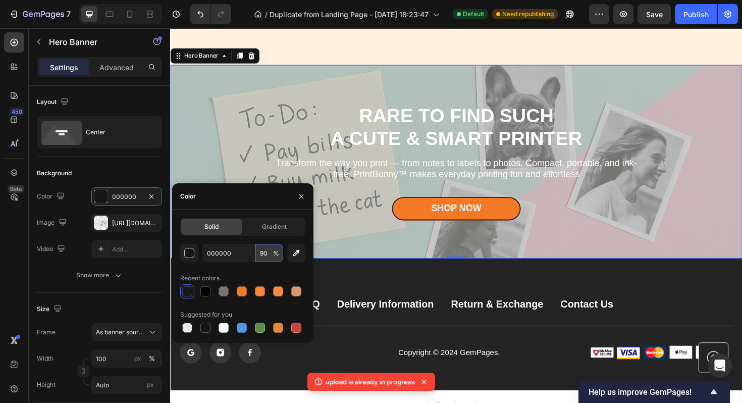
click at [263, 250] on input "90" at bounding box center [270, 253] width 28 height 18
type input "0"
click at [259, 279] on div "Recent colors" at bounding box center [242, 278] width 125 height 16
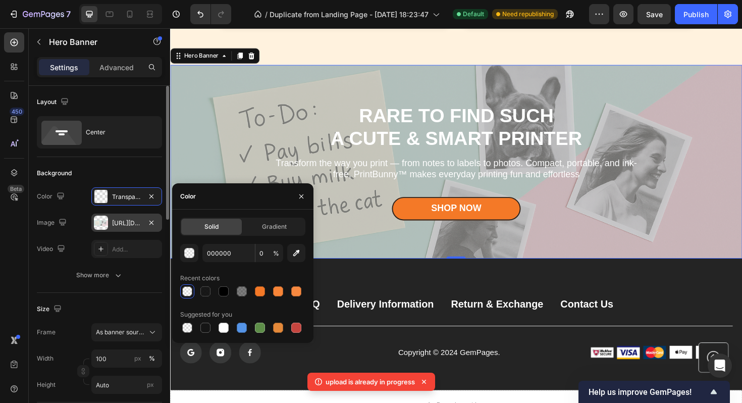
click at [102, 228] on div at bounding box center [101, 223] width 14 height 14
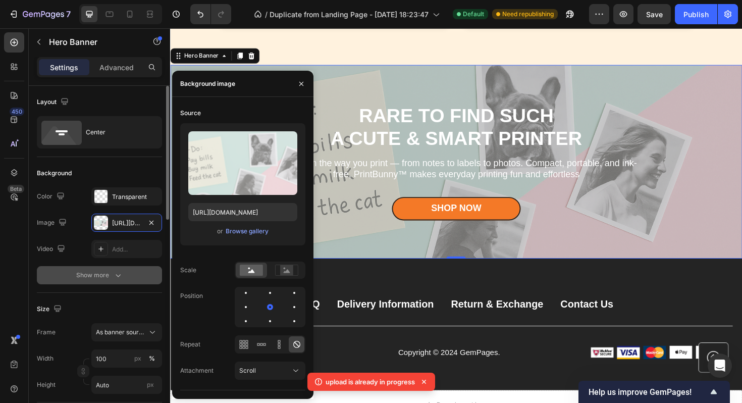
click at [113, 269] on button "Show more" at bounding box center [99, 275] width 125 height 18
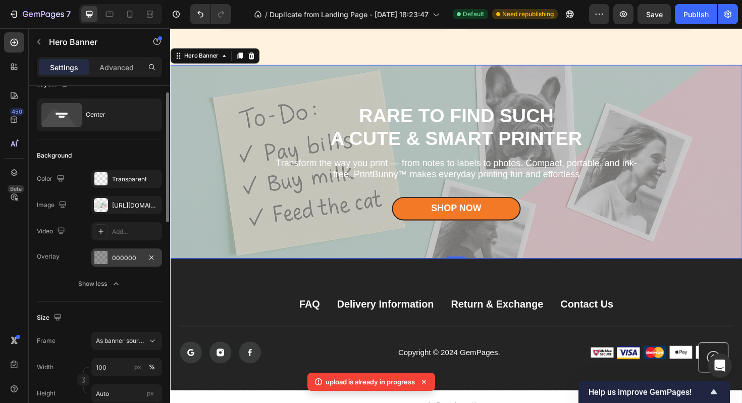
scroll to position [23, 0]
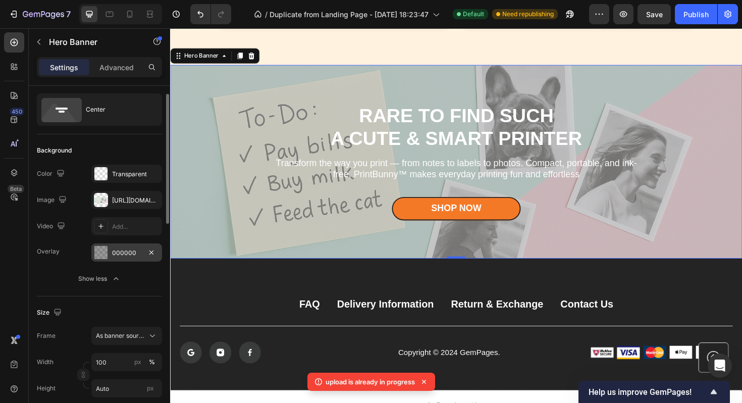
click at [124, 255] on div "000000" at bounding box center [126, 252] width 29 height 9
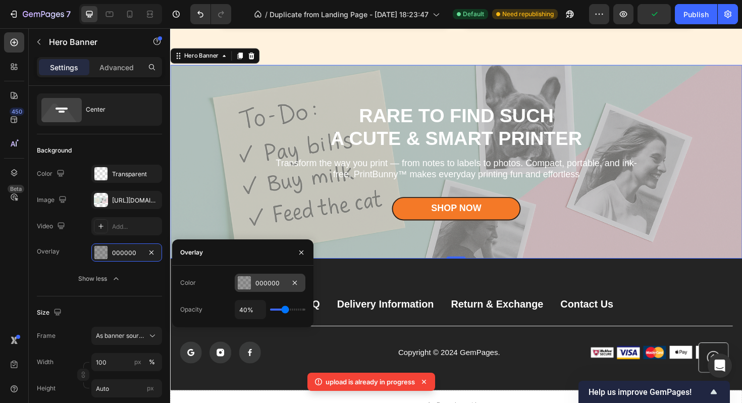
click at [263, 285] on div "000000" at bounding box center [270, 283] width 29 height 9
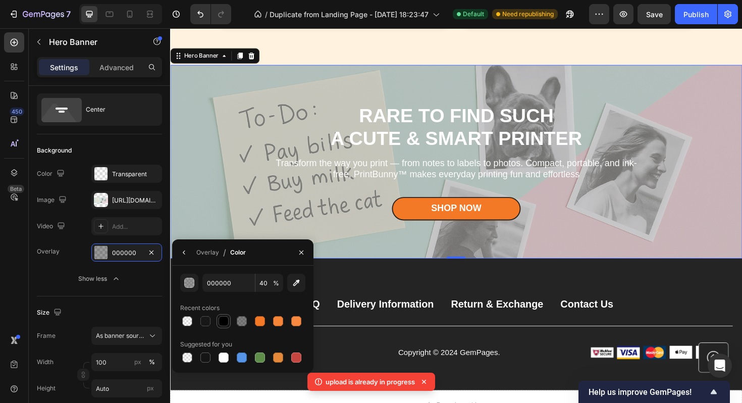
click at [227, 320] on div at bounding box center [224, 321] width 10 height 10
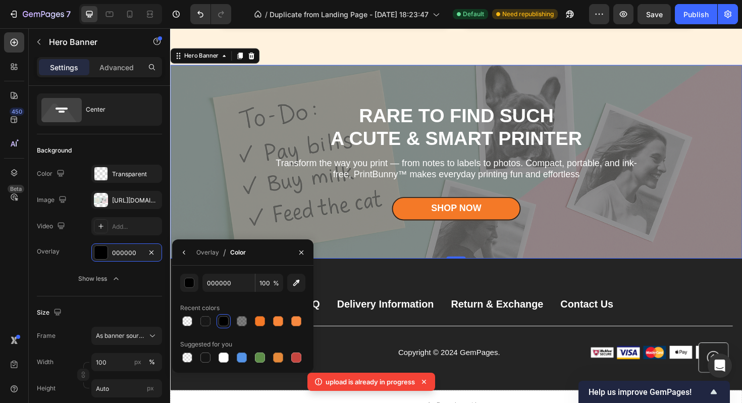
click at [226, 317] on div at bounding box center [224, 321] width 10 height 10
click at [265, 285] on input "100" at bounding box center [270, 283] width 28 height 18
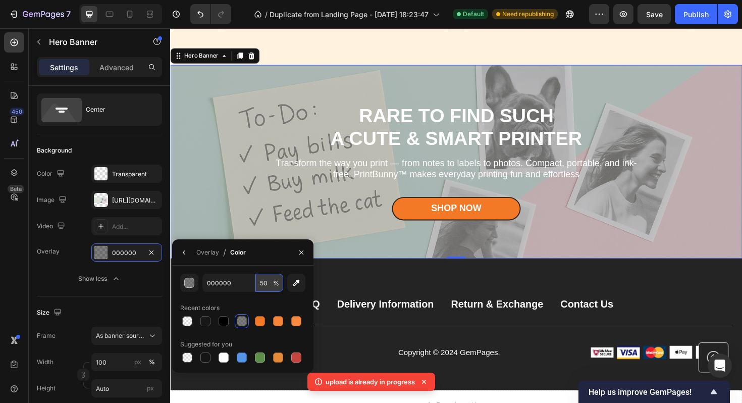
click at [265, 285] on input "50" at bounding box center [270, 283] width 28 height 18
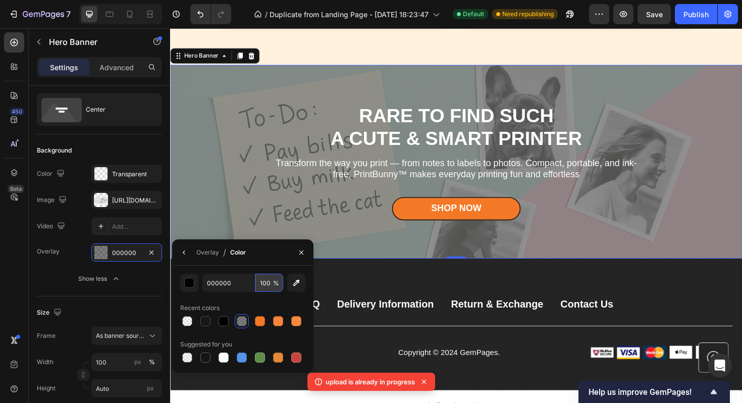
type input "100"
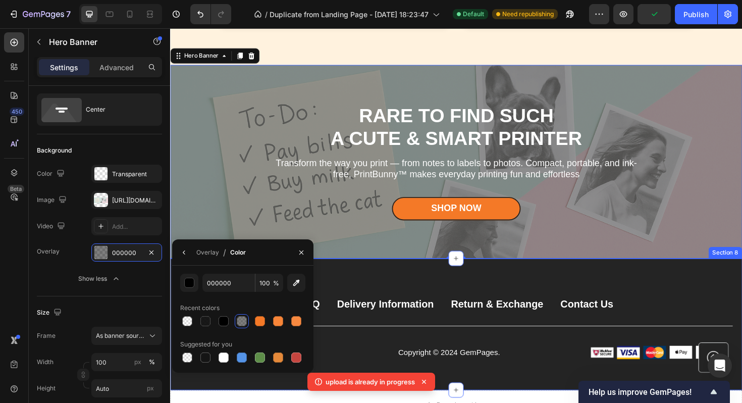
click at [421, 284] on div "FAQ Button Delivery Information Button Return & Exchange Button Contact Us Butt…" at bounding box center [473, 341] width 606 height 139
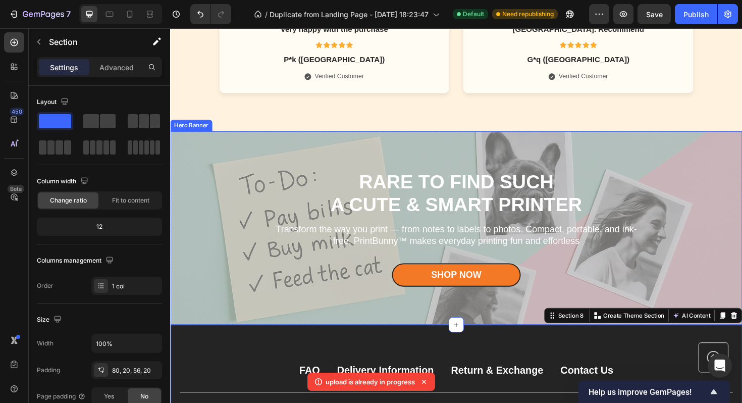
scroll to position [2635, 0]
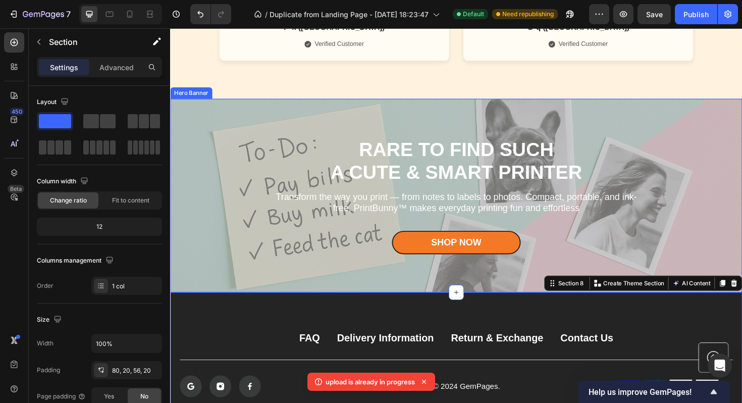
click at [235, 165] on div "Overlay" at bounding box center [473, 205] width 606 height 205
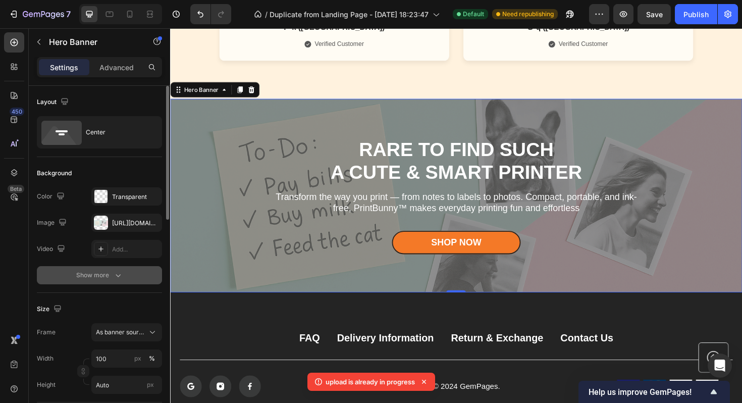
click at [103, 270] on div "Show more" at bounding box center [99, 275] width 47 height 10
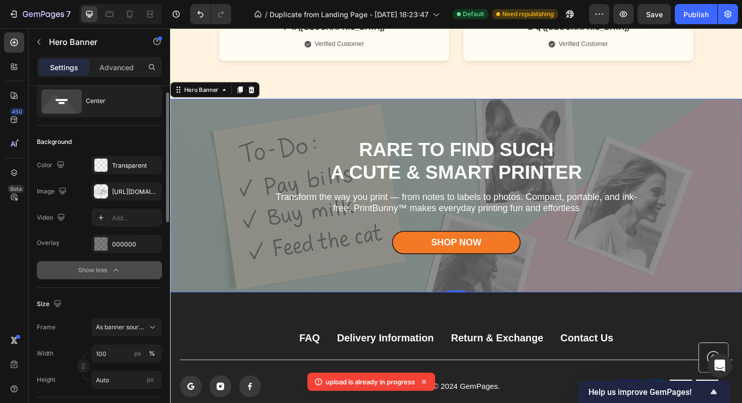
scroll to position [32, 0]
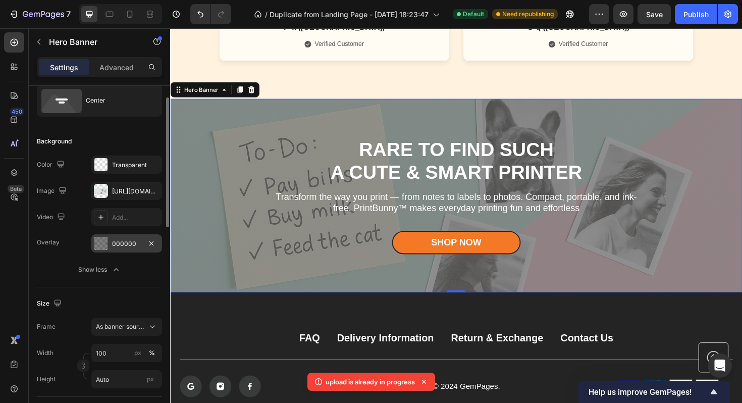
click at [114, 249] on div "000000" at bounding box center [126, 243] width 71 height 18
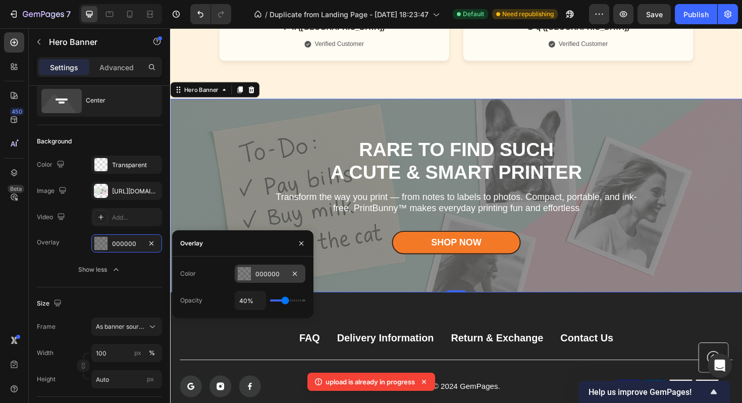
click at [249, 276] on div at bounding box center [244, 273] width 13 height 13
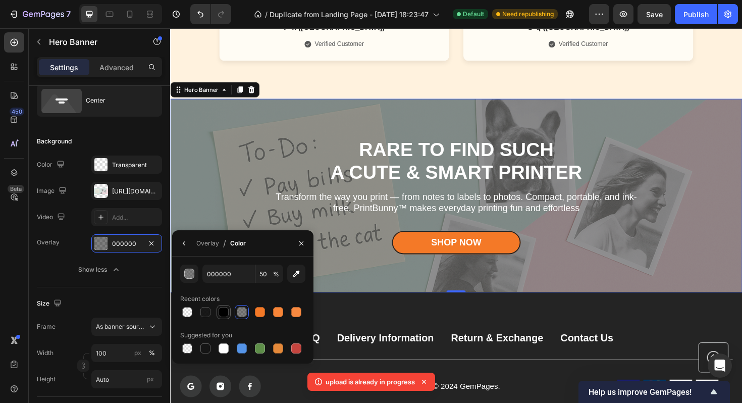
click at [222, 309] on div at bounding box center [224, 312] width 10 height 10
click at [205, 312] on div at bounding box center [205, 312] width 10 height 10
type input "90"
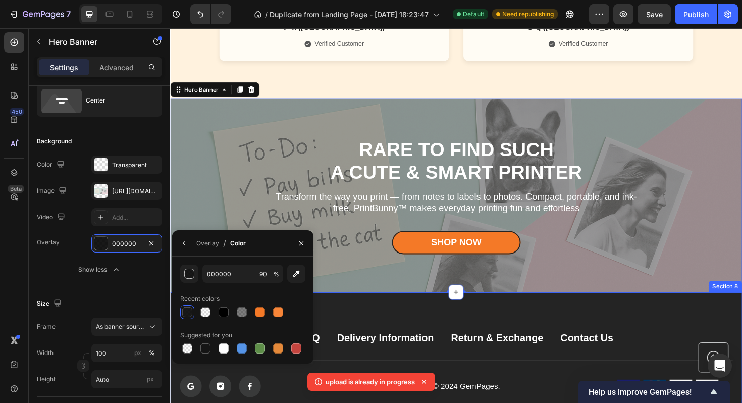
click at [360, 325] on div "FAQ Button Delivery Information Button Return & Exchange Button Contact Us Butt…" at bounding box center [473, 377] width 606 height 139
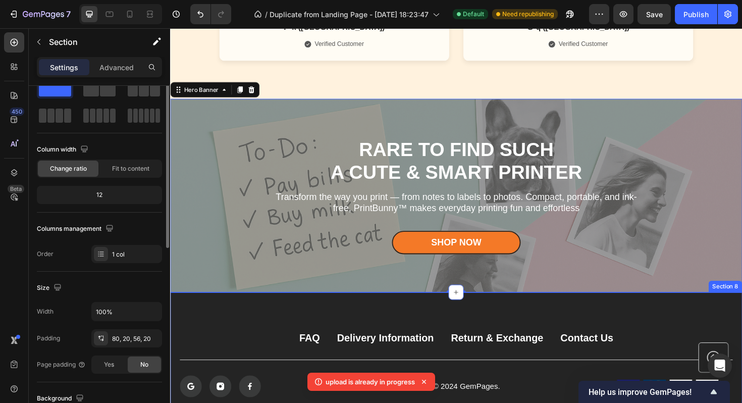
scroll to position [0, 0]
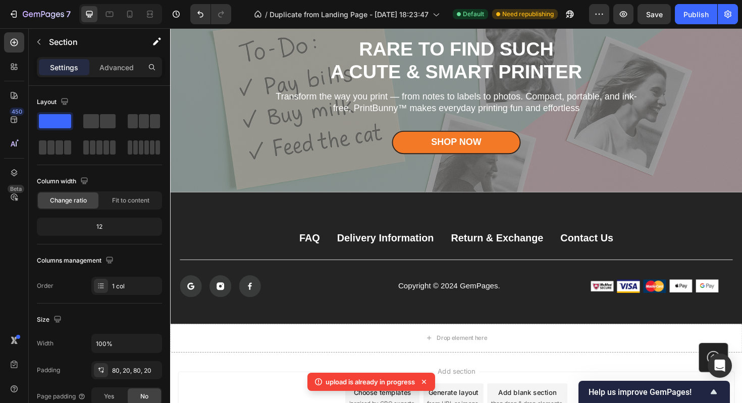
scroll to position [2739, 0]
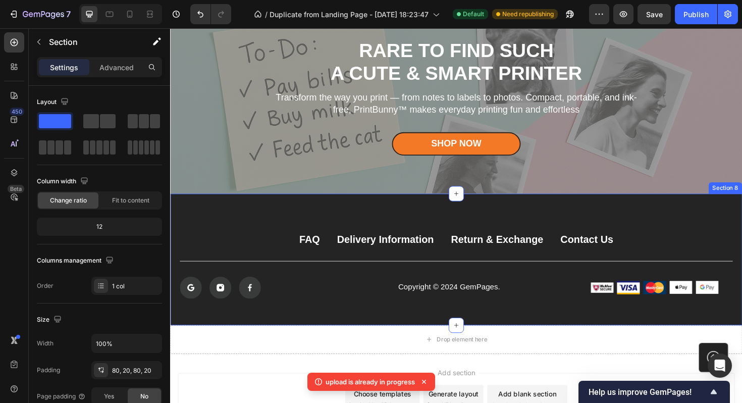
click at [299, 230] on div "FAQ Button Delivery Information Button Return & Exchange Button Contact Us Butt…" at bounding box center [473, 273] width 606 height 139
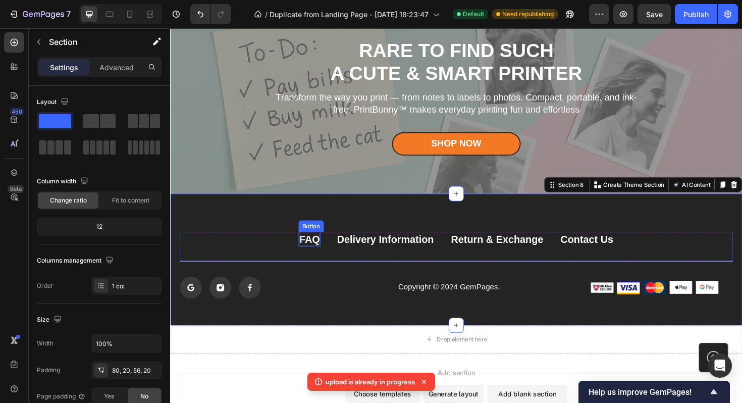
click at [325, 254] on div "FAQ" at bounding box center [318, 252] width 22 height 14
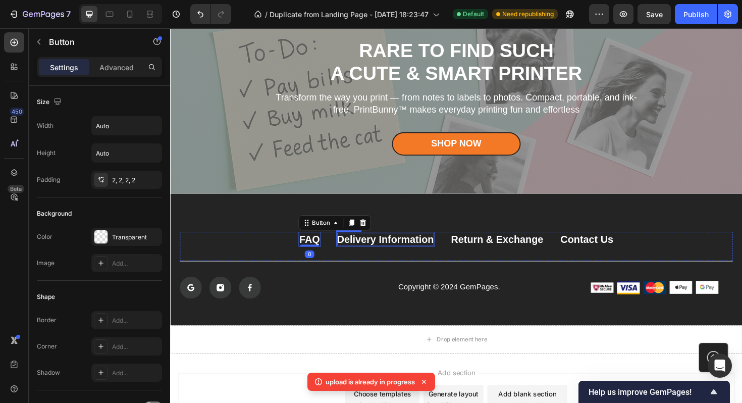
click at [371, 254] on div "Delivery Information" at bounding box center [398, 252] width 103 height 14
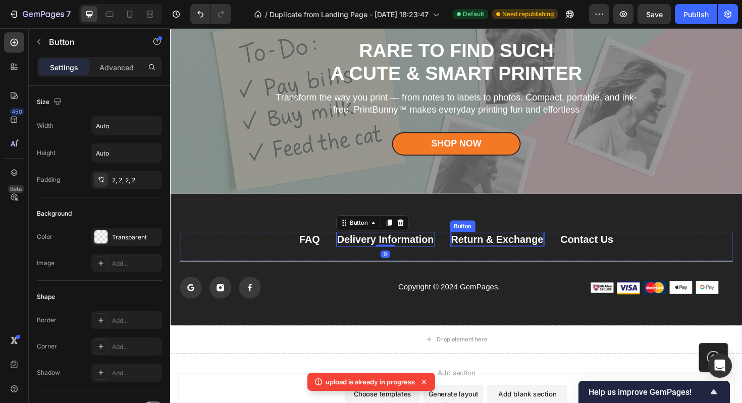
click at [490, 247] on div "Return & Exchange" at bounding box center [517, 252] width 98 height 14
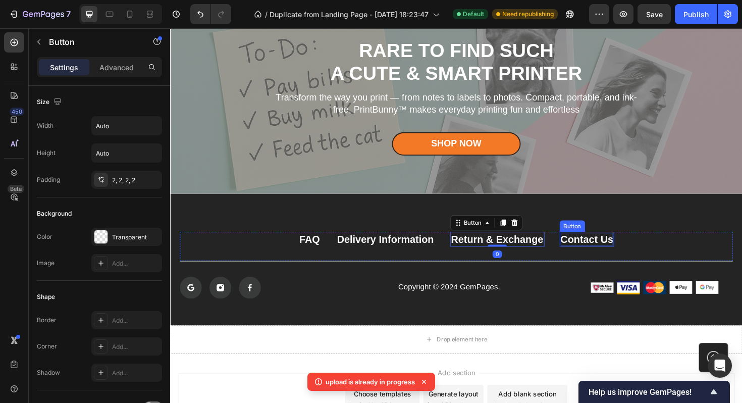
click at [600, 251] on div "Contact Us" at bounding box center [612, 252] width 56 height 14
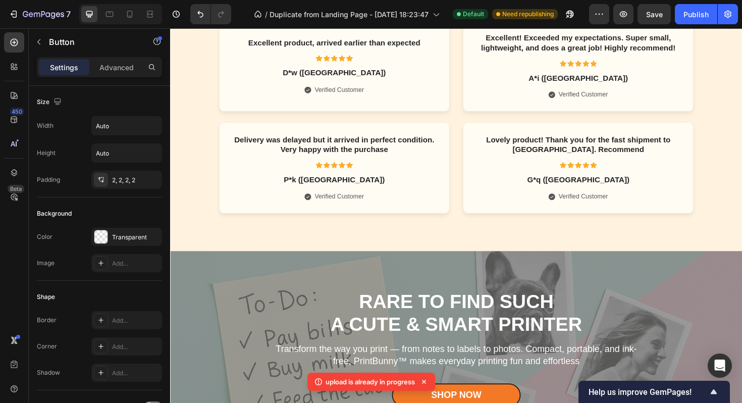
scroll to position [2541, 0]
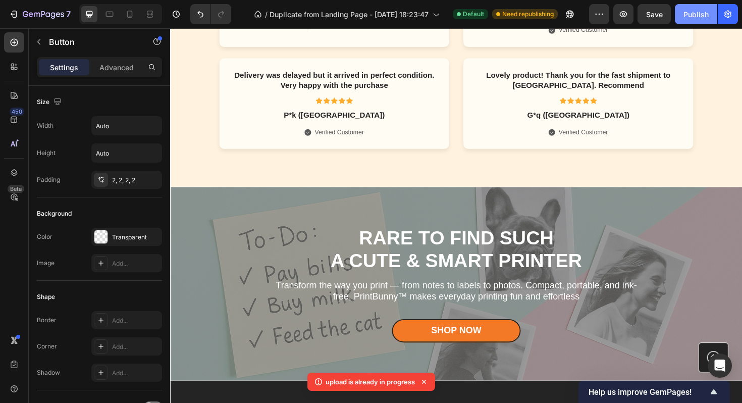
click at [694, 11] on div "Publish" at bounding box center [696, 14] width 25 height 11
click at [575, 12] on icon "button" at bounding box center [570, 14] width 10 height 10
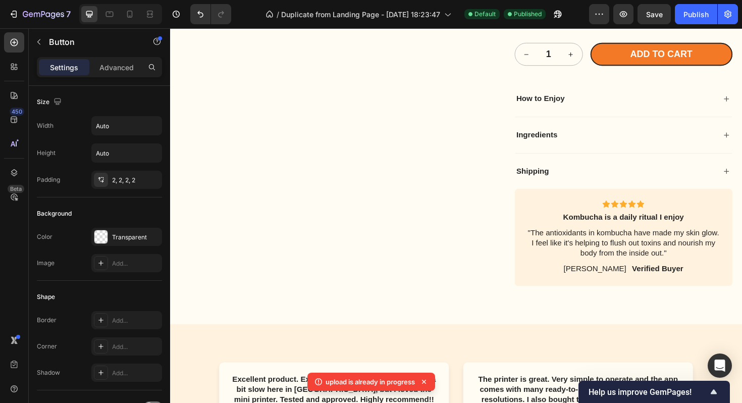
scroll to position [1800, 0]
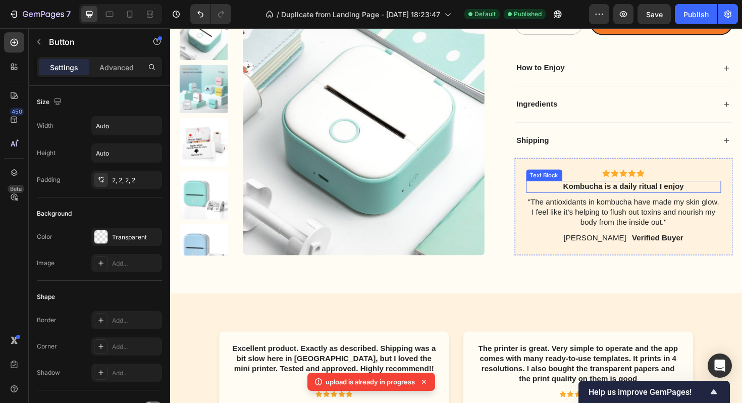
click at [561, 194] on p "Kombucha is a daily ritual I enjoy" at bounding box center [650, 196] width 205 height 11
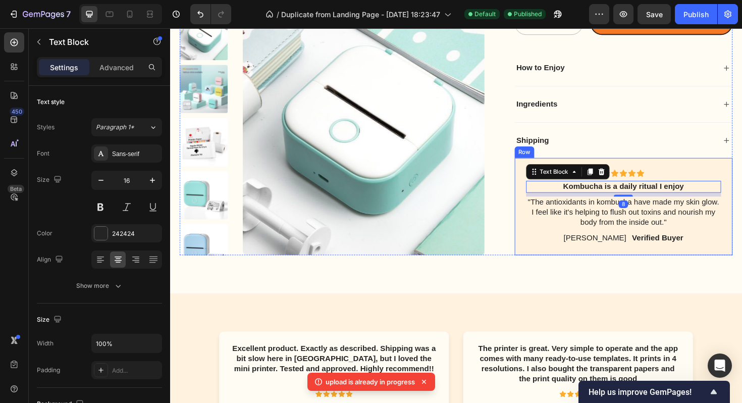
click at [545, 181] on div "Icon Icon Icon Icon Icon Icon List Kombucha is a daily ritual I enjoy Text Bloc…" at bounding box center [650, 217] width 231 height 103
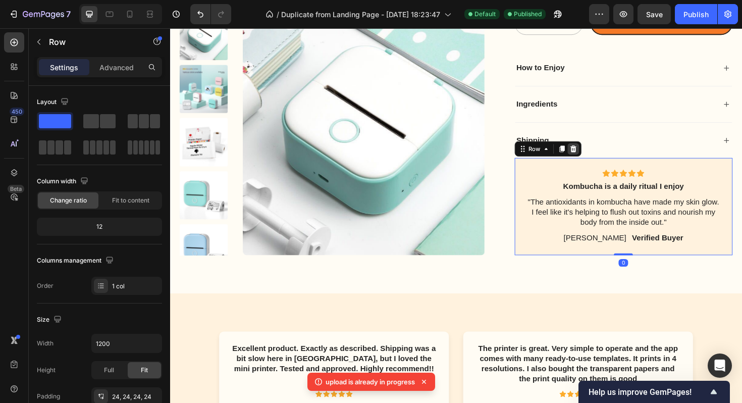
click at [597, 157] on icon at bounding box center [597, 156] width 8 height 8
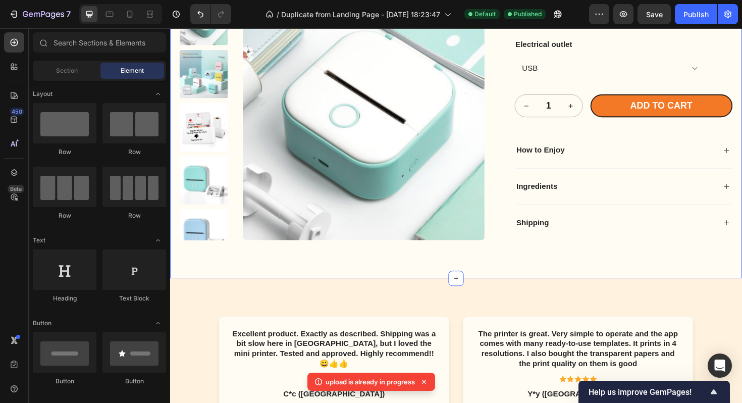
scroll to position [1674, 0]
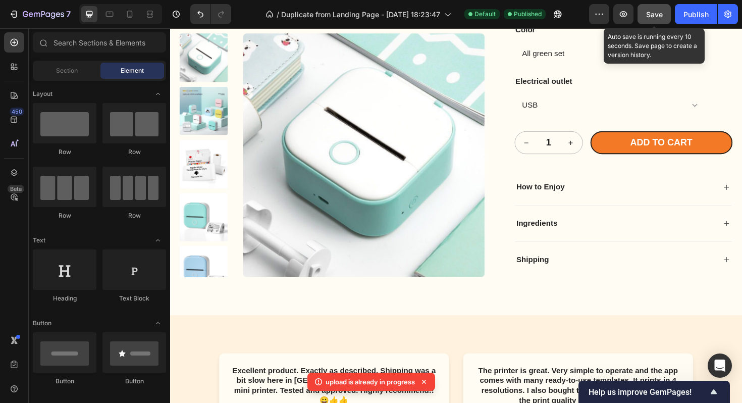
click at [657, 17] on span "Save" at bounding box center [654, 14] width 17 height 9
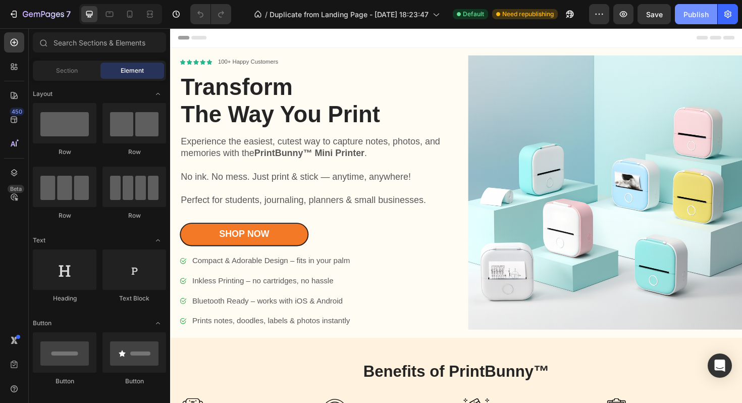
click at [690, 11] on div "Publish" at bounding box center [696, 14] width 25 height 11
click at [237, 37] on div "Header" at bounding box center [473, 38] width 590 height 20
click at [197, 37] on span "Header" at bounding box center [200, 38] width 22 height 10
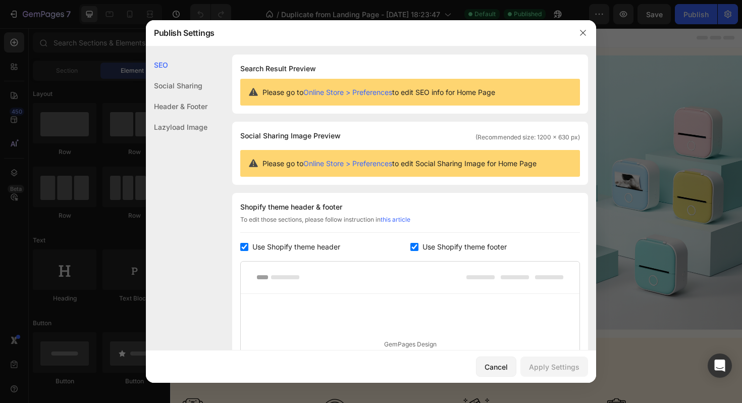
click at [386, 162] on link "Online Store > Preferences" at bounding box center [347, 163] width 89 height 9
click at [581, 32] on icon "button" at bounding box center [583, 33] width 8 height 8
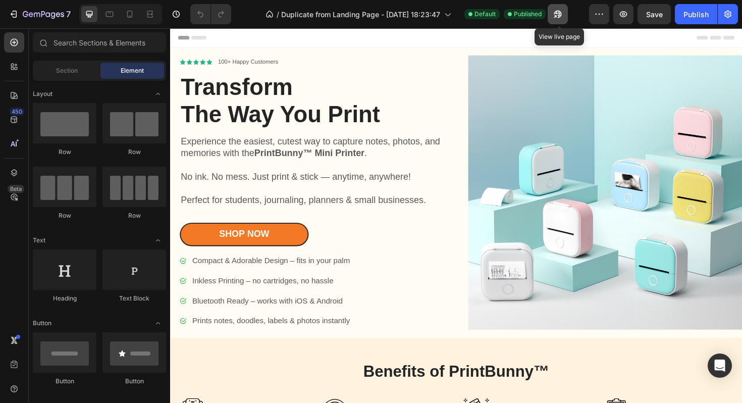
click at [555, 11] on icon "button" at bounding box center [558, 14] width 10 height 10
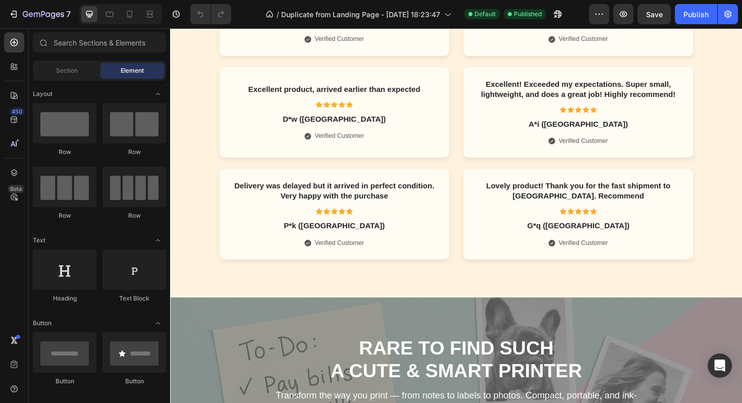
scroll to position [2730, 0]
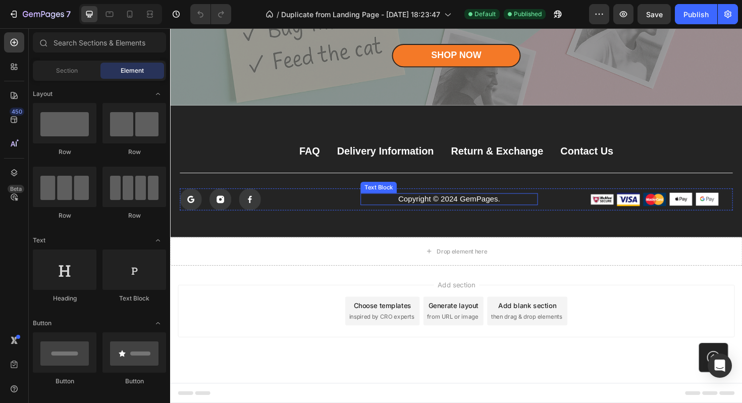
click at [481, 214] on p "Copyright © 2024 GemPages." at bounding box center [465, 209] width 185 height 11
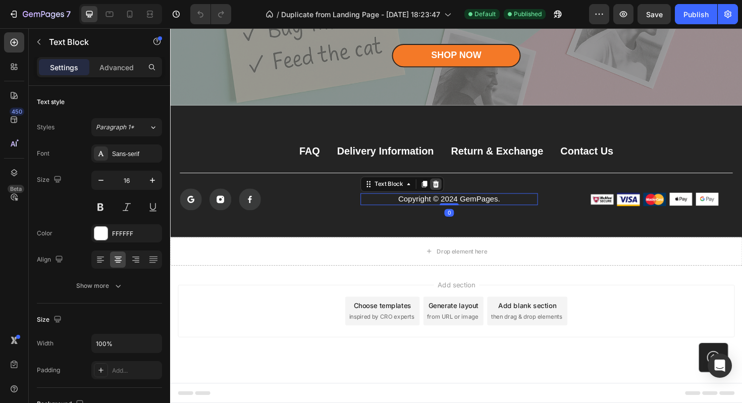
click at [455, 196] on div at bounding box center [451, 193] width 12 height 12
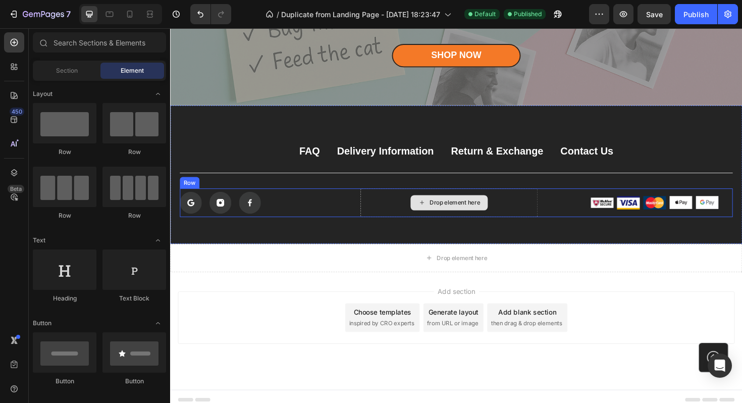
click at [524, 205] on div "Drop element here" at bounding box center [465, 213] width 187 height 30
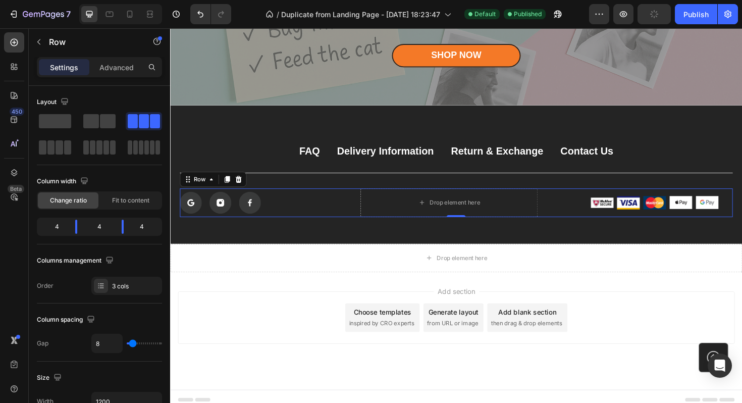
click at [688, 326] on div "Add section Choose templates inspired by CRO experts Generate layout from URL o…" at bounding box center [473, 335] width 590 height 56
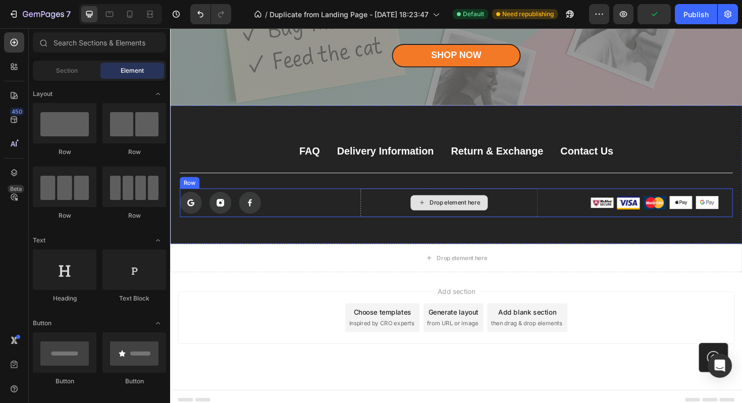
click at [527, 205] on div "Drop element here" at bounding box center [465, 213] width 187 height 30
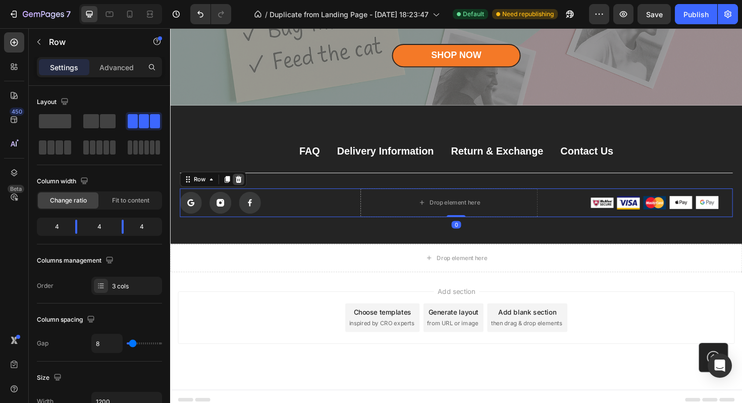
click at [239, 192] on icon at bounding box center [242, 188] width 8 height 8
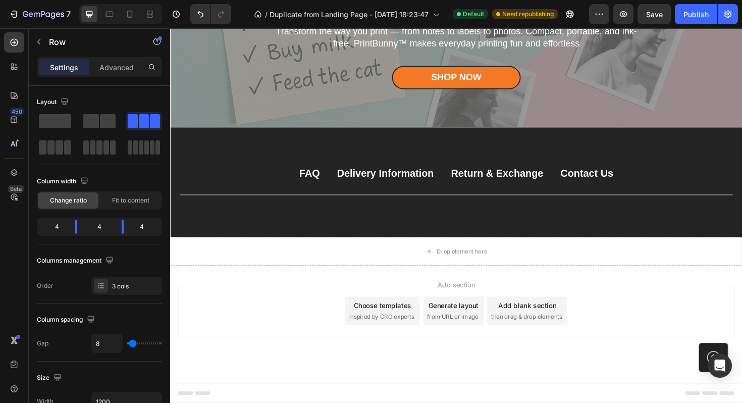
scroll to position [2707, 0]
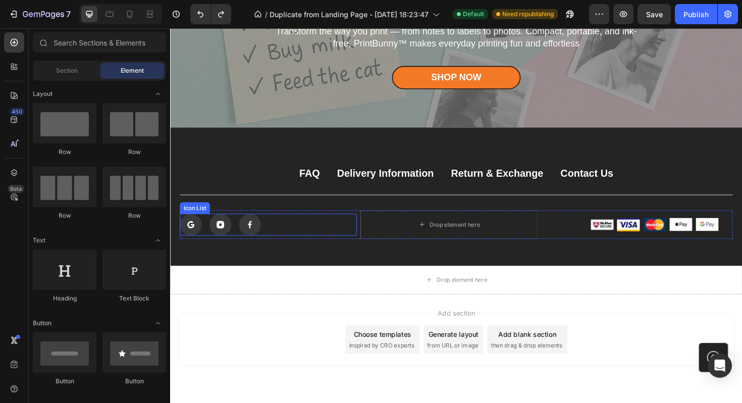
click at [299, 230] on div "Icon Icon Icon" at bounding box center [273, 236] width 187 height 23
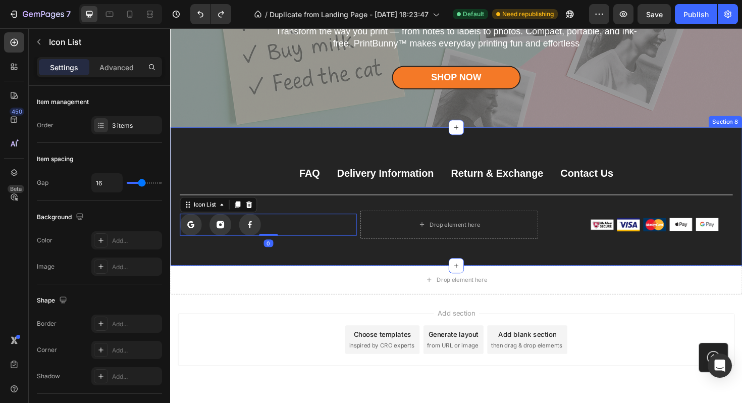
click at [292, 215] on div "FAQ Button Delivery Information Button Return & Exchange Button Contact Us Butt…" at bounding box center [473, 213] width 586 height 78
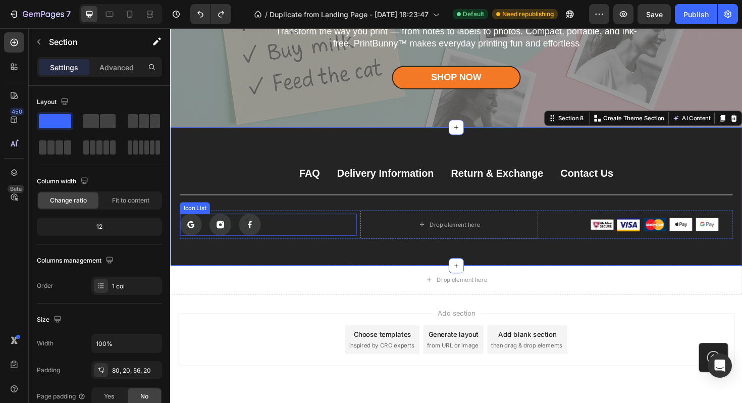
click at [278, 239] on div "Icon Icon Icon" at bounding box center [273, 236] width 187 height 23
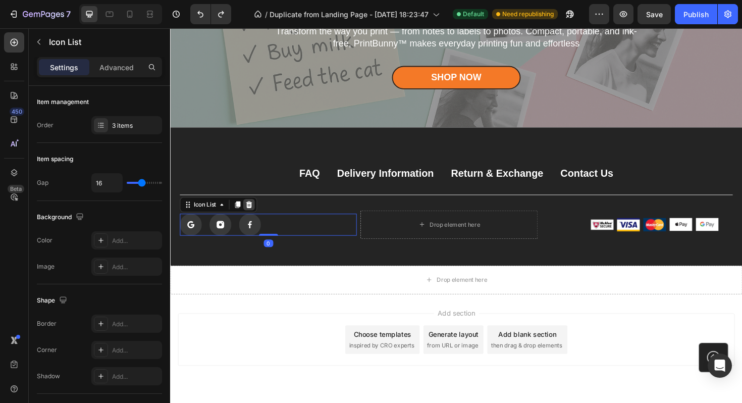
click at [256, 210] on div at bounding box center [253, 215] width 12 height 12
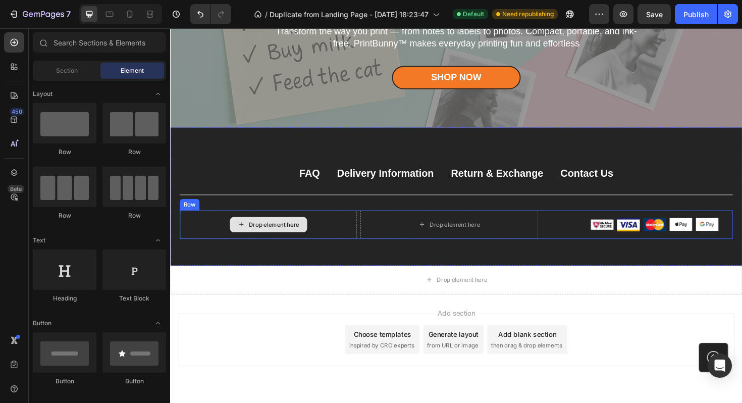
click at [335, 234] on div "Drop element here" at bounding box center [273, 236] width 187 height 30
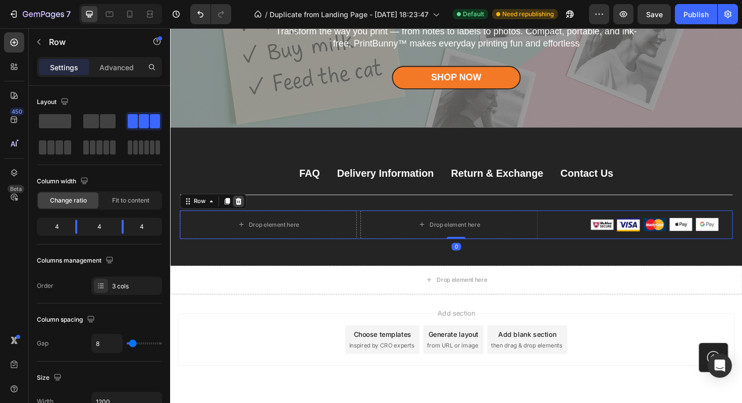
click at [238, 209] on div at bounding box center [242, 212] width 12 height 12
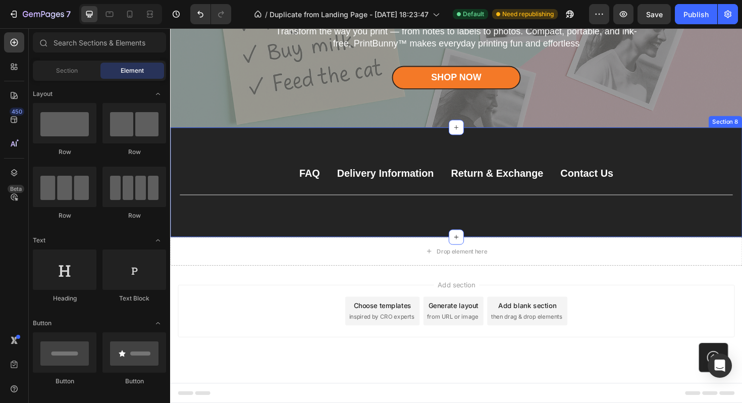
click at [305, 237] on div "FAQ Button Delivery Information Button Return & Exchange Button Contact Us Butt…" at bounding box center [473, 191] width 606 height 116
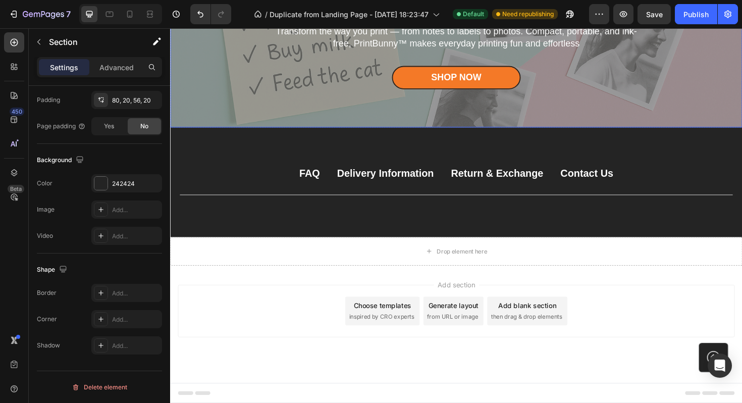
scroll to position [2590, 0]
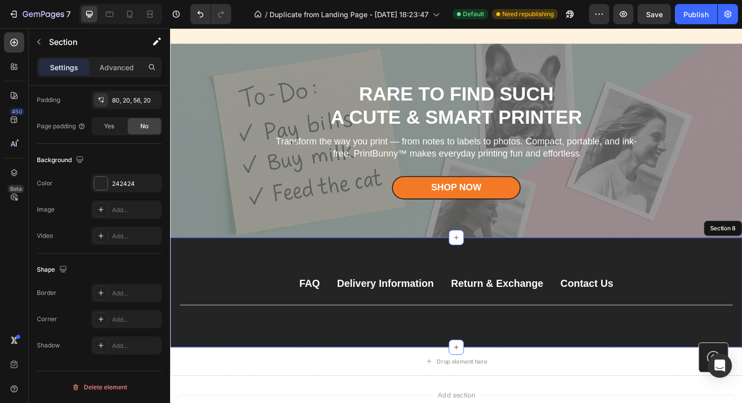
click at [546, 271] on div "FAQ Button Delivery Information Button Return & Exchange Button Contact Us Butt…" at bounding box center [473, 308] width 606 height 116
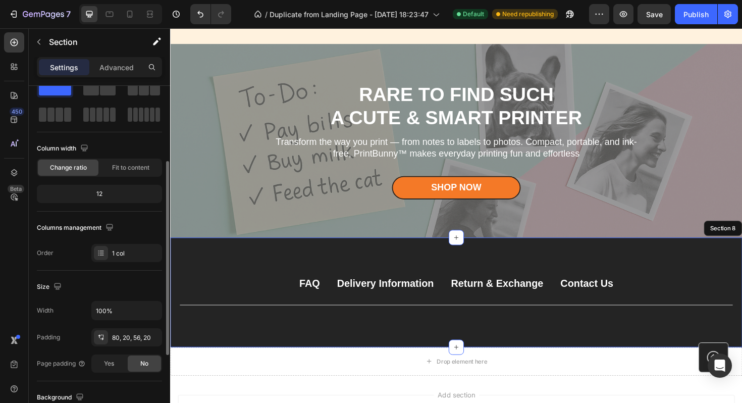
scroll to position [0, 0]
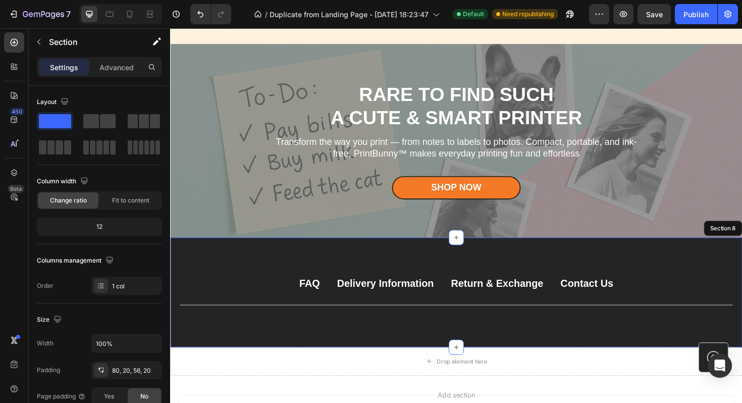
click at [232, 287] on div "FAQ Button Delivery Information Button Return & Exchange Button Contact Us Butt…" at bounding box center [473, 308] width 606 height 116
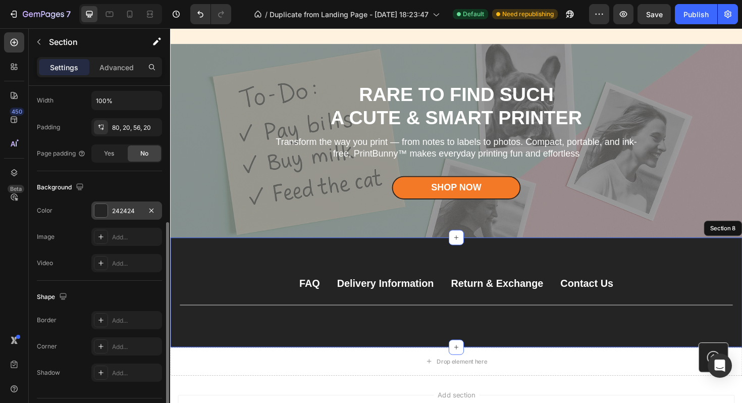
click at [101, 212] on div at bounding box center [100, 210] width 13 height 13
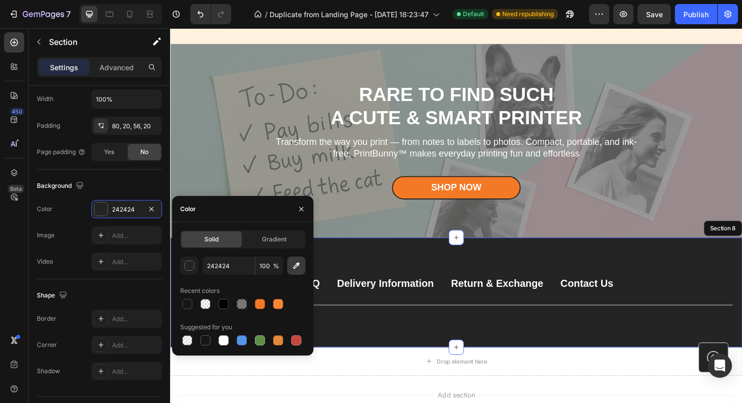
click at [297, 264] on icon "button" at bounding box center [296, 266] width 7 height 7
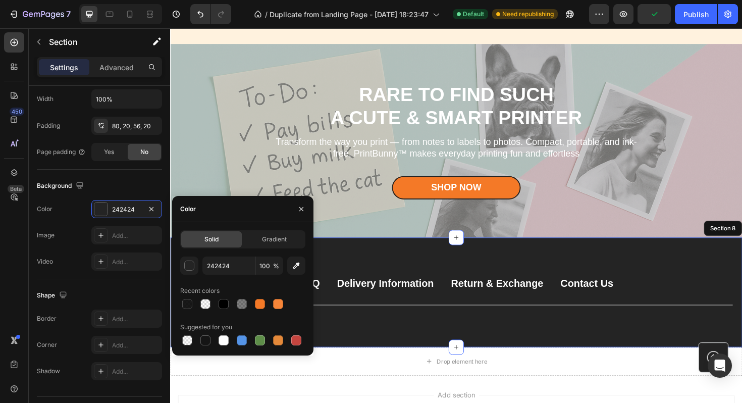
type input "85918E"
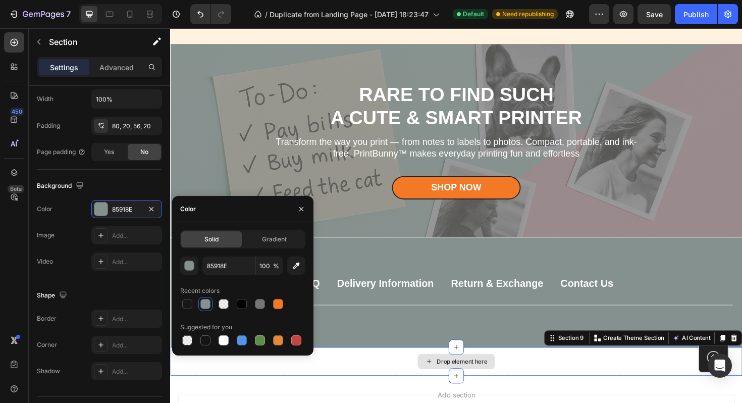
click at [587, 386] on div "Drop element here" at bounding box center [473, 381] width 606 height 30
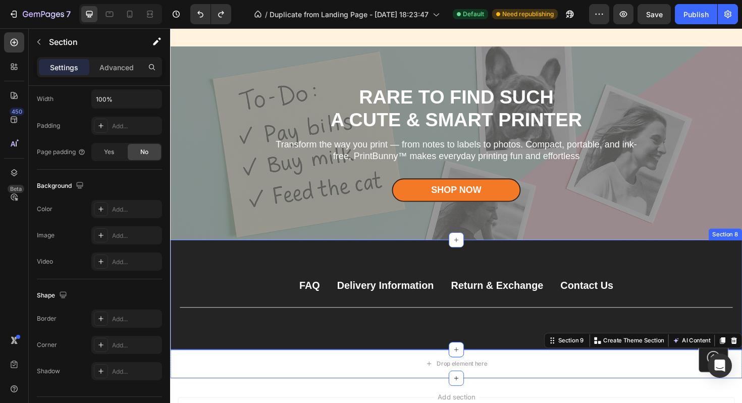
scroll to position [2586, 0]
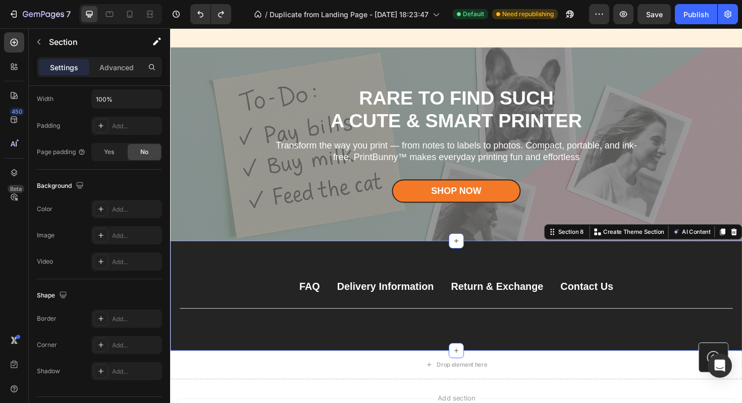
click at [271, 283] on div "FAQ Button Delivery Information Button Return & Exchange Button Contact Us Butt…" at bounding box center [473, 311] width 606 height 116
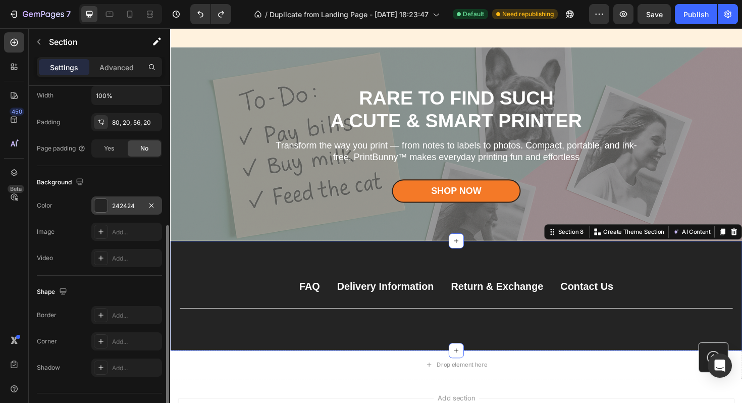
click at [99, 209] on div at bounding box center [100, 205] width 13 height 13
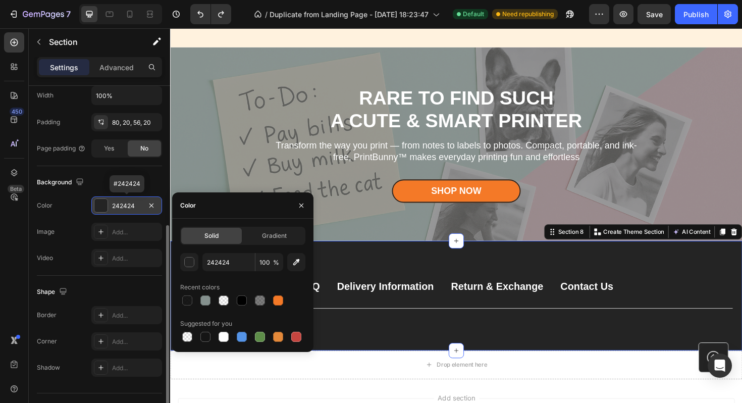
scroll to position [245, 0]
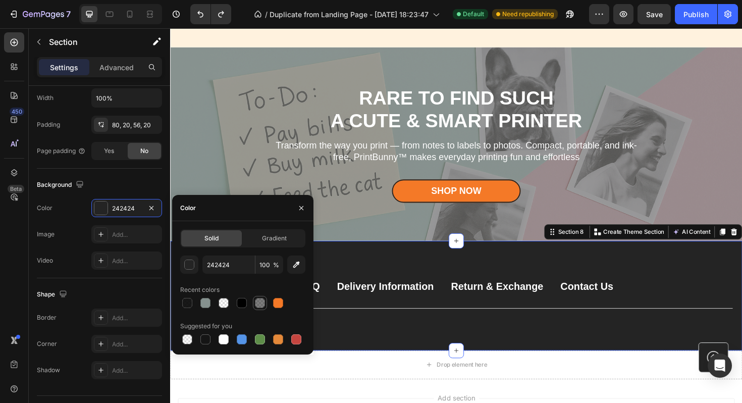
click at [258, 303] on div at bounding box center [260, 303] width 10 height 10
type input "000000"
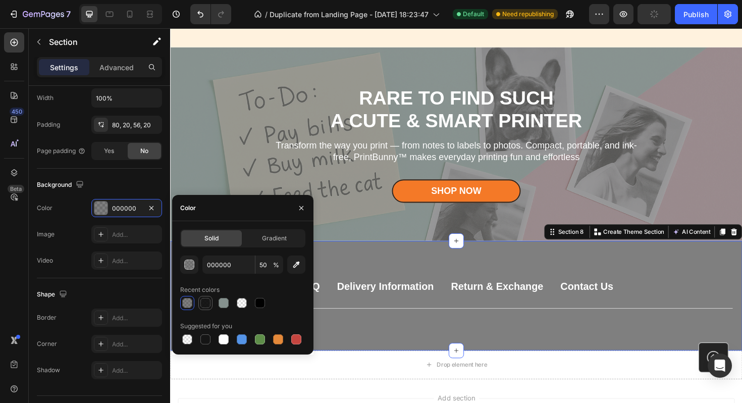
click at [204, 302] on div at bounding box center [205, 303] width 10 height 10
type input "90"
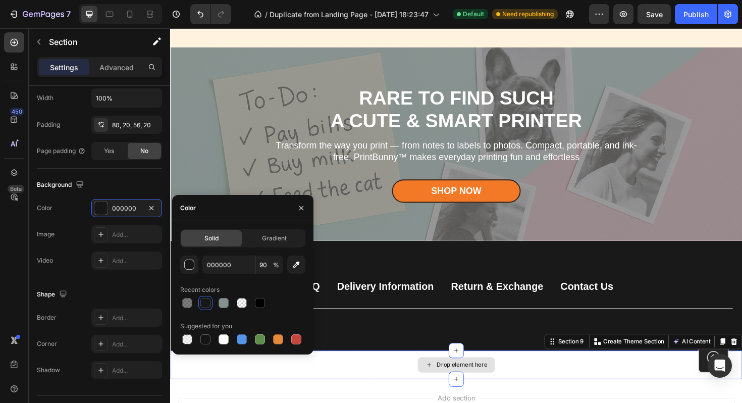
click at [366, 384] on div "Drop element here" at bounding box center [473, 385] width 606 height 30
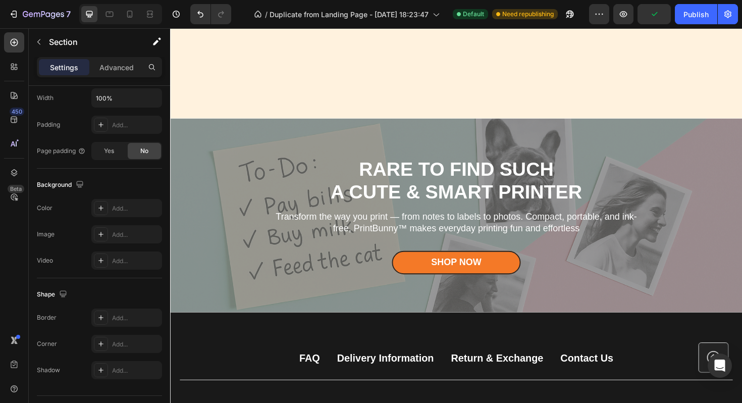
scroll to position [2707, 0]
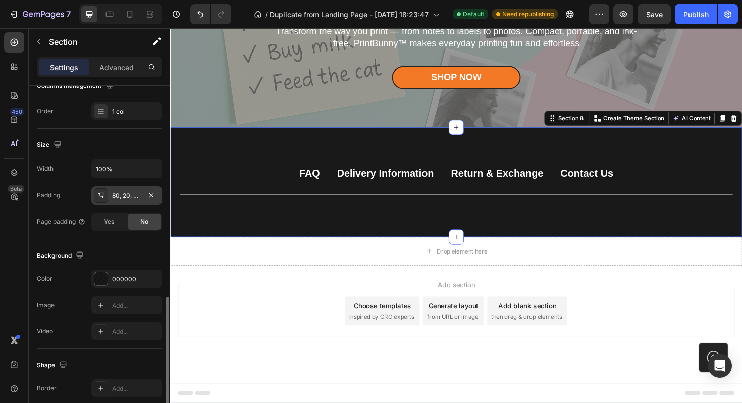
scroll to position [145, 0]
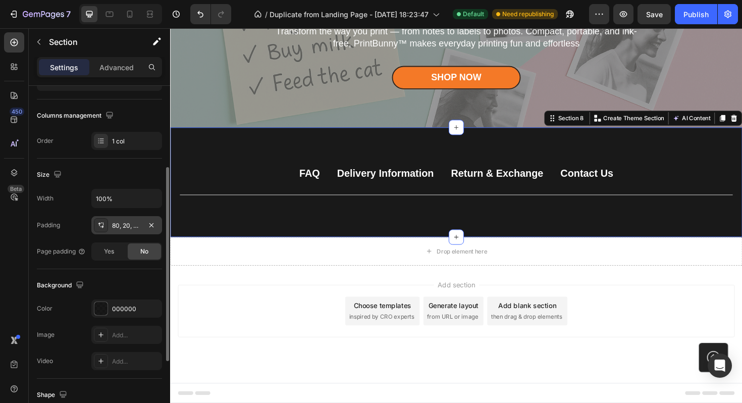
click at [128, 224] on div "80, 20, 56, 20" at bounding box center [126, 225] width 29 height 9
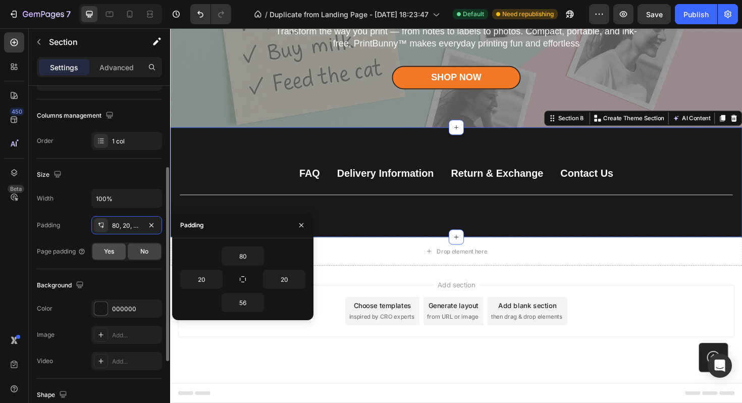
click at [102, 256] on div "Yes" at bounding box center [108, 251] width 33 height 16
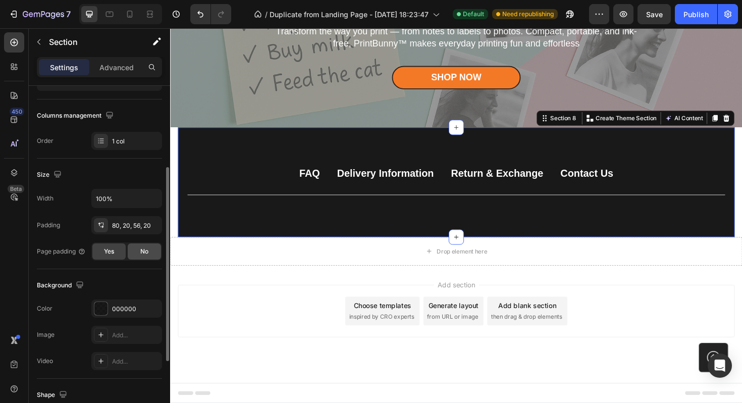
click at [128, 252] on div "No" at bounding box center [144, 251] width 33 height 16
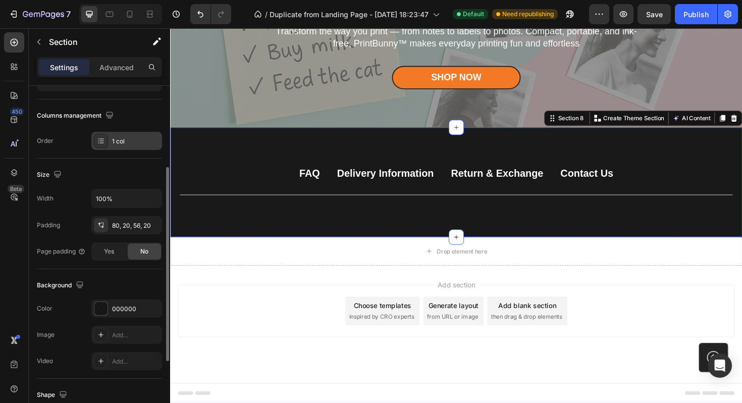
click at [121, 141] on div "1 col" at bounding box center [135, 141] width 47 height 9
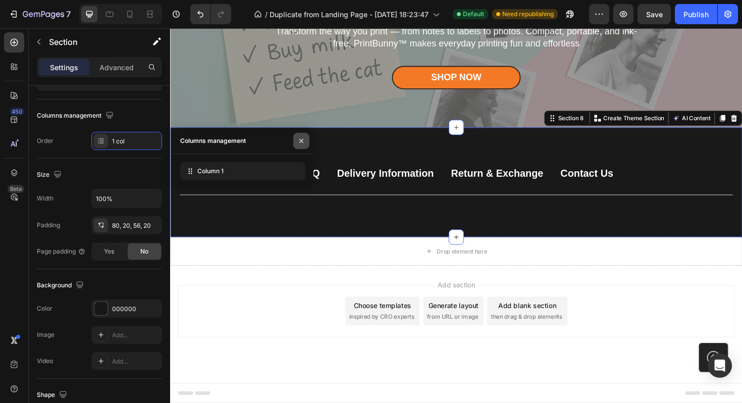
click at [301, 141] on icon "button" at bounding box center [301, 141] width 8 height 8
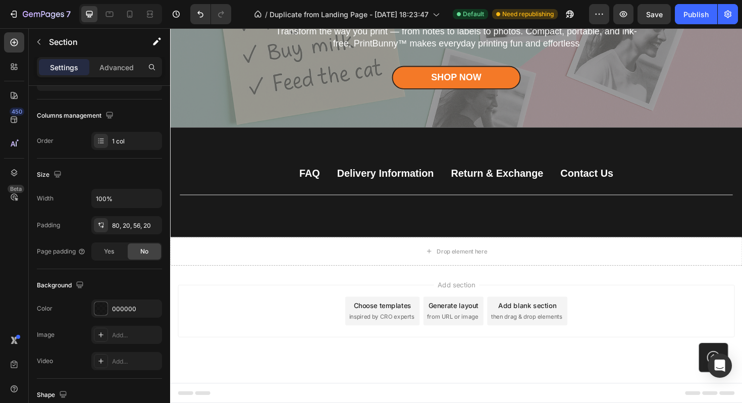
click at [300, 294] on div "Add section Choose templates inspired by CRO experts Generate layout from URL o…" at bounding box center [473, 342] width 606 height 124
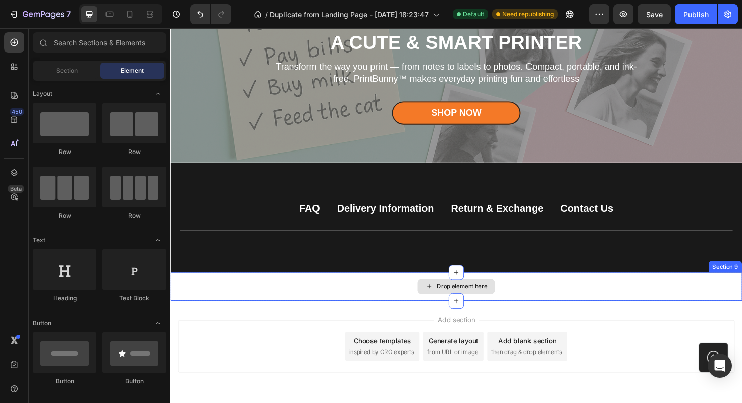
scroll to position [2683, 0]
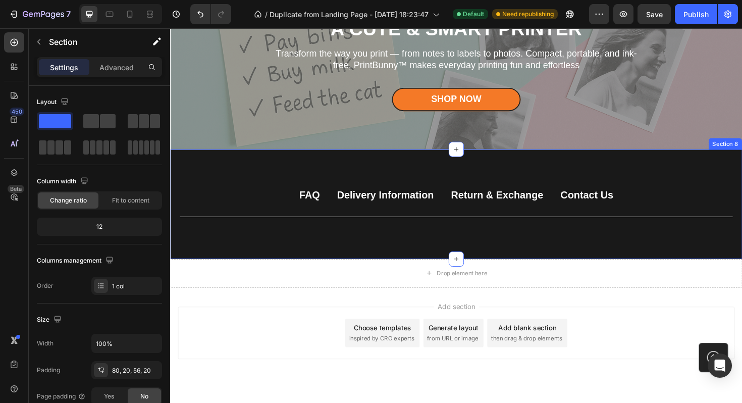
click at [266, 181] on div "FAQ Button Delivery Information Button Return & Exchange Button Contact Us Butt…" at bounding box center [473, 215] width 606 height 116
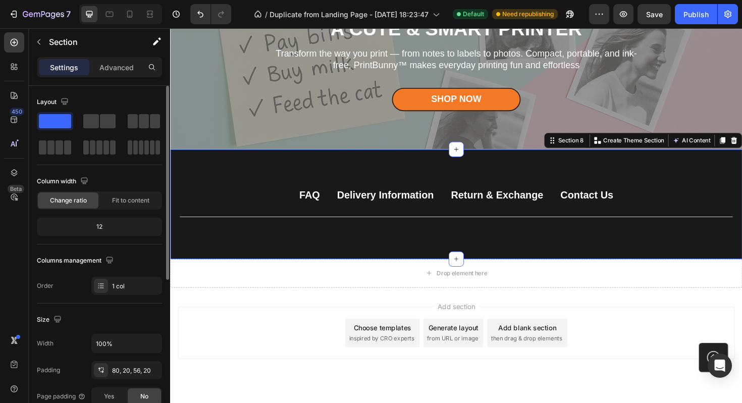
click at [106, 231] on div "12" at bounding box center [99, 227] width 121 height 14
click at [126, 199] on span "Fit to content" at bounding box center [130, 200] width 37 height 9
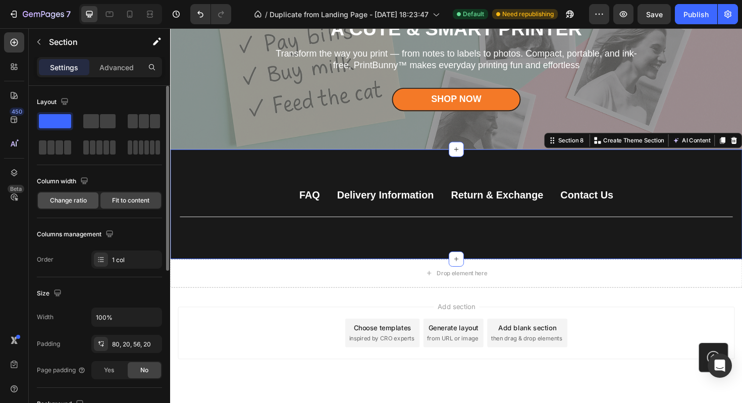
click at [83, 200] on span "Change ratio" at bounding box center [68, 200] width 37 height 9
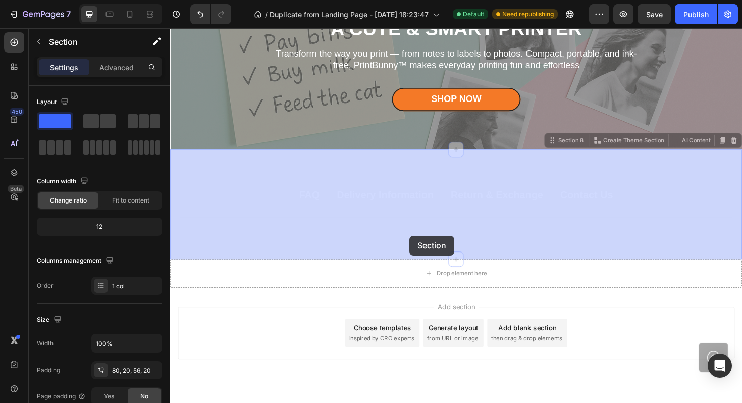
drag, startPoint x: 421, startPoint y: 272, endPoint x: 424, endPoint y: 248, distance: 24.4
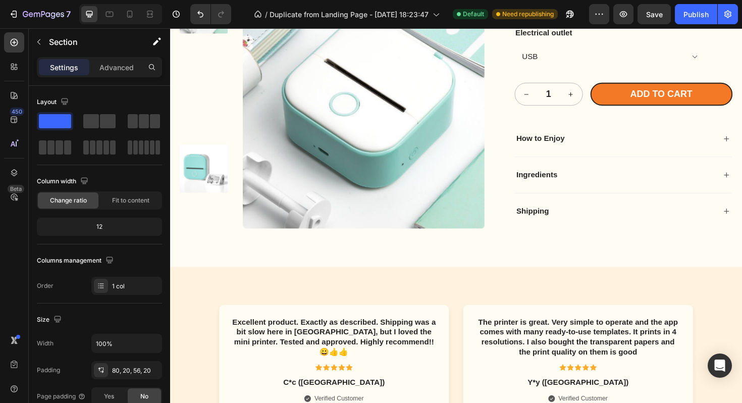
scroll to position [1697, 0]
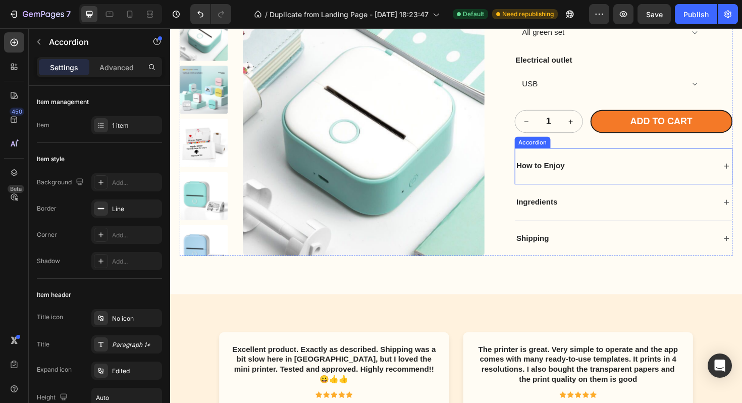
click at [608, 177] on div "How to Enjoy" at bounding box center [643, 174] width 214 height 14
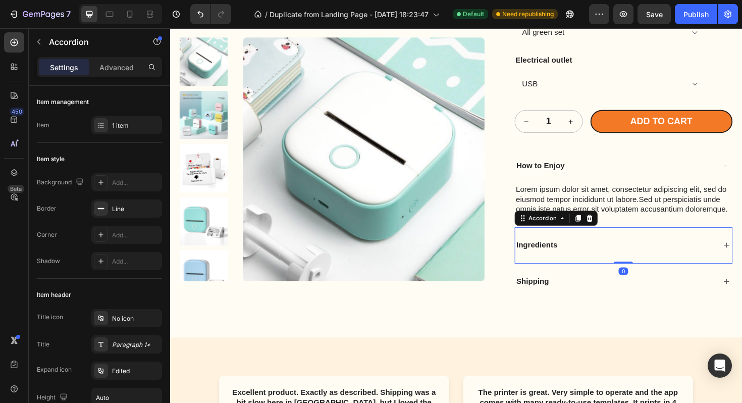
click at [581, 260] on p "Ingredients" at bounding box center [558, 257] width 43 height 11
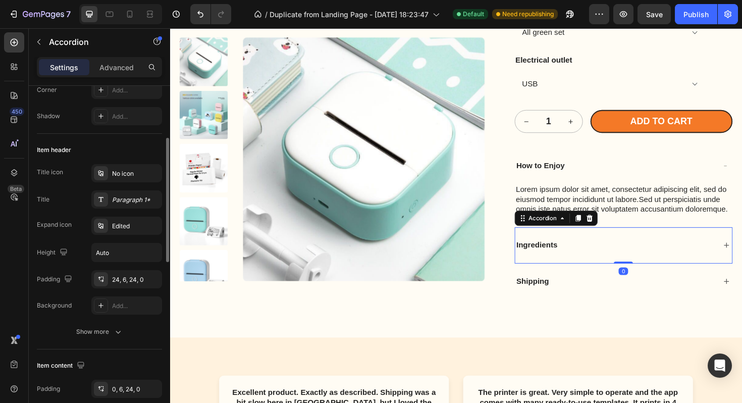
click at [649, 265] on div "Ingredients" at bounding box center [651, 258] width 230 height 38
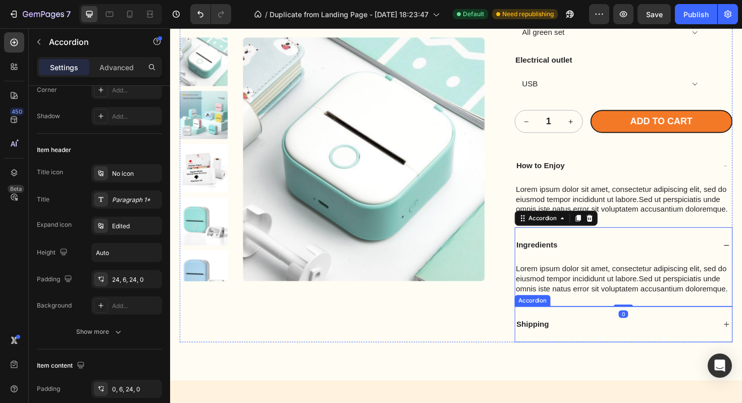
click at [627, 334] on div "Shipping" at bounding box center [651, 342] width 230 height 38
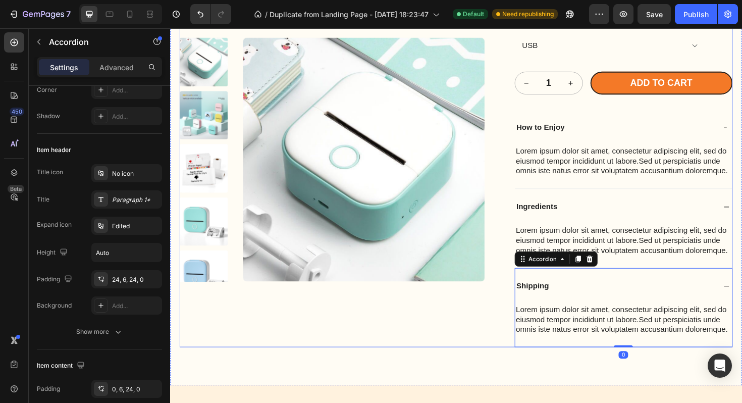
scroll to position [1738, 0]
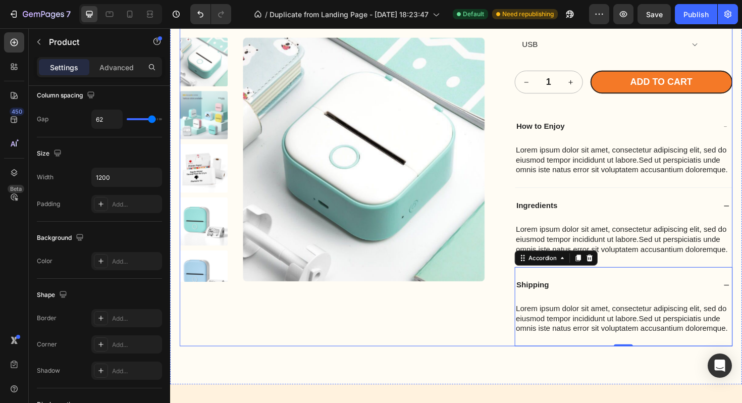
click at [409, 351] on div "Product Images" at bounding box center [342, 71] width 324 height 587
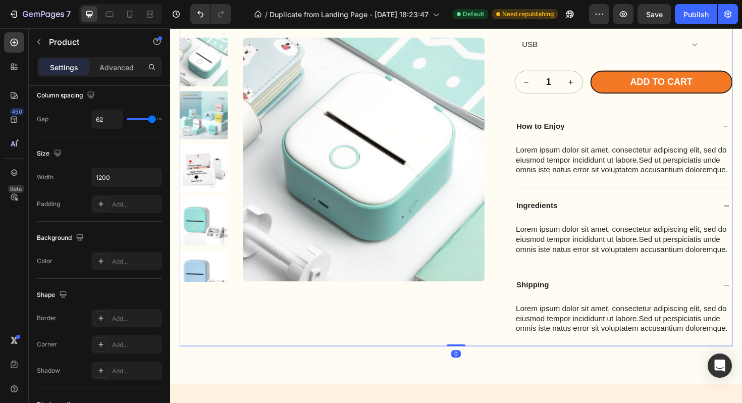
scroll to position [0, 0]
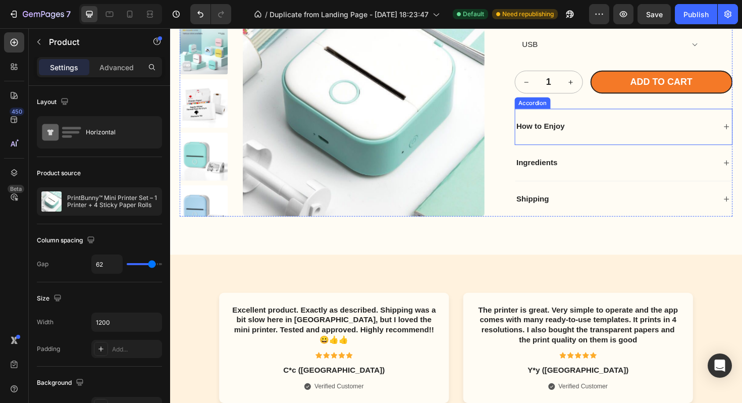
click at [669, 132] on div "How to Enjoy" at bounding box center [643, 133] width 214 height 14
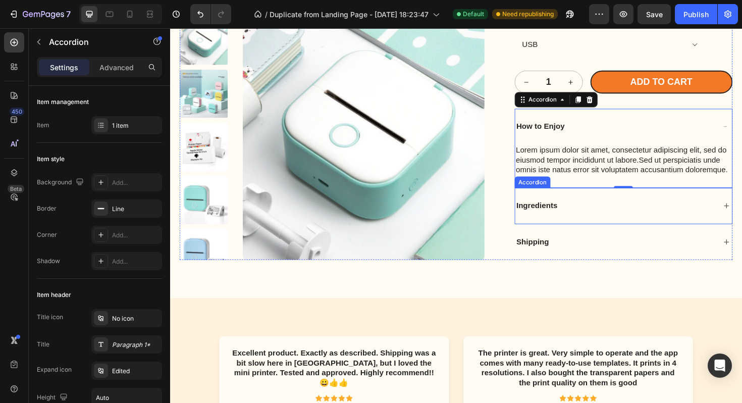
click at [580, 223] on div "Ingredients" at bounding box center [651, 216] width 230 height 38
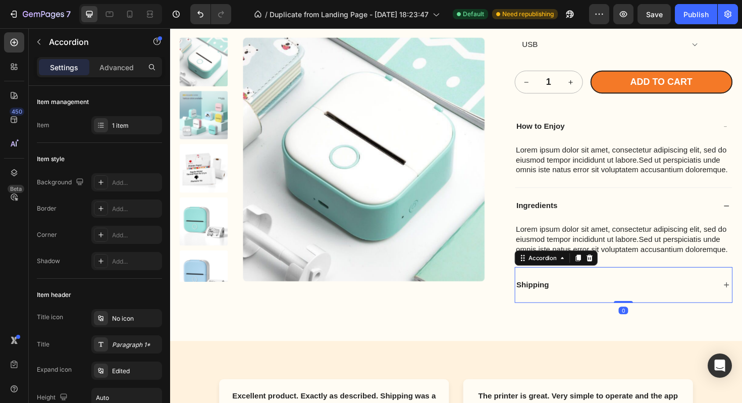
click at [549, 297] on p "Shipping" at bounding box center [554, 300] width 34 height 11
click at [742, 301] on div "Shipping" at bounding box center [651, 300] width 230 height 38
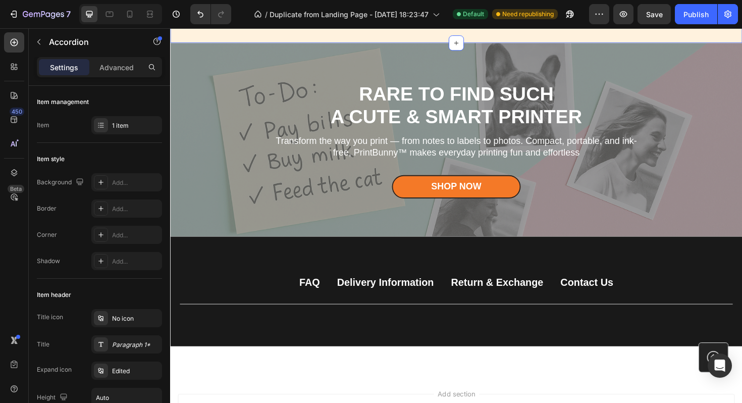
scroll to position [2819, 0]
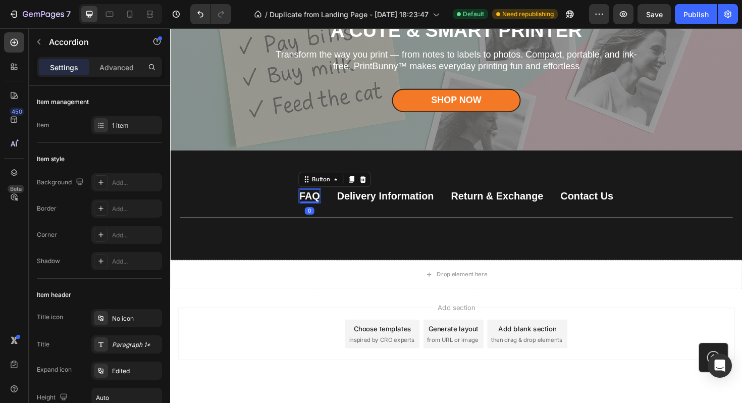
click at [326, 207] on div "FAQ" at bounding box center [318, 206] width 22 height 14
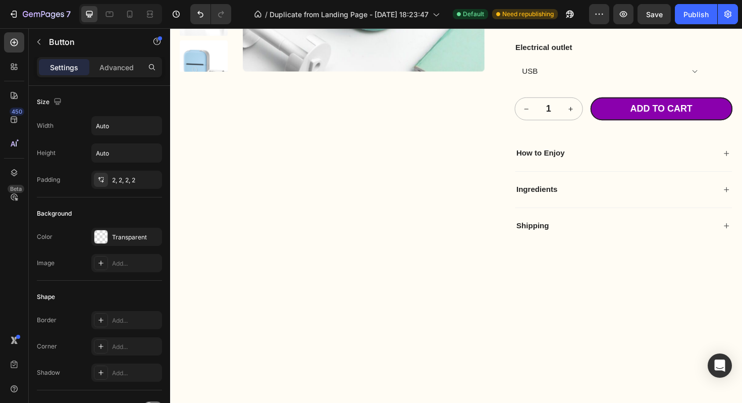
scroll to position [1697, 0]
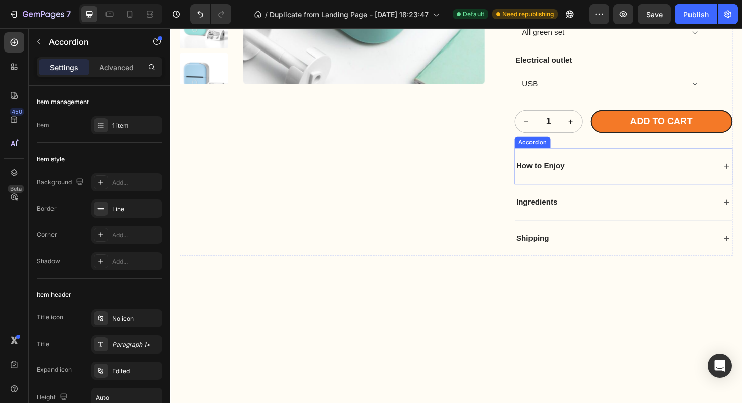
drag, startPoint x: 575, startPoint y: 178, endPoint x: 568, endPoint y: 178, distance: 7.1
click at [575, 178] on p "How to Enjoy" at bounding box center [562, 174] width 51 height 11
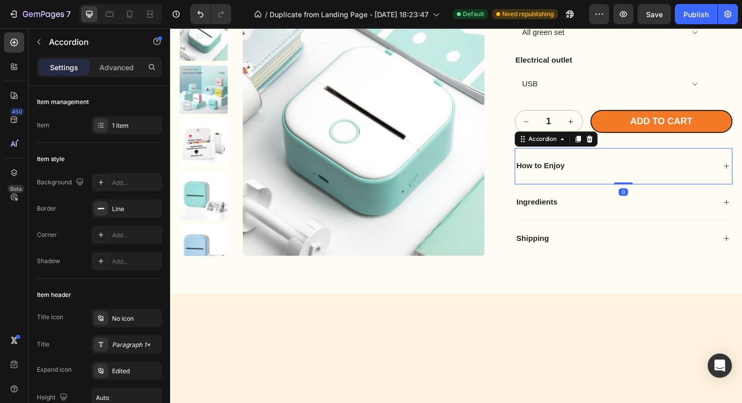
click at [647, 174] on div "How to Enjoy" at bounding box center [643, 174] width 214 height 14
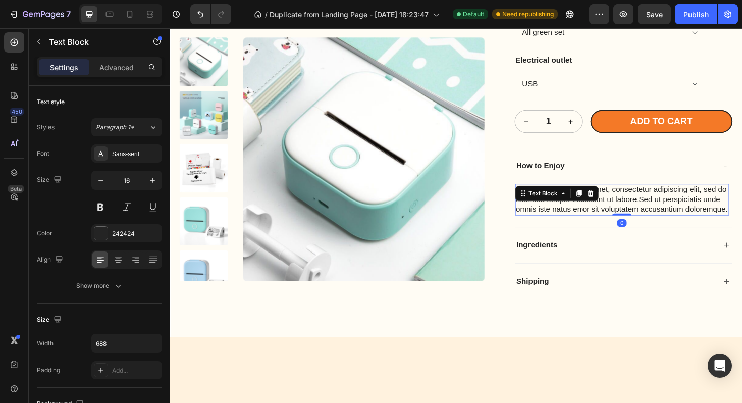
click at [602, 198] on div "Lorem ipsum dolor sit amet, consectetur adipiscing elit, sed do eiusmod tempor …" at bounding box center [649, 209] width 227 height 33
click at [602, 198] on div at bounding box center [603, 203] width 12 height 12
click at [650, 209] on p "Lorem ipsum dolor sit amet, consectetur adipiscing elit, sed do eiusmod tempor …" at bounding box center [649, 209] width 225 height 31
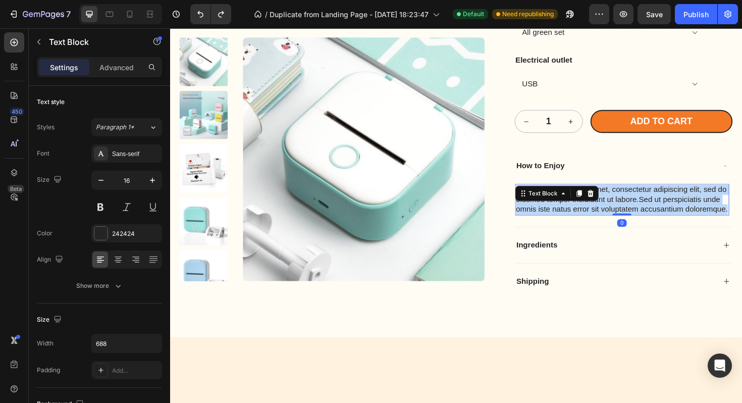
click at [650, 209] on p "Lorem ipsum dolor sit amet, consectetur adipiscing elit, sed do eiusmod tempor …" at bounding box center [649, 209] width 225 height 31
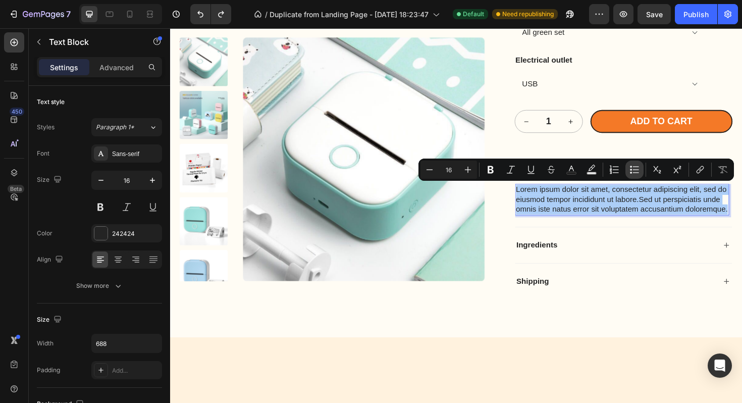
click at [630, 170] on icon "Editor contextual toolbar" at bounding box center [635, 170] width 10 height 10
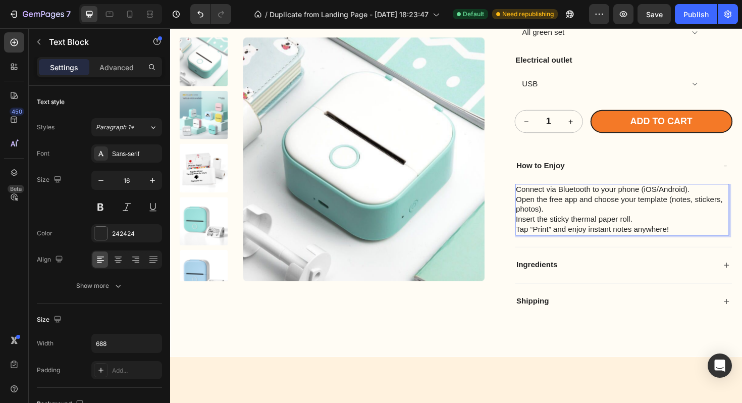
click at [537, 197] on p "Connect via Bluetooth to your phone (iOS/Android)." at bounding box center [649, 199] width 225 height 11
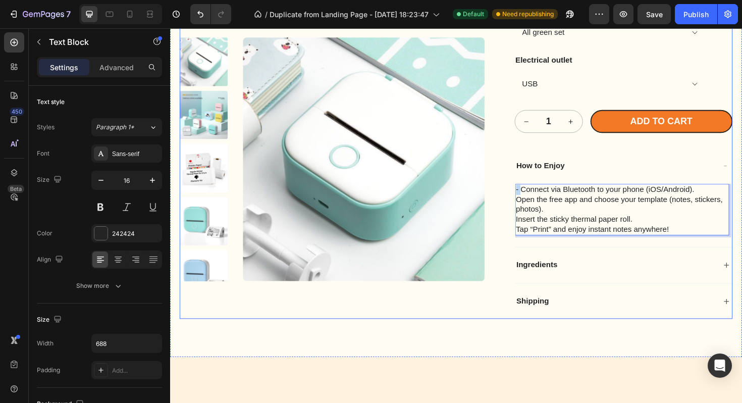
drag, startPoint x: 541, startPoint y: 198, endPoint x: 529, endPoint y: 199, distance: 11.7
click at [529, 199] on div "Product Images PrintBunny™ Mini Printer Set – 1 Printer + 4 Sticky Paper Rolls …" at bounding box center [473, 77] width 586 height 517
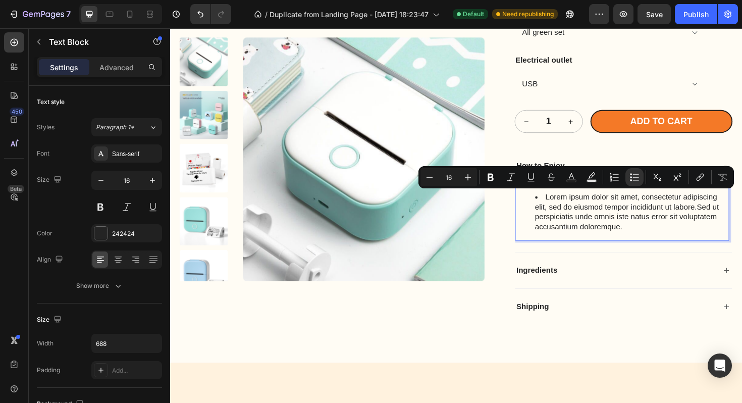
click at [589, 206] on li "Lorem ipsum dolor sit amet, consectetur adipiscing elit, sed do eiusmod tempor …" at bounding box center [659, 223] width 205 height 42
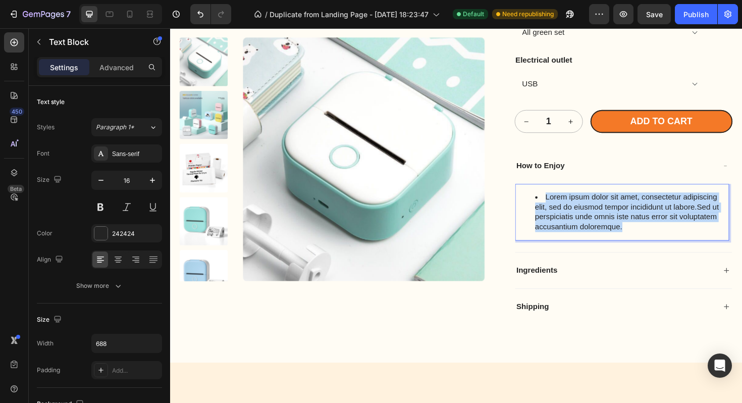
click at [589, 206] on li "Lorem ipsum dolor sit amet, consectetur adipiscing elit, sed do eiusmod tempor …" at bounding box center [659, 223] width 205 height 42
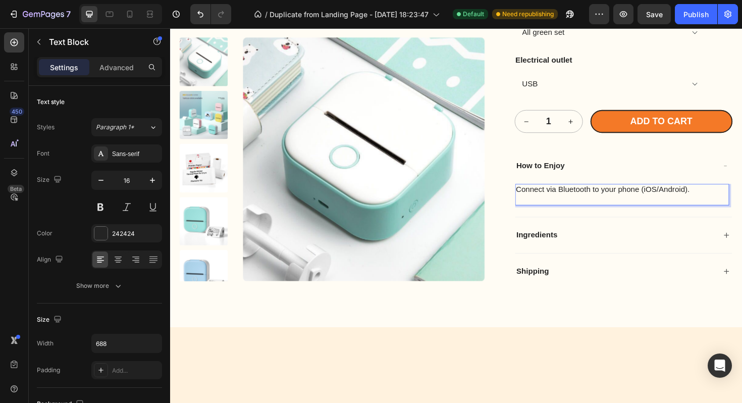
click at [546, 197] on p "Connect via Bluetooth to your phone (iOS/Android)." at bounding box center [649, 199] width 225 height 11
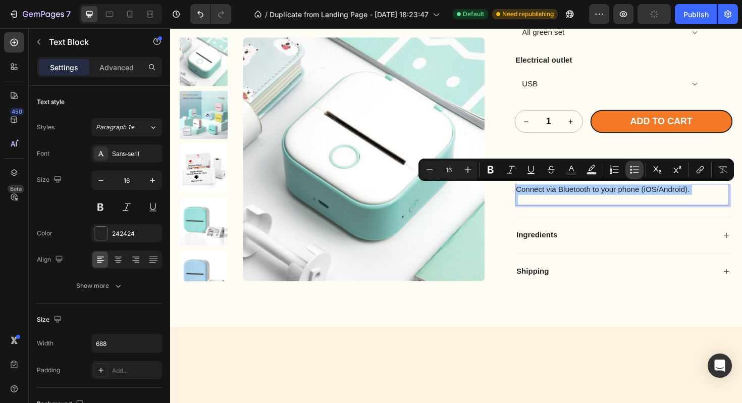
click at [631, 170] on icon "Editor contextual toolbar" at bounding box center [631, 170] width 2 height 2
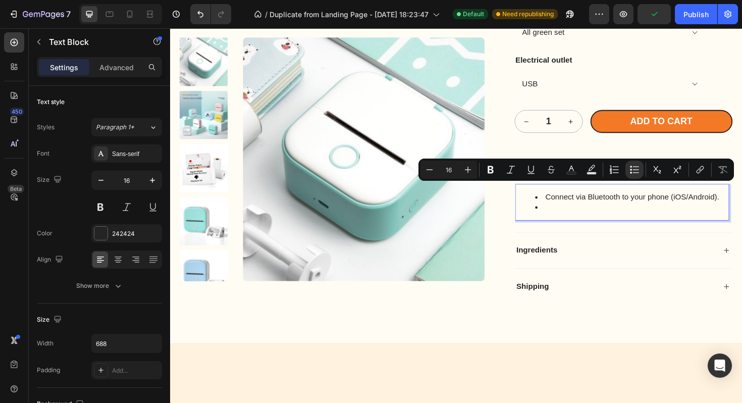
click at [593, 213] on li "Rich Text Editor. Editing area: main" at bounding box center [659, 218] width 205 height 11
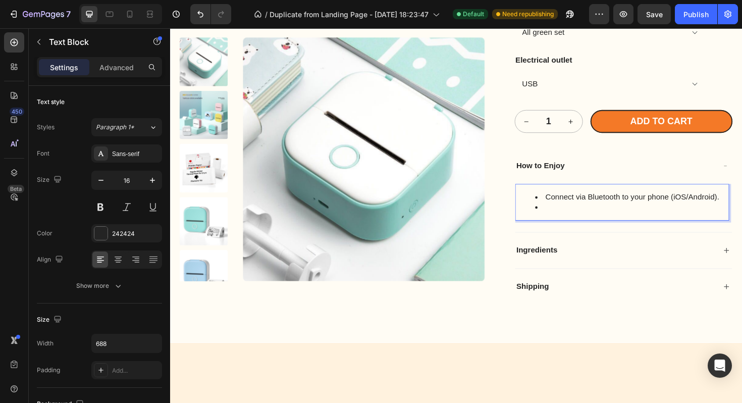
click at [575, 218] on li "Rich Text Editor. Editing area: main" at bounding box center [659, 218] width 205 height 11
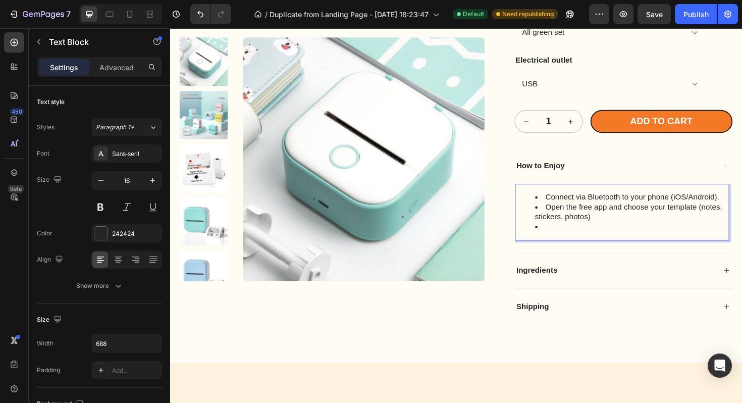
click at [578, 235] on li "Rich Text Editor. Editing area: main" at bounding box center [659, 238] width 205 height 11
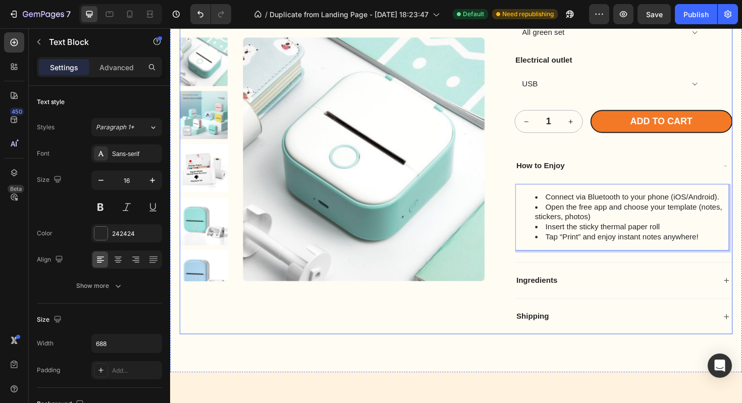
click at [522, 219] on div "Product Images PrintBunny™ Mini Printer Set – 1 Printer + 4 Sticky Paper Rolls …" at bounding box center [473, 85] width 586 height 533
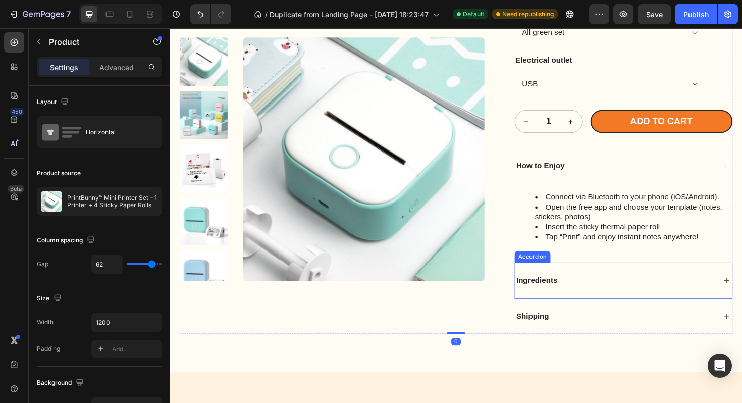
click at [578, 287] on div "Ingredients" at bounding box center [651, 295] width 230 height 38
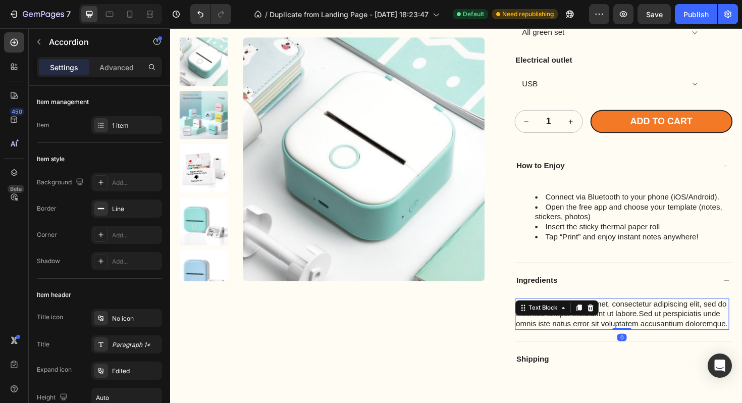
click at [583, 327] on div "Lorem ipsum dolor sit amet, consectetur adipiscing elit, sed do eiusmod tempor …" at bounding box center [649, 330] width 227 height 33
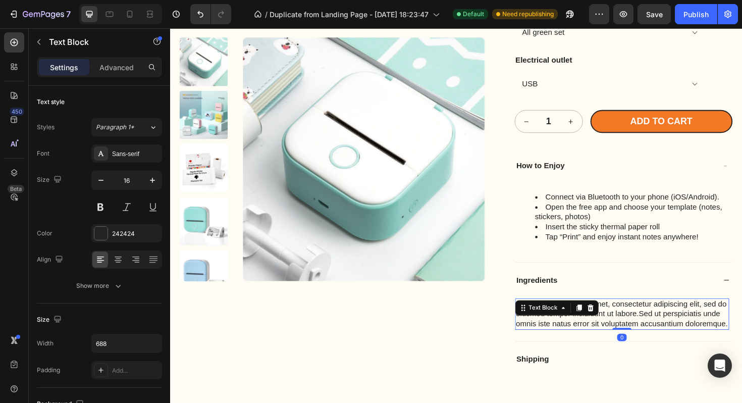
click at [583, 327] on icon at bounding box center [587, 324] width 8 height 8
click at [685, 328] on p "Lorem ipsum dolor sit amet, consectetur adipiscing elit, sed do eiusmod tempor …" at bounding box center [649, 330] width 225 height 31
click at [682, 325] on p "Lorem ipsum dolor sit amet, consectetur adipiscing elit, sed do eiusmod tempor …" at bounding box center [649, 330] width 225 height 31
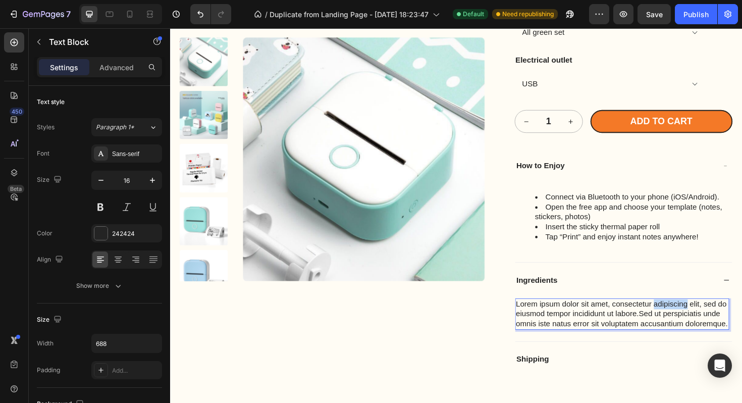
click at [682, 325] on p "Lorem ipsum dolor sit amet, consectetur adipiscing elit, sed do eiusmod tempor …" at bounding box center [649, 330] width 225 height 31
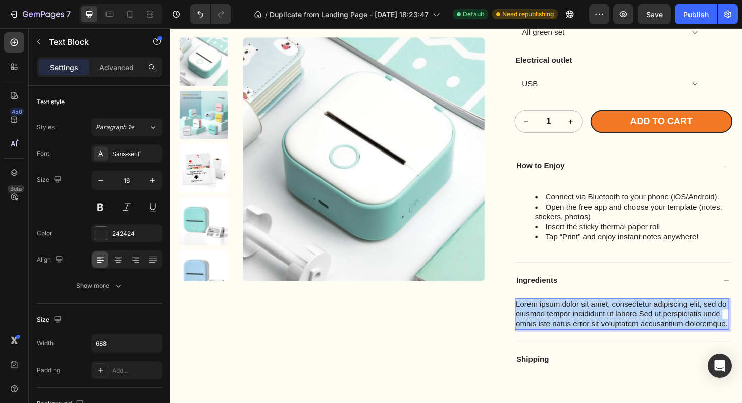
click at [682, 325] on p "Lorem ipsum dolor sit amet, consectetur adipiscing elit, sed do eiusmod tempor …" at bounding box center [649, 330] width 225 height 31
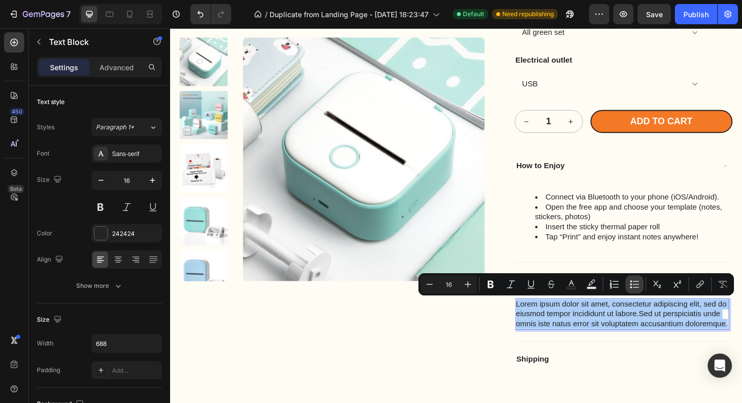
click at [632, 279] on icon "Editor contextual toolbar" at bounding box center [635, 284] width 10 height 10
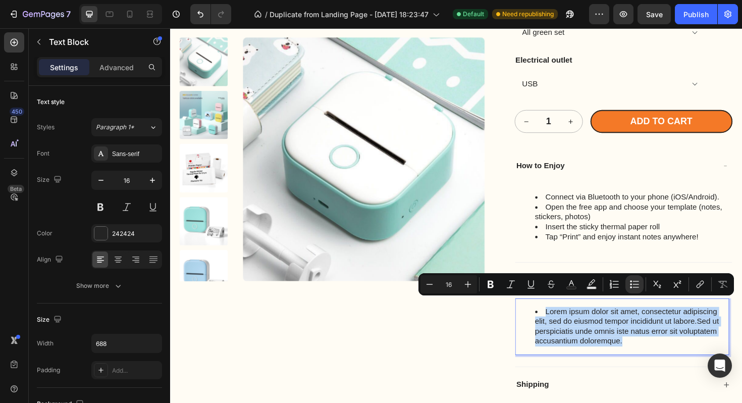
click at [595, 336] on li "Lorem ipsum dolor sit amet, consectetur adipiscing elit, sed do eiusmod tempor …" at bounding box center [659, 344] width 205 height 42
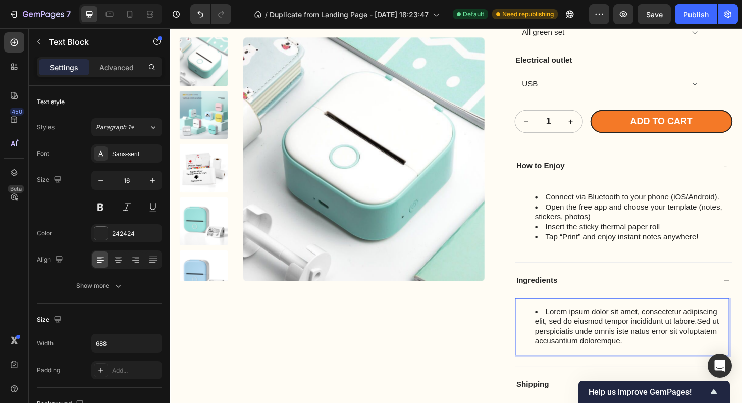
click at [570, 334] on li "Lorem ipsum dolor sit amet, consectetur adipiscing elit, sed do eiusmod tempor …" at bounding box center [659, 344] width 205 height 42
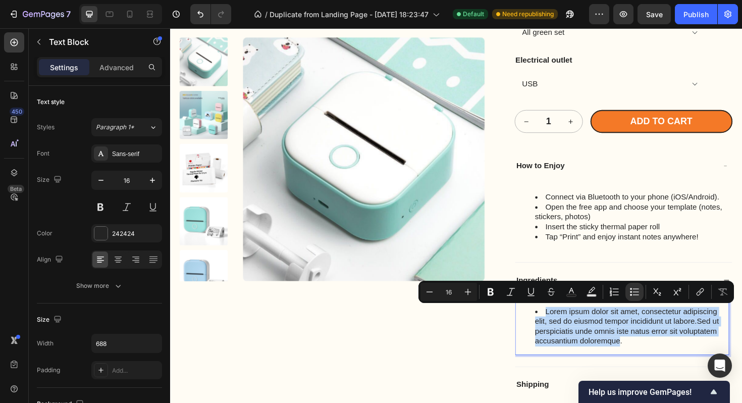
drag, startPoint x: 567, startPoint y: 328, endPoint x: 647, endPoint y: 361, distance: 86.7
click at [647, 361] on li "Lorem ipsum dolor sit amet, consectetur adipiscing elit, sed do eiusmod tempor …" at bounding box center [659, 344] width 205 height 42
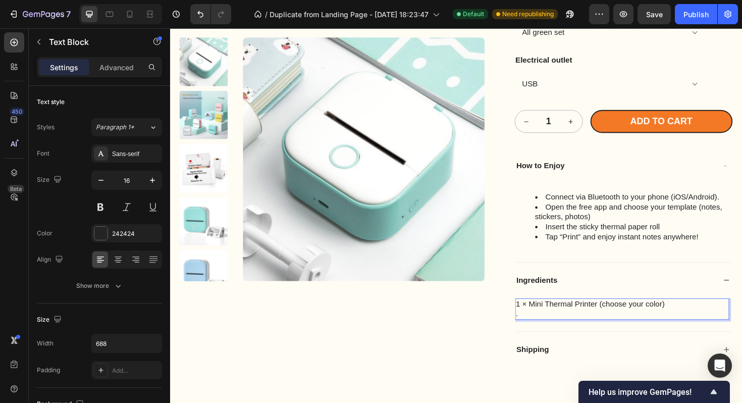
click at [547, 320] on p "1 × Mini Thermal Printer (choose your color)" at bounding box center [649, 320] width 225 height 11
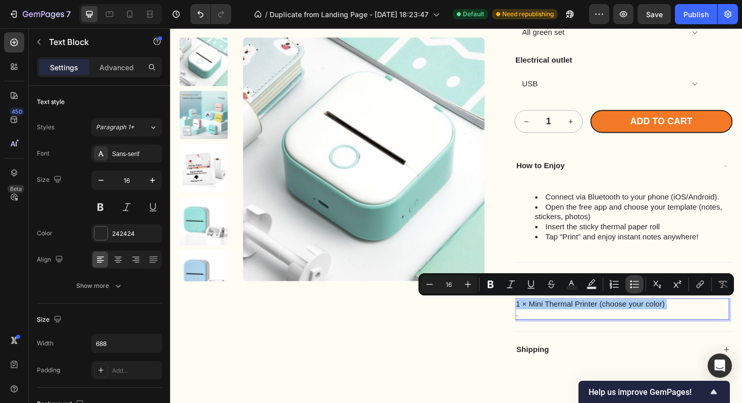
drag, startPoint x: 630, startPoint y: 281, endPoint x: 461, endPoint y: 283, distance: 168.7
click at [630, 281] on icon "Editor contextual toolbar" at bounding box center [635, 284] width 10 height 10
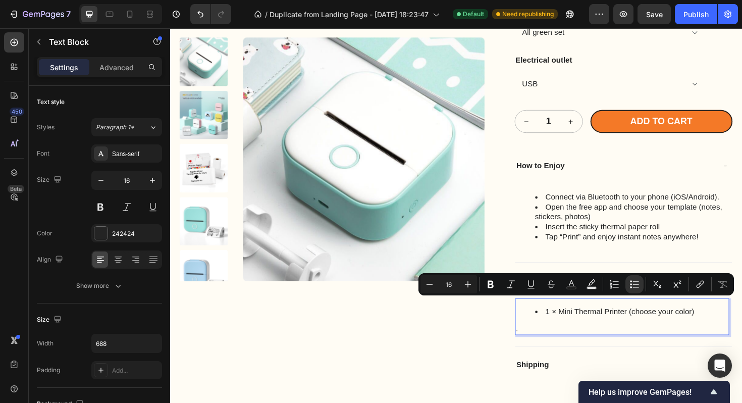
click at [581, 335] on div "1 × Mini Thermal Printer (choose your color) ." at bounding box center [649, 333] width 227 height 39
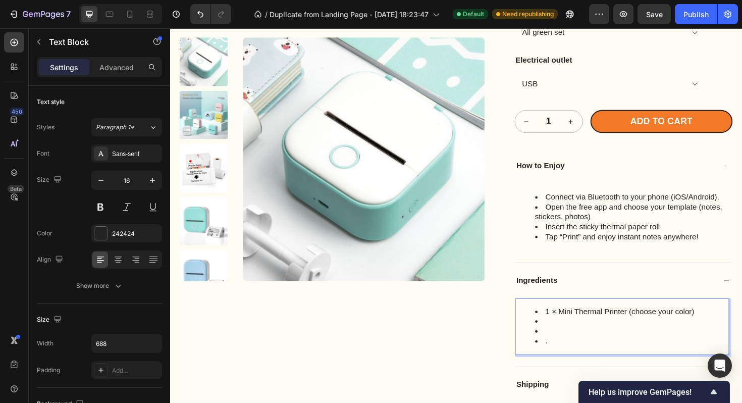
click at [591, 334] on li "Rich Text Editor. Editing area: main" at bounding box center [659, 338] width 205 height 11
click at [580, 347] on li "Rich Text Editor. Editing area: main" at bounding box center [659, 349] width 205 height 11
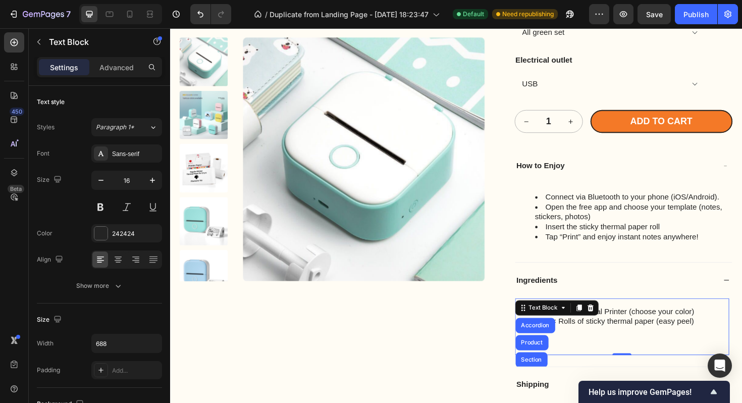
click at [600, 351] on li "Rich Text Editor. Editing area: main" at bounding box center [659, 349] width 205 height 11
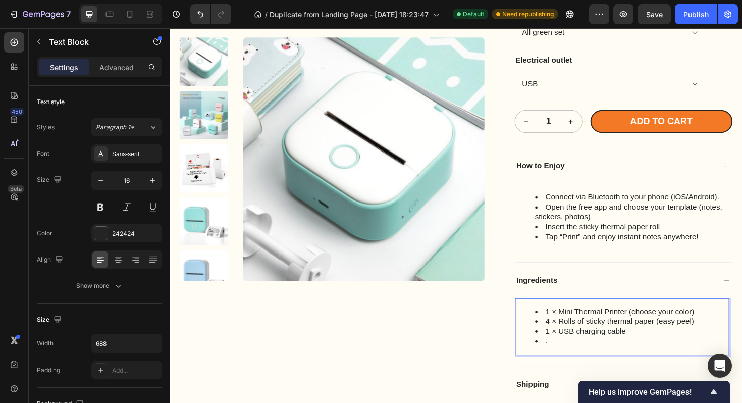
click at [586, 360] on li "." at bounding box center [659, 359] width 205 height 11
click at [576, 361] on li "." at bounding box center [659, 360] width 205 height 11
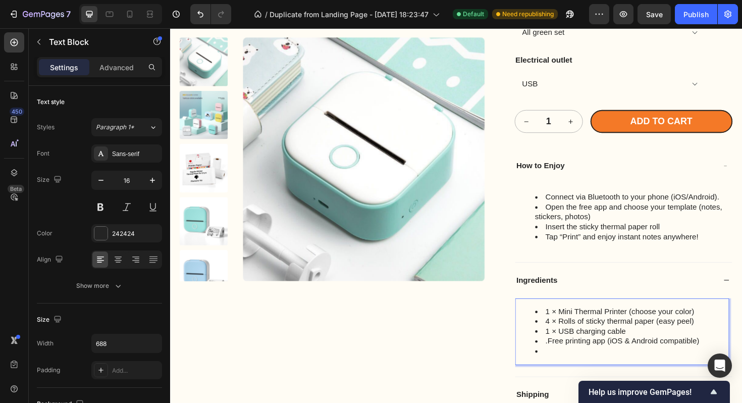
click at [600, 372] on li "Rich Text Editor. Editing area: main" at bounding box center [659, 370] width 205 height 11
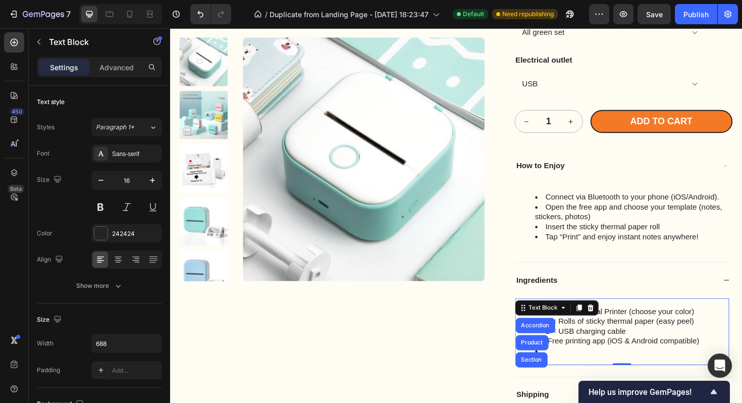
click at [599, 368] on li "Rich Text Editor. Editing area: main" at bounding box center [659, 370] width 205 height 11
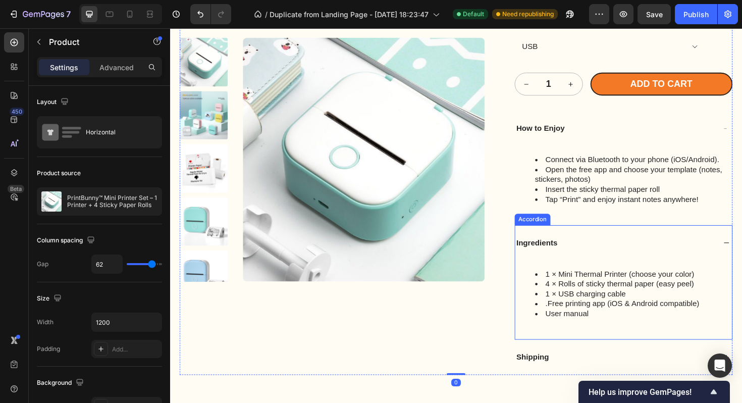
scroll to position [1792, 0]
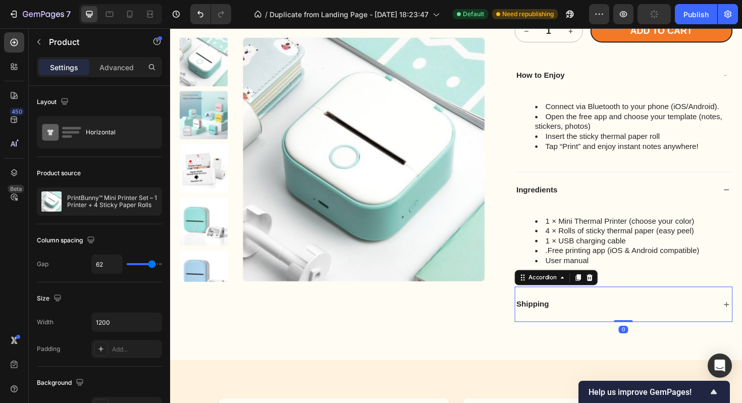
click at [551, 321] on p "Shipping" at bounding box center [554, 321] width 34 height 11
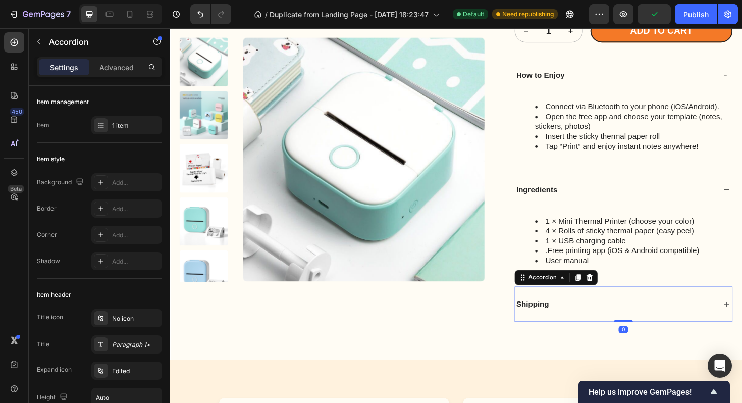
click at [691, 320] on div "Shipping" at bounding box center [643, 321] width 214 height 14
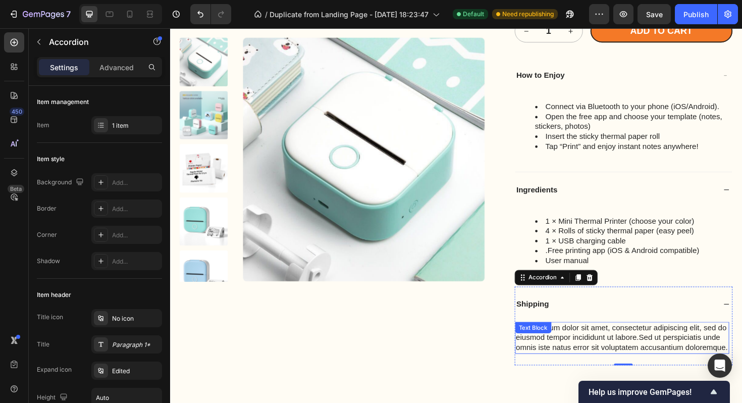
click at [620, 342] on p "Lorem ipsum dolor sit amet, consectetur adipiscing elit, sed do eiusmod tempor …" at bounding box center [649, 355] width 225 height 31
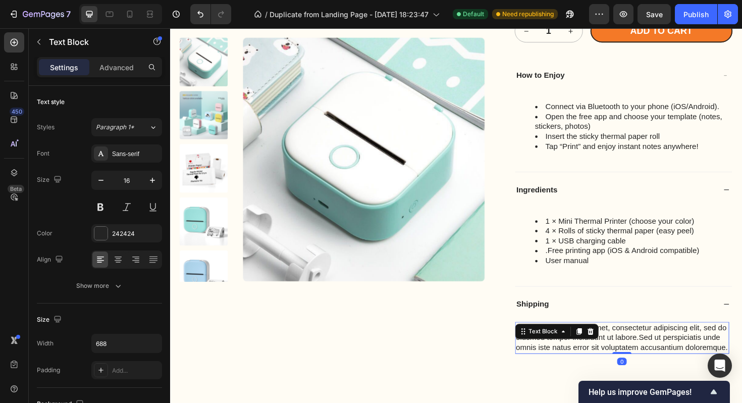
click at [668, 353] on p "Lorem ipsum dolor sit amet, consectetur adipiscing elit, sed do eiusmod tempor …" at bounding box center [649, 355] width 225 height 31
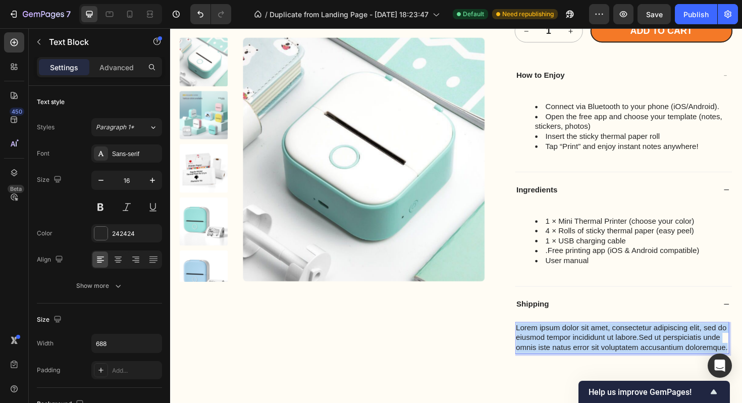
click at [668, 353] on p "Lorem ipsum dolor sit amet, consectetur adipiscing elit, sed do eiusmod tempor …" at bounding box center [649, 355] width 225 height 31
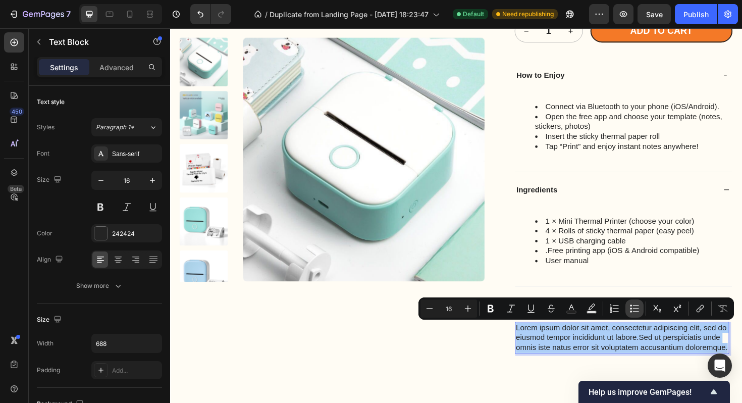
click at [628, 306] on button "Bulleted List" at bounding box center [635, 308] width 18 height 18
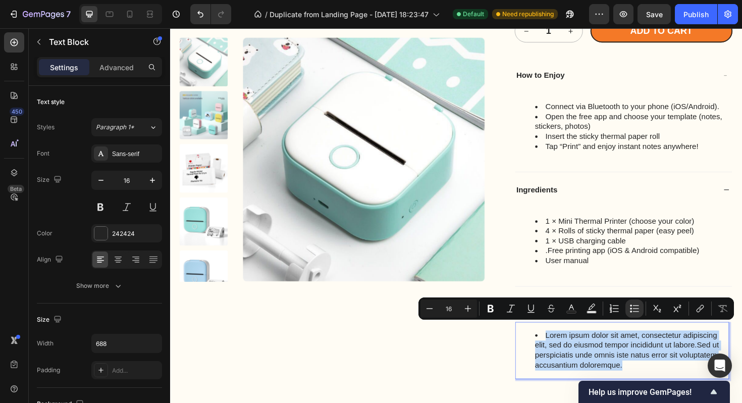
click at [576, 370] on li "Lorem ipsum dolor sit amet, consectetur adipiscing elit, sed do eiusmod tempor …" at bounding box center [659, 369] width 205 height 42
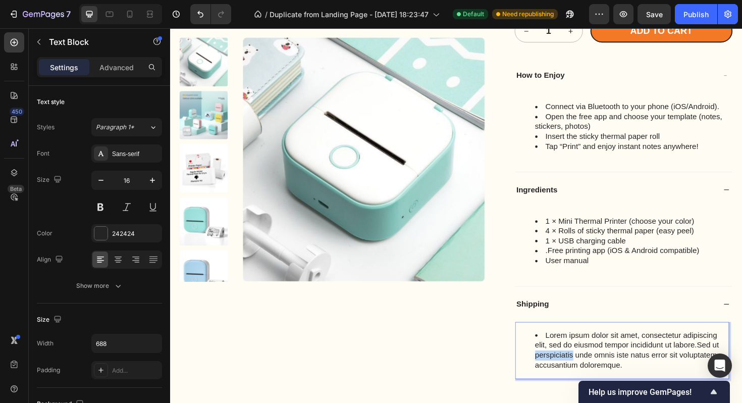
click at [576, 370] on li "Lorem ipsum dolor sit amet, consectetur adipiscing elit, sed do eiusmod tempor …" at bounding box center [659, 369] width 205 height 42
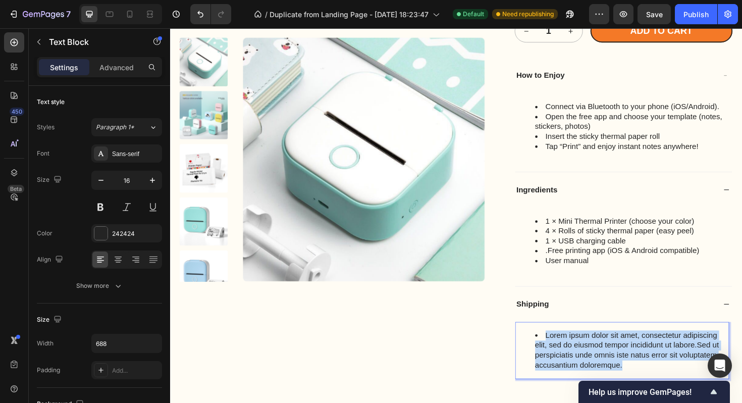
click at [576, 370] on li "Lorem ipsum dolor sit amet, consectetur adipiscing elit, sed do eiusmod tempor …" at bounding box center [659, 369] width 205 height 42
click at [621, 358] on li "Lorem ipsum dolor sit amet, consectetur adipiscing elit, sed do eiusmod tempor …" at bounding box center [659, 369] width 205 height 42
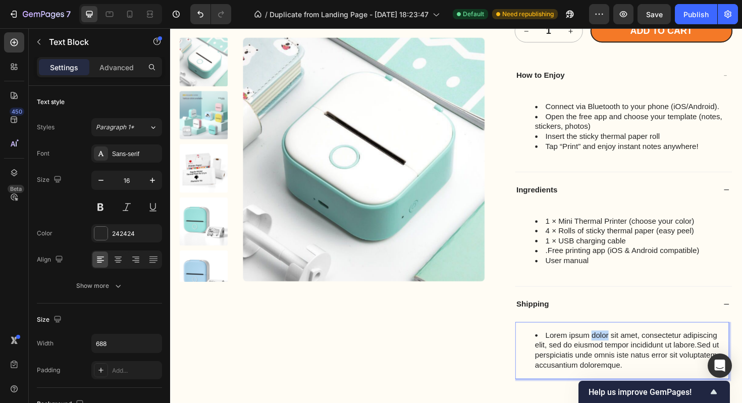
click at [621, 358] on li "Lorem ipsum dolor sit amet, consectetur adipiscing elit, sed do eiusmod tempor …" at bounding box center [659, 369] width 205 height 42
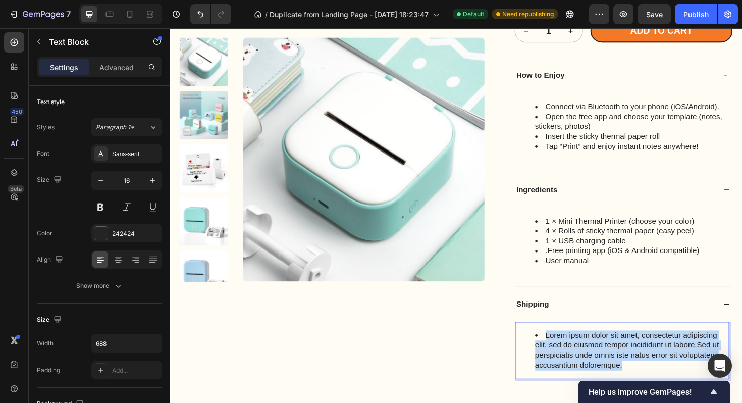
click at [621, 358] on li "Lorem ipsum dolor sit amet, consectetur adipiscing elit, sed do eiusmod tempor …" at bounding box center [659, 369] width 205 height 42
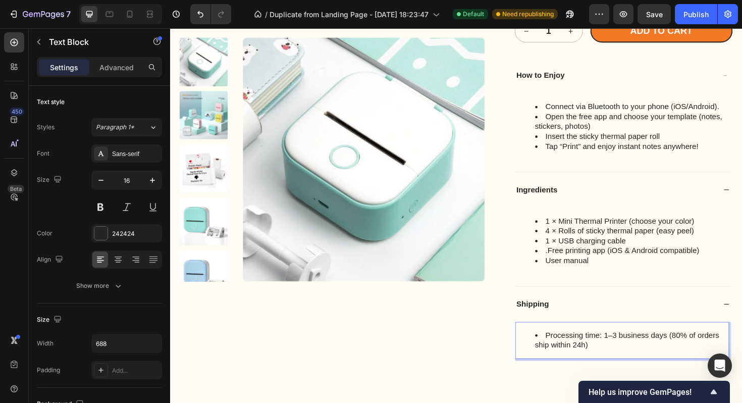
click at [627, 360] on li "Processing time: 1–3 business days (80% of orders ship within 24h)" at bounding box center [659, 358] width 205 height 21
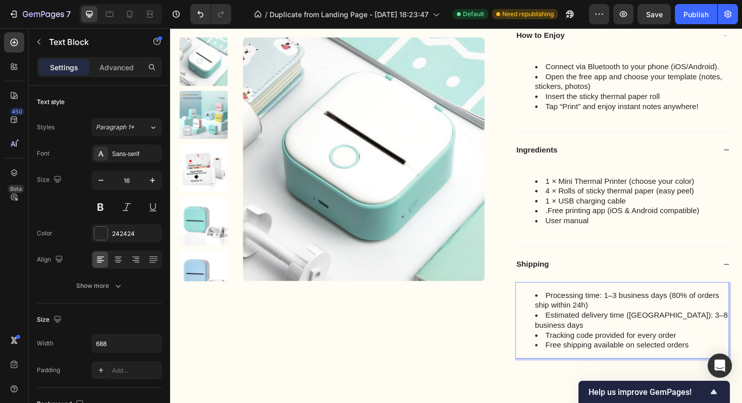
click at [609, 359] on li "Free shipping available on selected orders" at bounding box center [659, 364] width 205 height 11
click at [609, 358] on li "Free shipping available on selected orders" at bounding box center [659, 363] width 205 height 11
click at [609, 359] on li "Free shipping available on selected orders" at bounding box center [659, 364] width 205 height 11
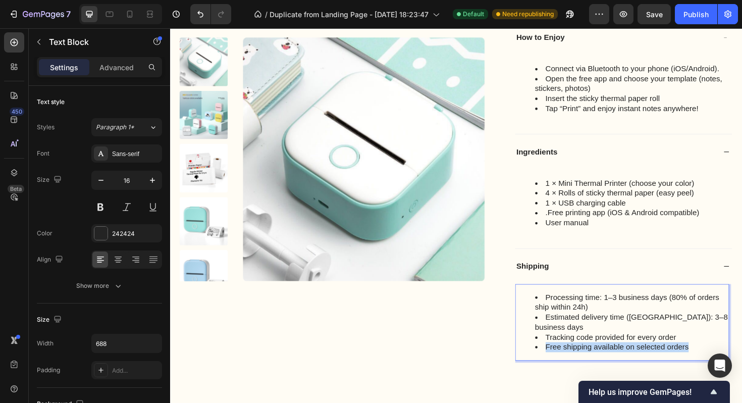
scroll to position [1833, 0]
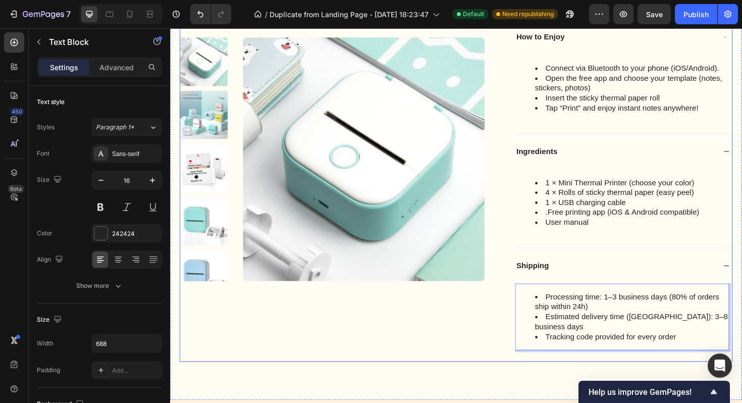
click at [426, 329] on div "Product Images" at bounding box center [342, 32] width 324 height 698
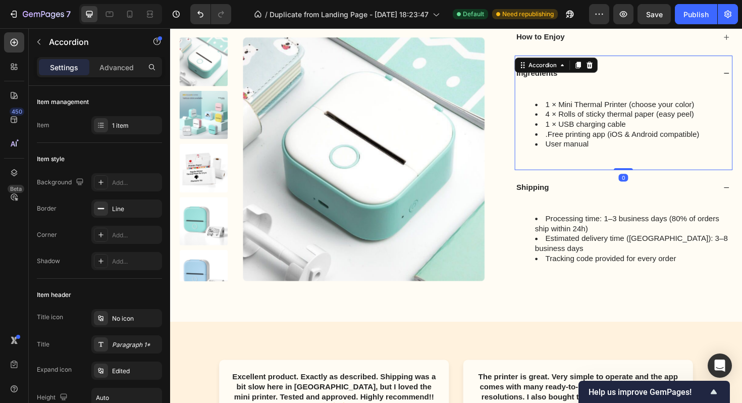
click at [742, 72] on div "Ingredients" at bounding box center [651, 76] width 230 height 38
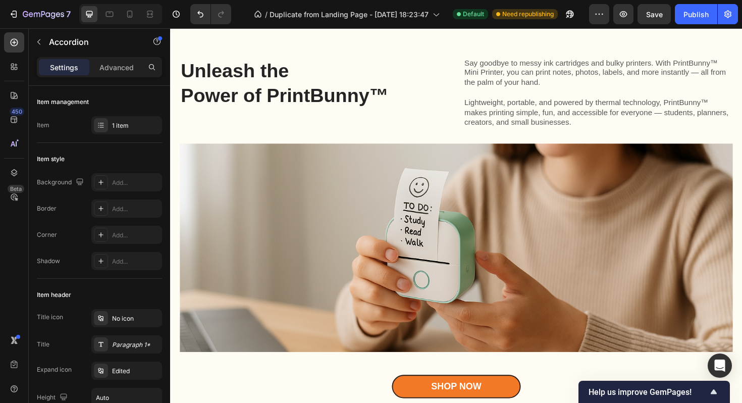
scroll to position [441, 0]
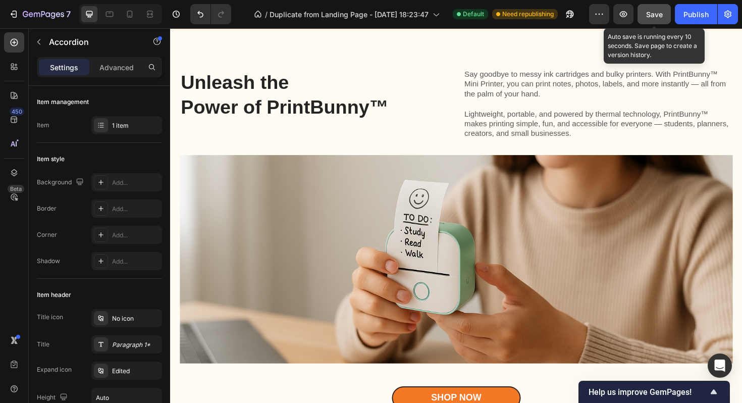
click at [662, 19] on div "Save" at bounding box center [654, 14] width 17 height 11
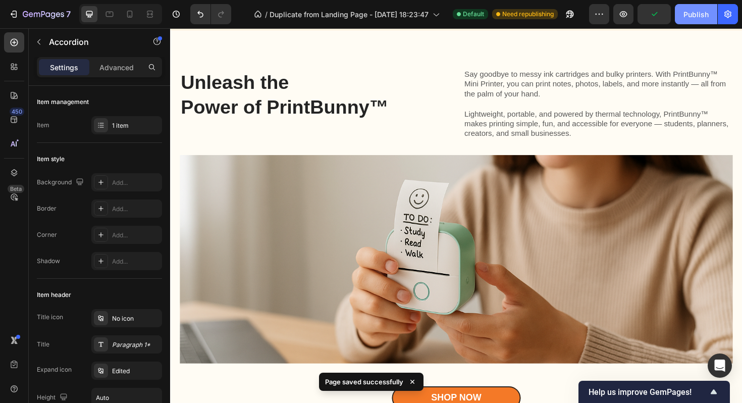
click at [683, 12] on button "Publish" at bounding box center [696, 14] width 42 height 20
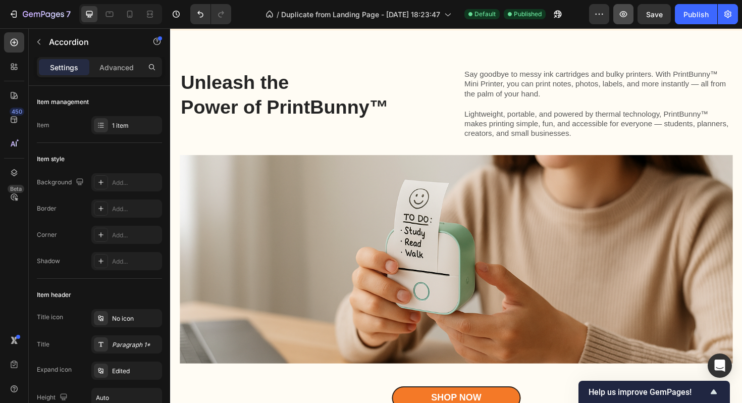
scroll to position [760, 0]
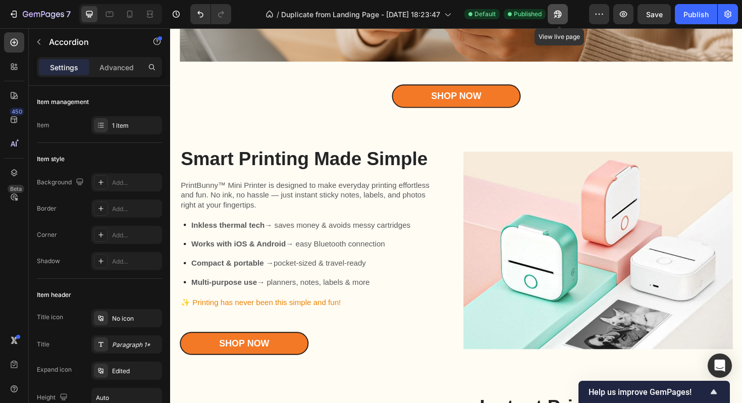
click at [562, 14] on icon "button" at bounding box center [558, 14] width 10 height 10
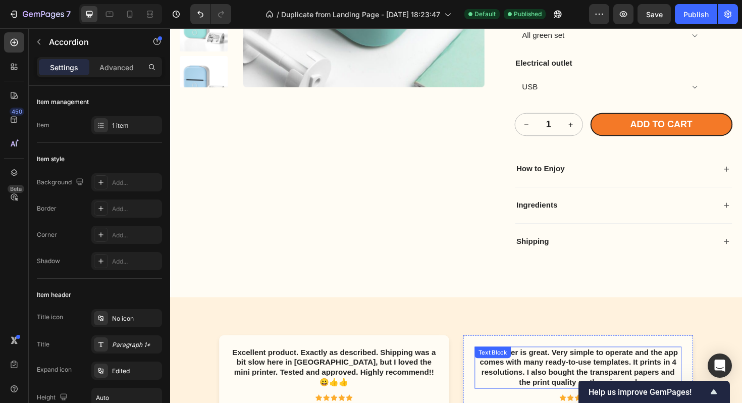
scroll to position [1671, 0]
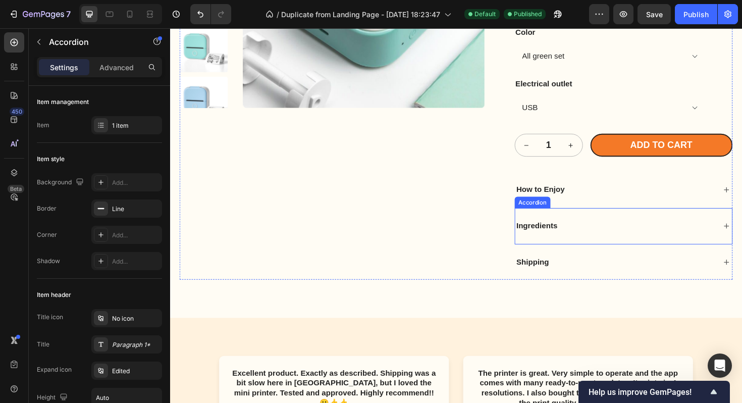
click at [567, 236] on p "Ingredients" at bounding box center [558, 237] width 43 height 11
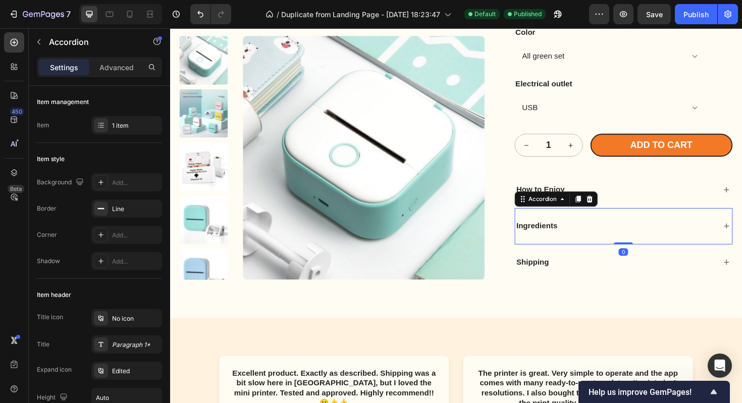
click at [649, 226] on div "Ingredients" at bounding box center [651, 238] width 230 height 38
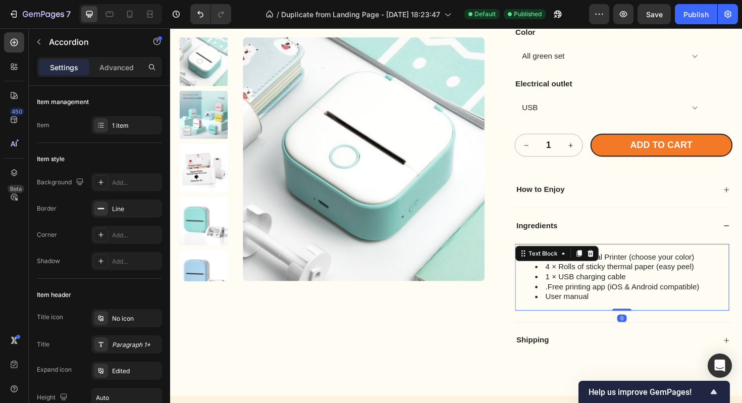
click at [570, 304] on li ".Free printing app (iOS & Android compatible)" at bounding box center [659, 302] width 205 height 11
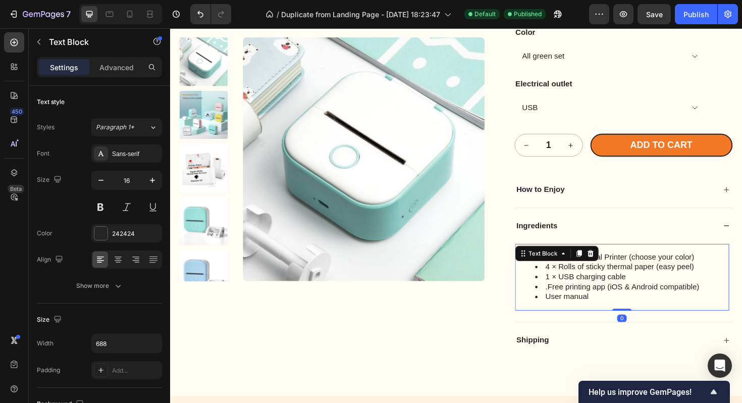
click at [569, 302] on li ".Free printing app (iOS & Android compatible)" at bounding box center [659, 302] width 205 height 11
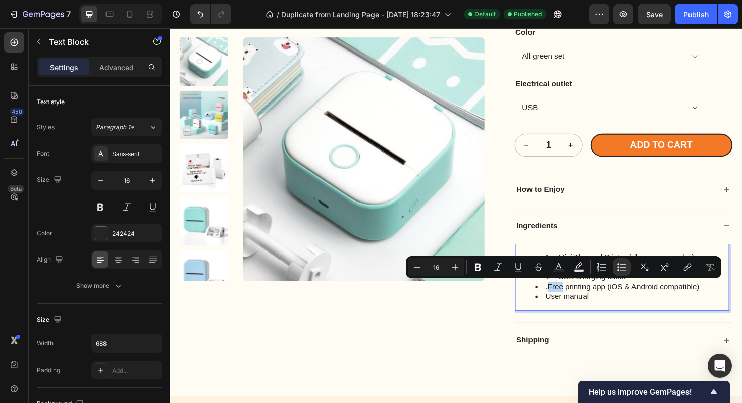
click at [570, 303] on li ".Free printing app (iOS & Android compatible)" at bounding box center [659, 302] width 205 height 11
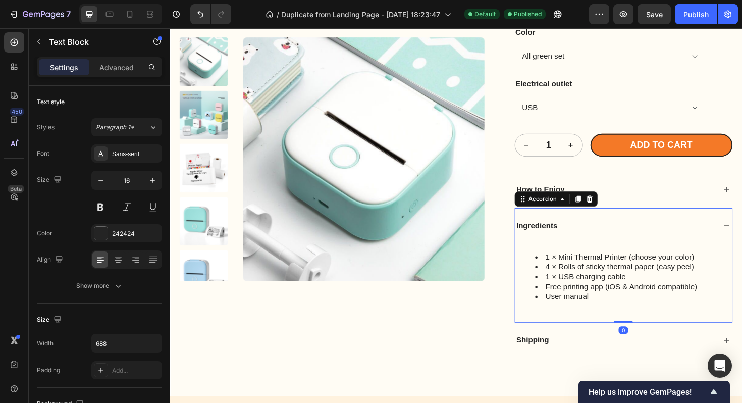
click at [625, 244] on div "Ingredients" at bounding box center [643, 238] width 214 height 14
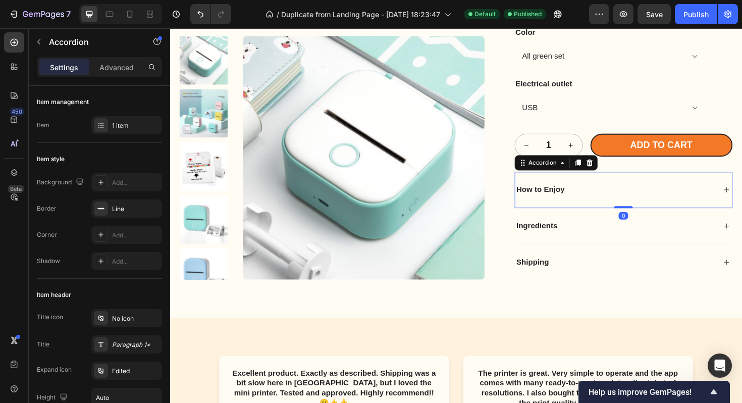
click at [668, 194] on div "How to Enjoy" at bounding box center [643, 199] width 214 height 14
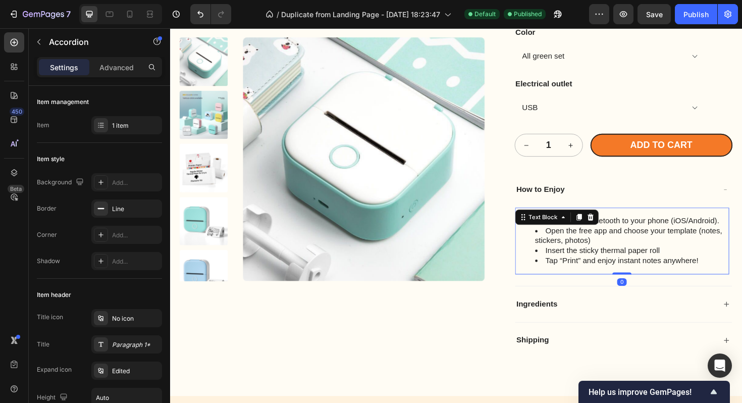
click at [558, 257] on li "Open the free app and choose your template (notes, stickers, photos)" at bounding box center [659, 248] width 205 height 21
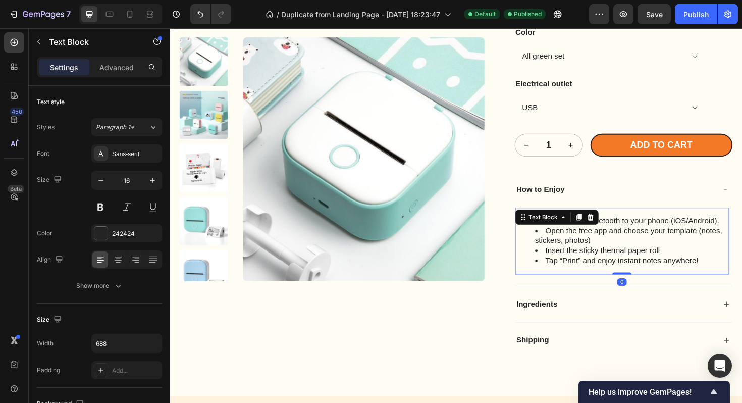
click at [558, 257] on li "Open the free app and choose your template (notes, stickers, photos)" at bounding box center [659, 248] width 205 height 21
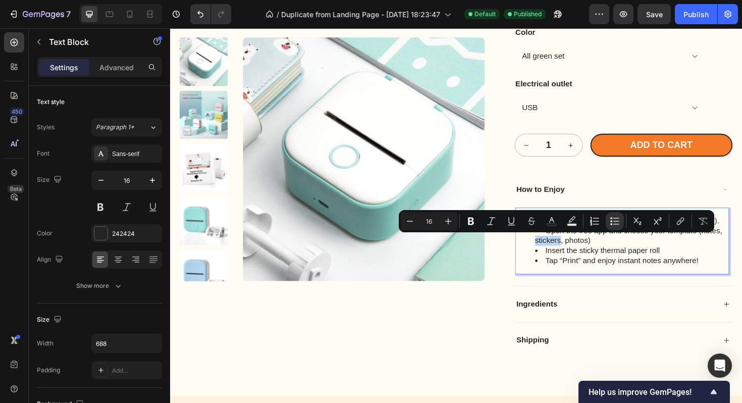
click at [557, 255] on li "Open the free app and choose your template (notes, stickers, photos)" at bounding box center [659, 248] width 205 height 21
click at [557, 254] on li "Open the free app and choose your template (notes, stickers, photos)" at bounding box center [659, 248] width 205 height 21
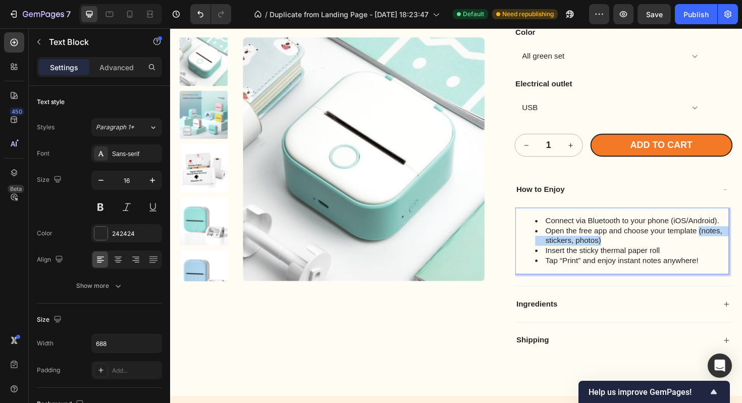
drag, startPoint x: 643, startPoint y: 252, endPoint x: 729, endPoint y: 244, distance: 86.7
click at [729, 244] on li "Open the free app and choose your template (notes, stickers, photos)" at bounding box center [659, 248] width 205 height 21
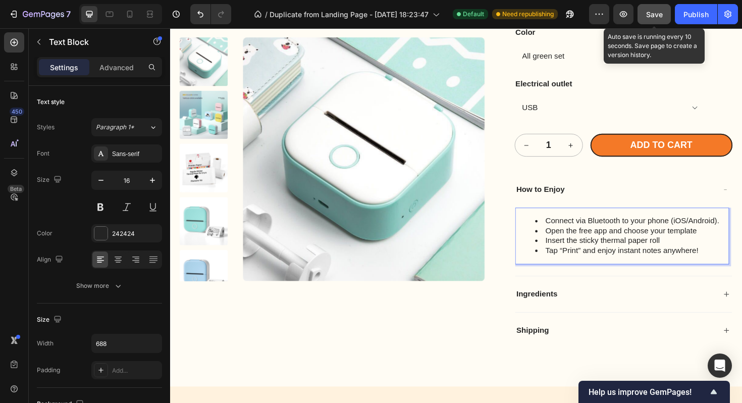
click at [662, 16] on span "Save" at bounding box center [654, 14] width 17 height 9
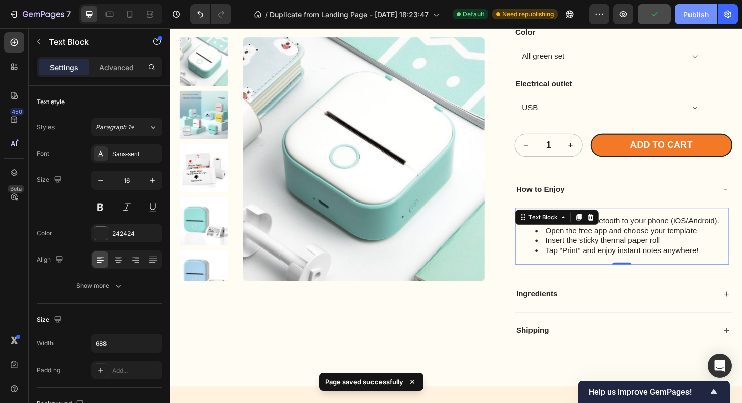
click at [699, 16] on div "Publish" at bounding box center [696, 14] width 25 height 11
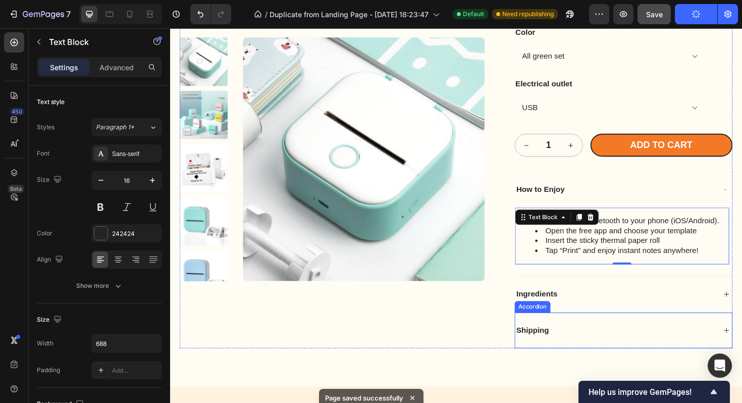
click at [552, 345] on p "Shipping" at bounding box center [554, 348] width 34 height 11
